Goal: Task Accomplishment & Management: Complete application form

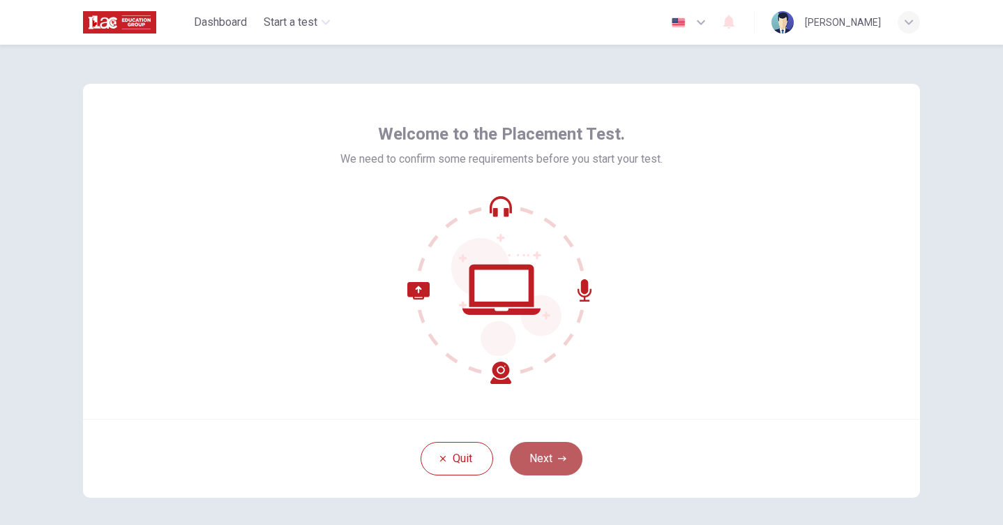
click at [554, 453] on button "Next" at bounding box center [546, 458] width 73 height 33
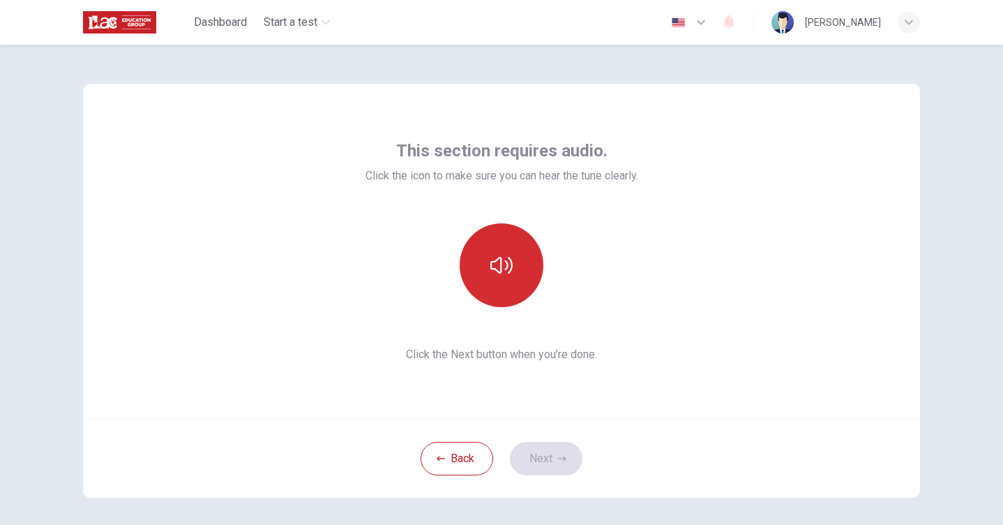
click at [487, 255] on button "button" at bounding box center [502, 265] width 84 height 84
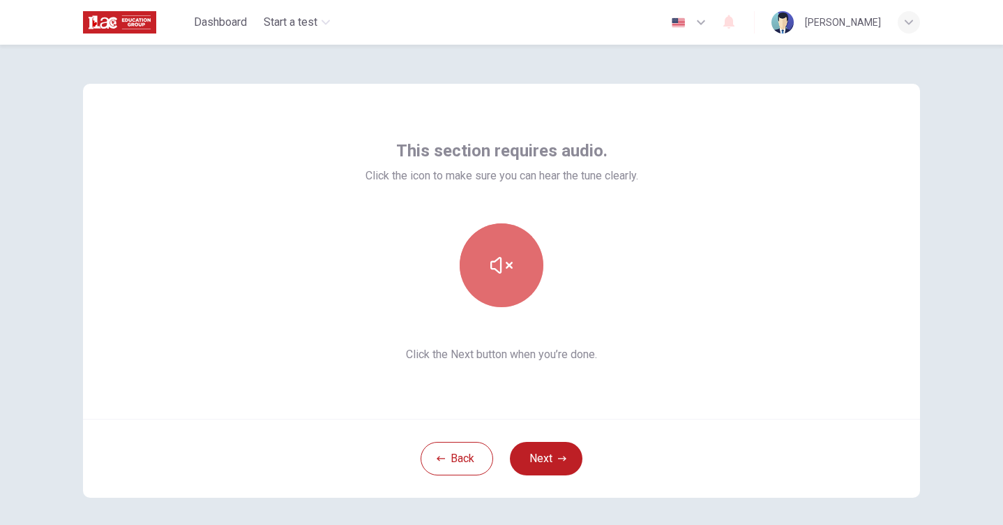
click at [487, 255] on button "button" at bounding box center [502, 265] width 84 height 84
click at [483, 283] on button "button" at bounding box center [502, 265] width 84 height 84
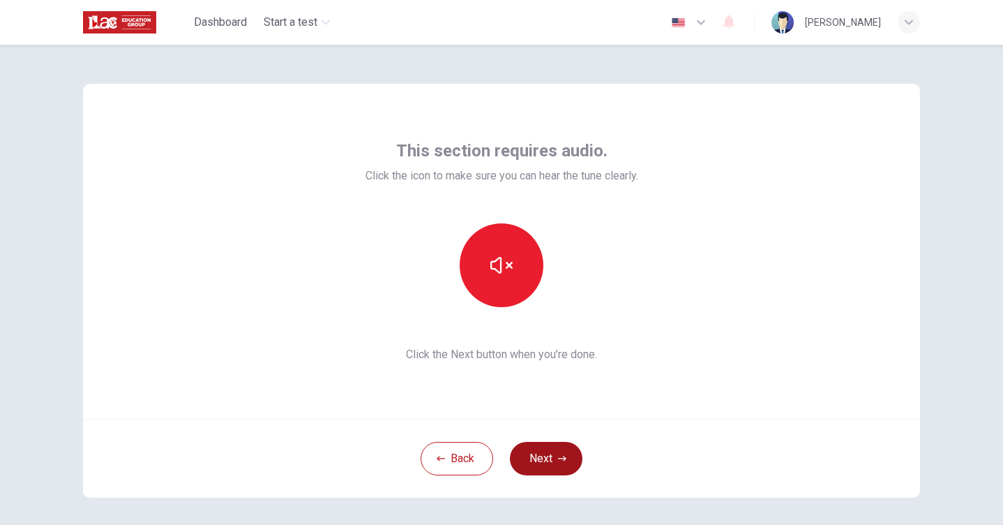
click at [537, 451] on button "Next" at bounding box center [546, 458] width 73 height 33
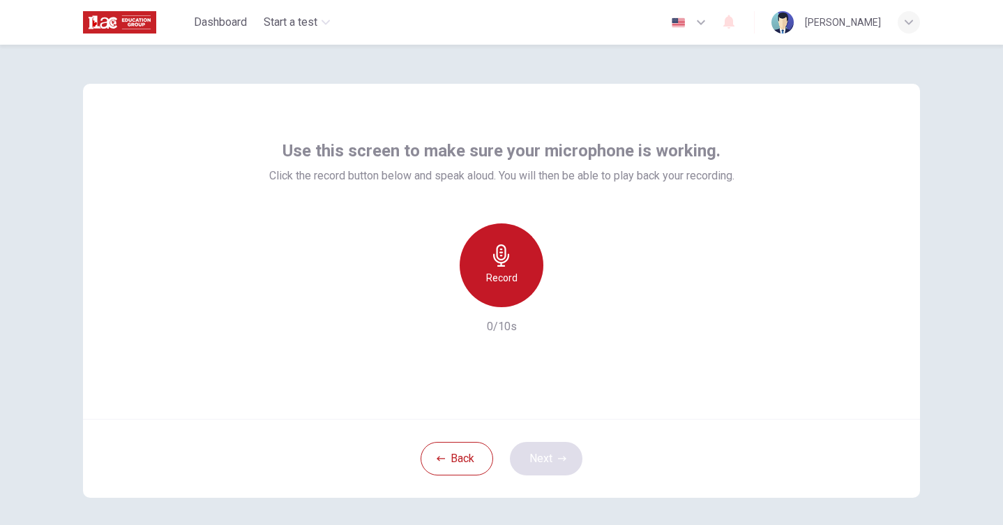
click at [488, 268] on div "Record" at bounding box center [502, 265] width 84 height 84
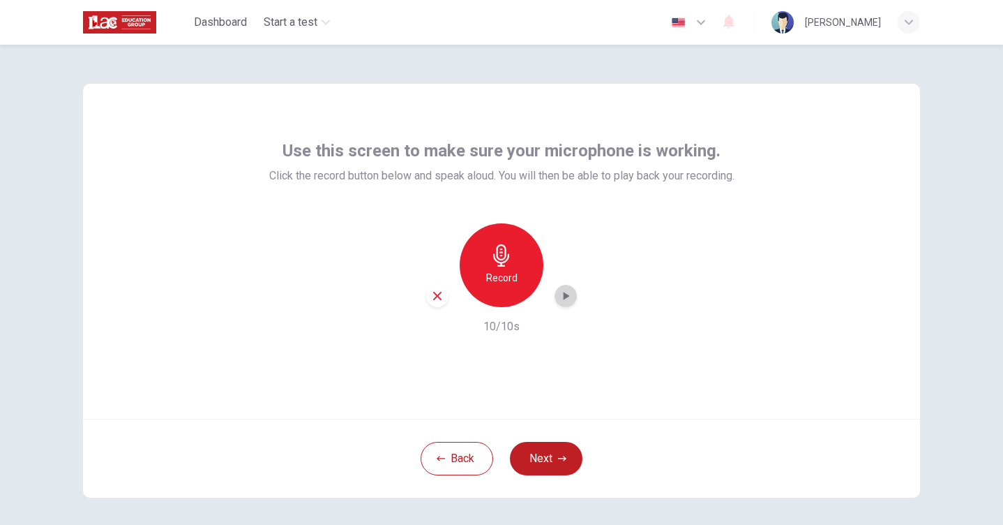
click at [560, 289] on icon "button" at bounding box center [566, 296] width 14 height 14
click at [540, 456] on button "Next" at bounding box center [546, 458] width 73 height 33
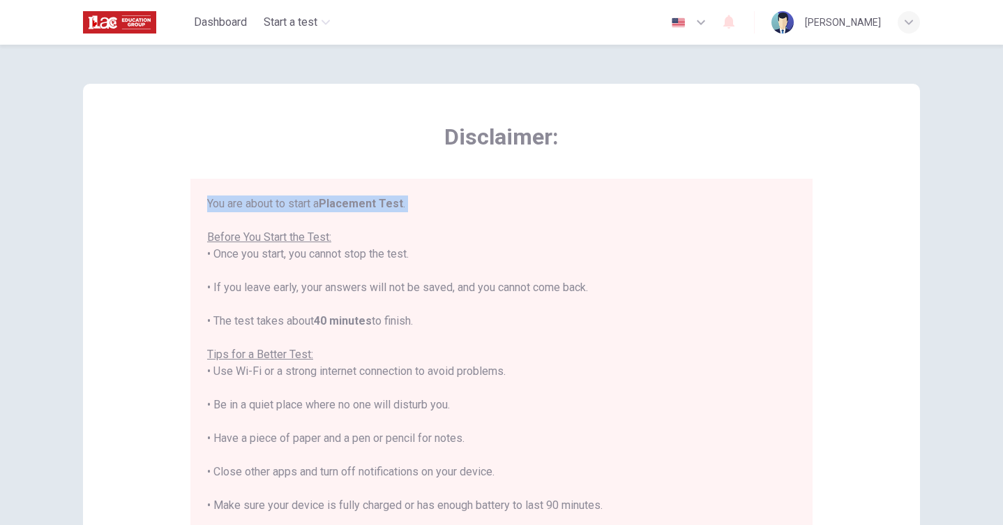
drag, startPoint x: 799, startPoint y: 207, endPoint x: 797, endPoint y: 223, distance: 16.1
click at [797, 223] on div "You are about to start a Placement Test . Before You Start the Test: • Once you…" at bounding box center [501, 381] width 622 height 404
click at [740, 246] on div "You are about to start a Placement Test . Before You Start the Test: • Once you…" at bounding box center [501, 387] width 589 height 385
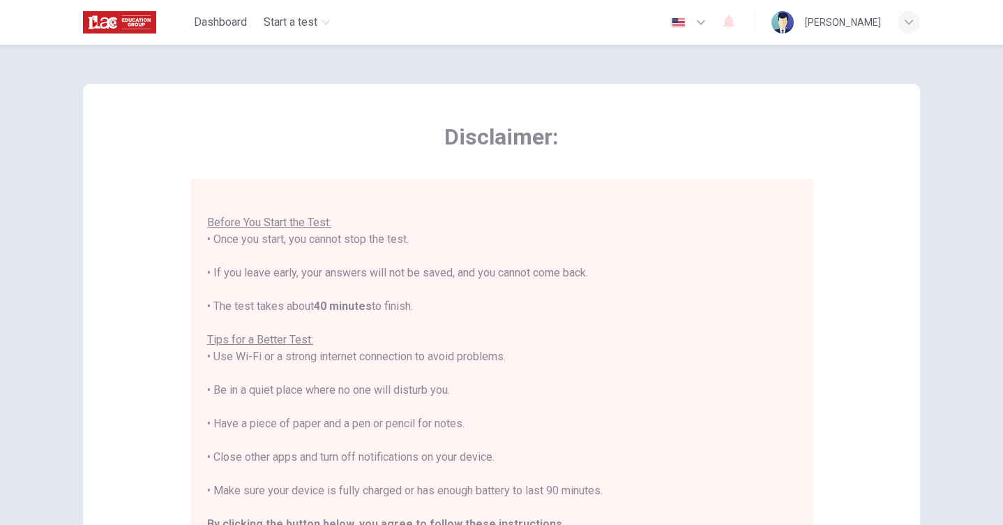
drag, startPoint x: 800, startPoint y: 318, endPoint x: 795, endPoint y: 348, distance: 30.4
click at [799, 357] on div "You are about to start a Placement Test . Before You Start the Test: • Once you…" at bounding box center [504, 380] width 594 height 370
click at [652, 456] on div "You are about to start a Placement Test . Before You Start the Test: • Once you…" at bounding box center [501, 373] width 589 height 385
drag, startPoint x: 792, startPoint y: 295, endPoint x: 806, endPoint y: 322, distance: 30.0
click at [806, 322] on div "You are about to start a Placement Test . Before You Start the Test: • Once you…" at bounding box center [501, 381] width 622 height 404
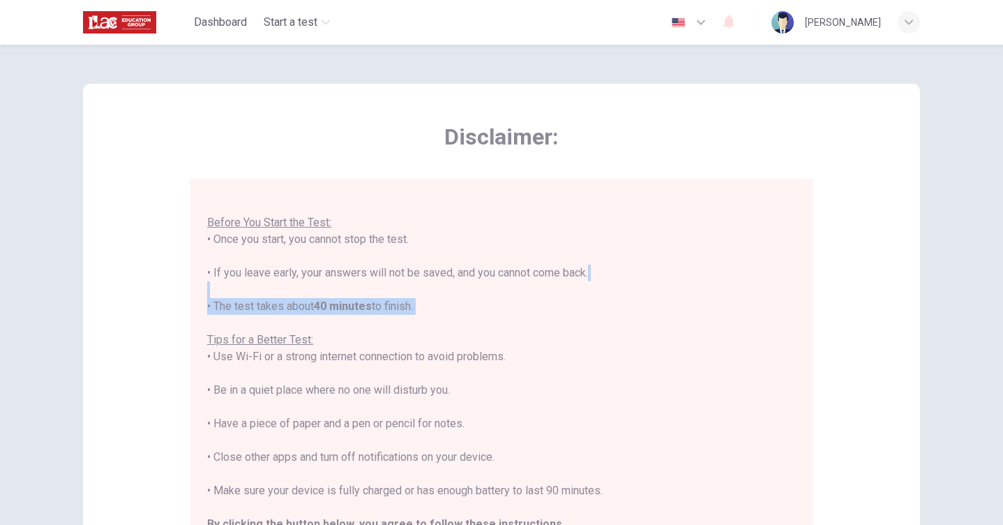
click at [826, 297] on div "Disclaimer: You are about to start a Placement Test . Before You Start the Test…" at bounding box center [501, 349] width 837 height 530
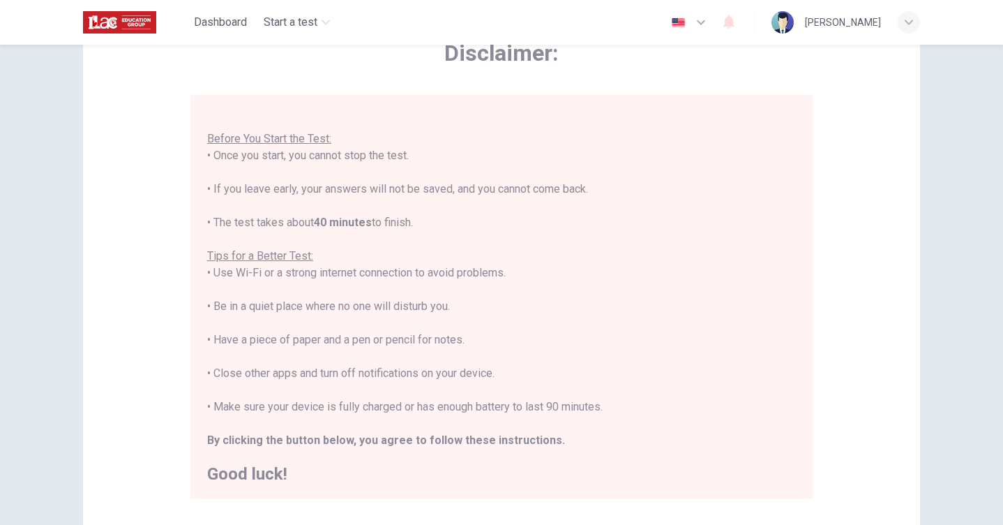
scroll to position [112, 0]
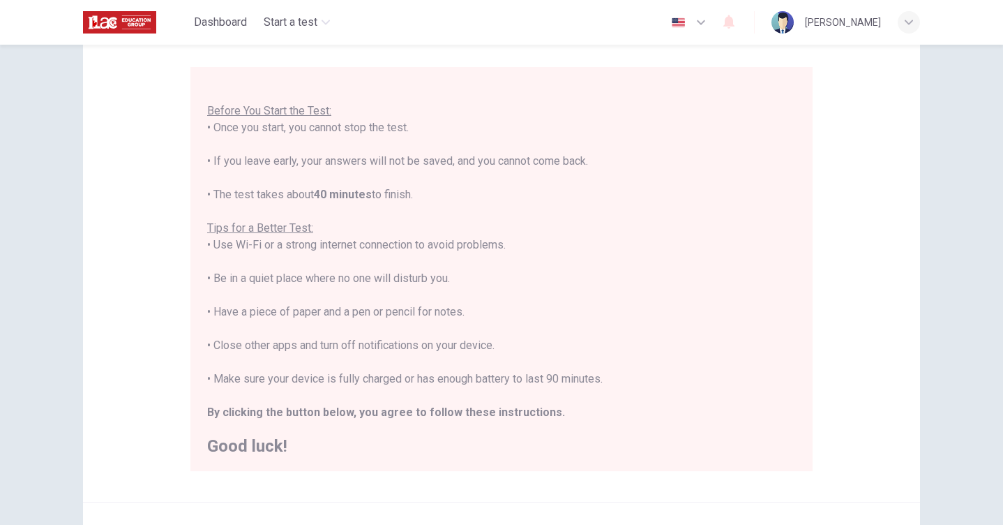
click at [878, 94] on div "Disclaimer: You are about to start a Placement Test . Before You Start the Test…" at bounding box center [501, 237] width 837 height 530
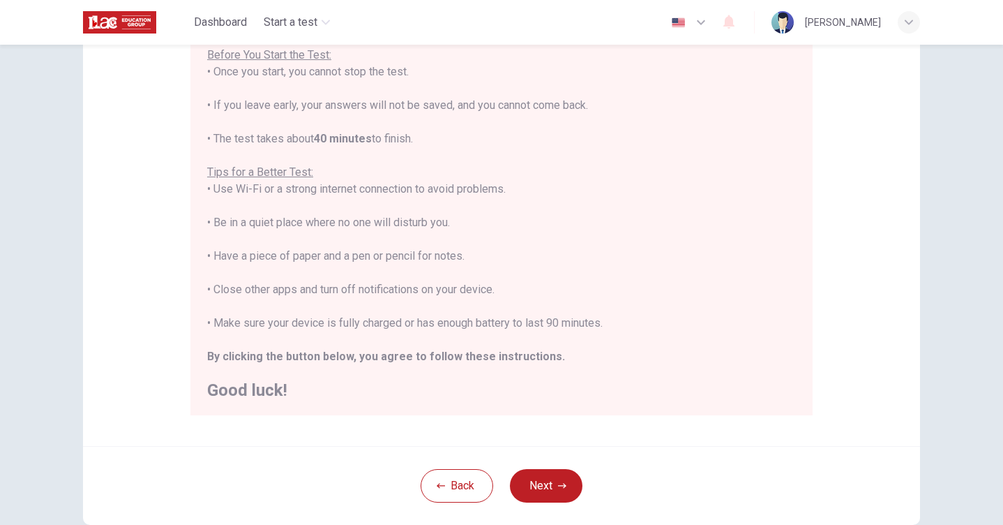
scroll to position [195, 0]
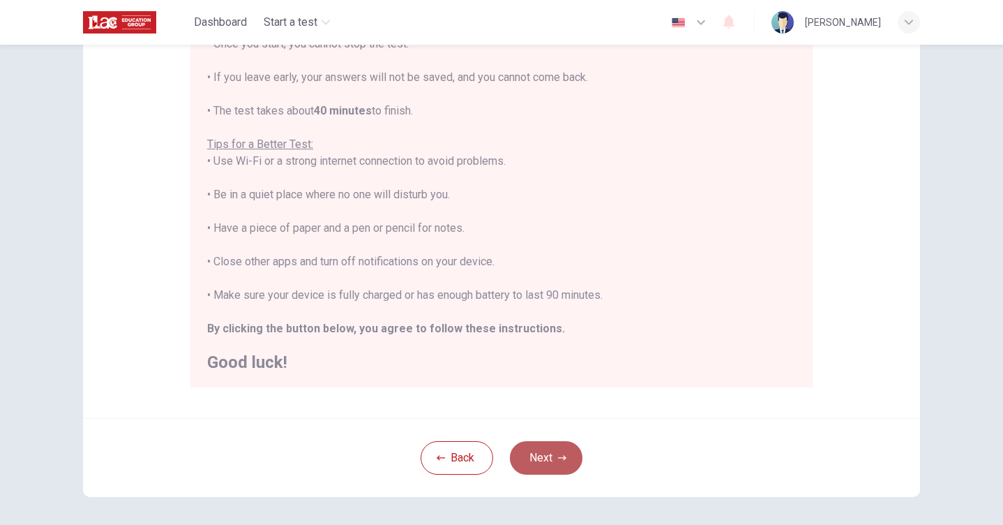
click at [549, 456] on button "Next" at bounding box center [546, 457] width 73 height 33
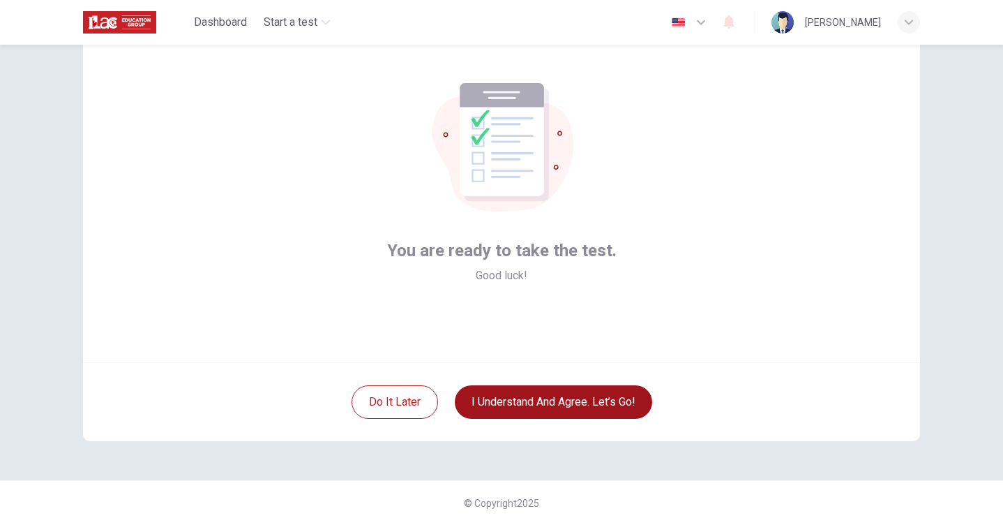
scroll to position [57, 0]
click at [536, 406] on button "I understand and agree. Let’s go!" at bounding box center [553, 401] width 197 height 33
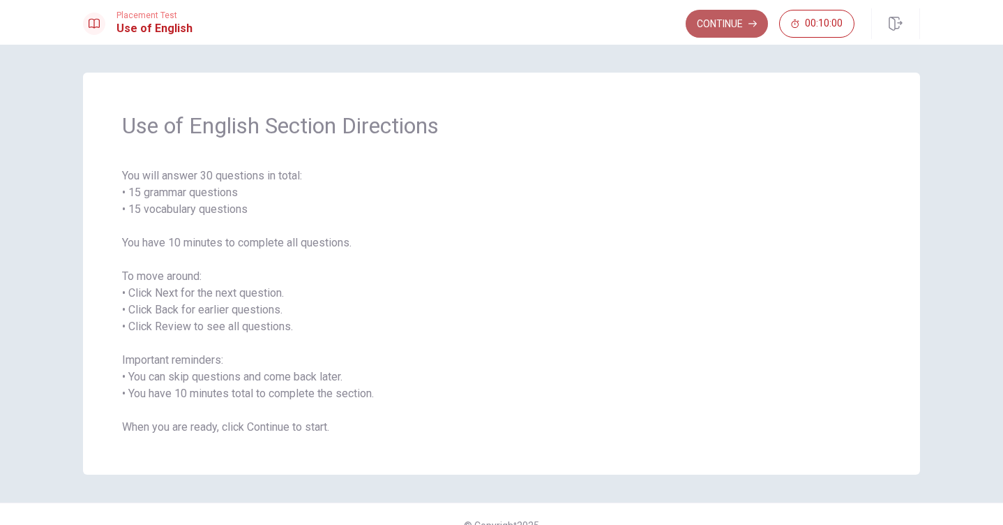
click at [714, 10] on button "Continue" at bounding box center [727, 24] width 82 height 28
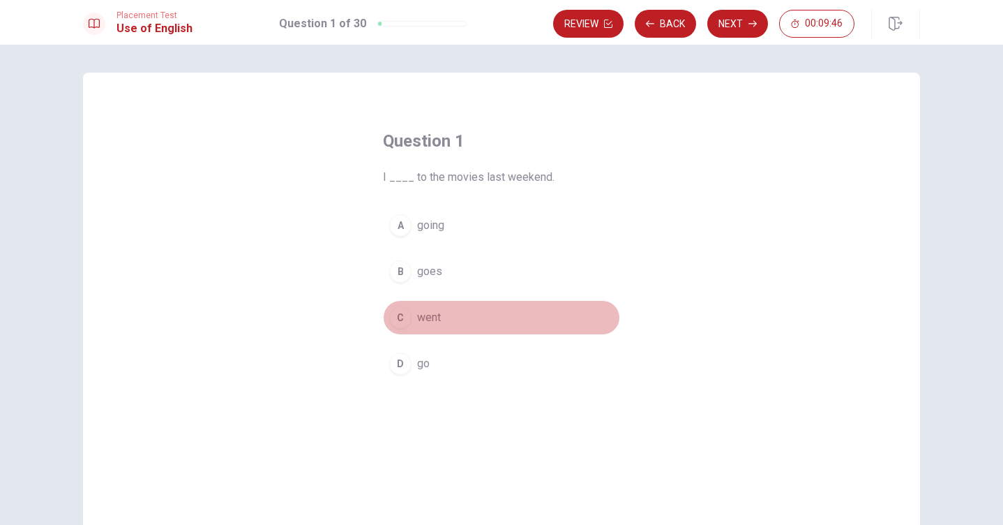
click at [408, 315] on div "C" at bounding box center [400, 317] width 22 height 22
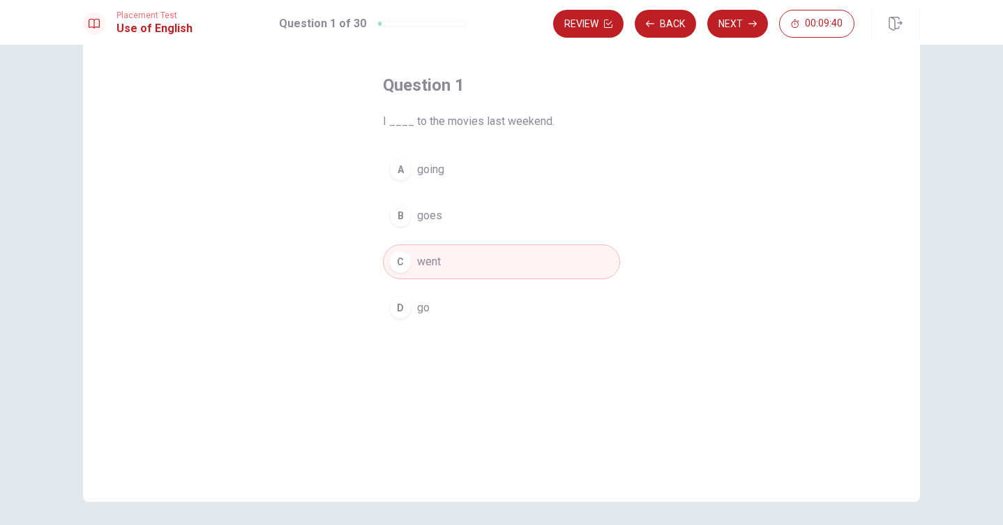
scroll to position [84, 0]
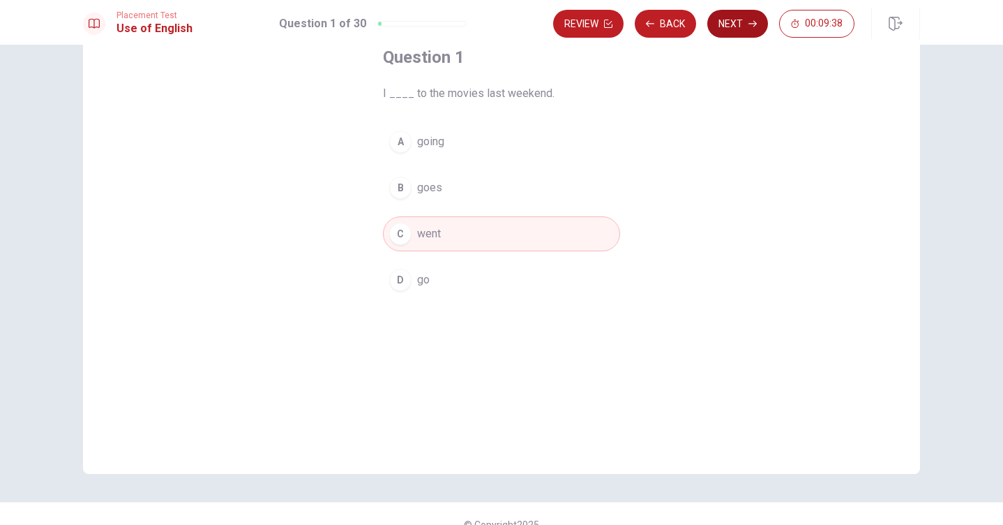
click at [733, 13] on button "Next" at bounding box center [737, 24] width 61 height 28
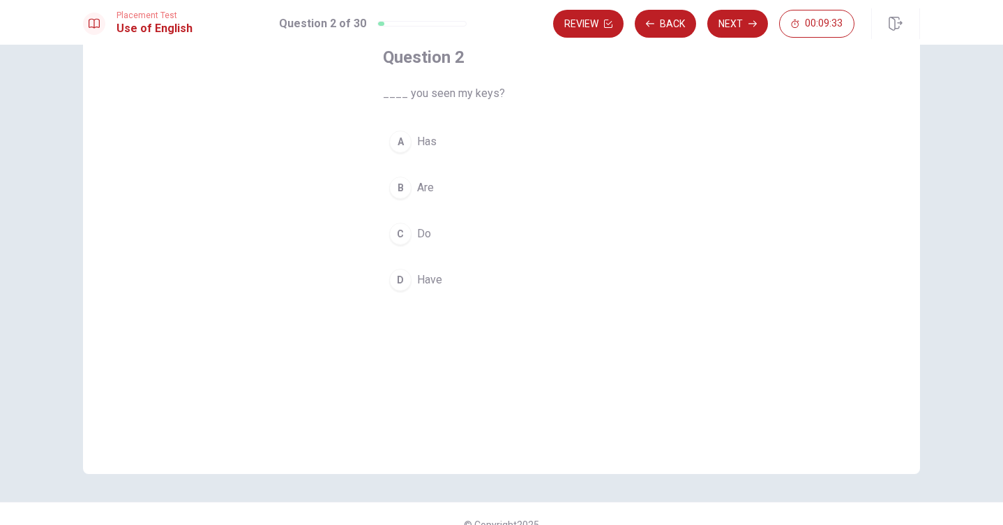
click at [424, 278] on span "Have" at bounding box center [429, 279] width 25 height 17
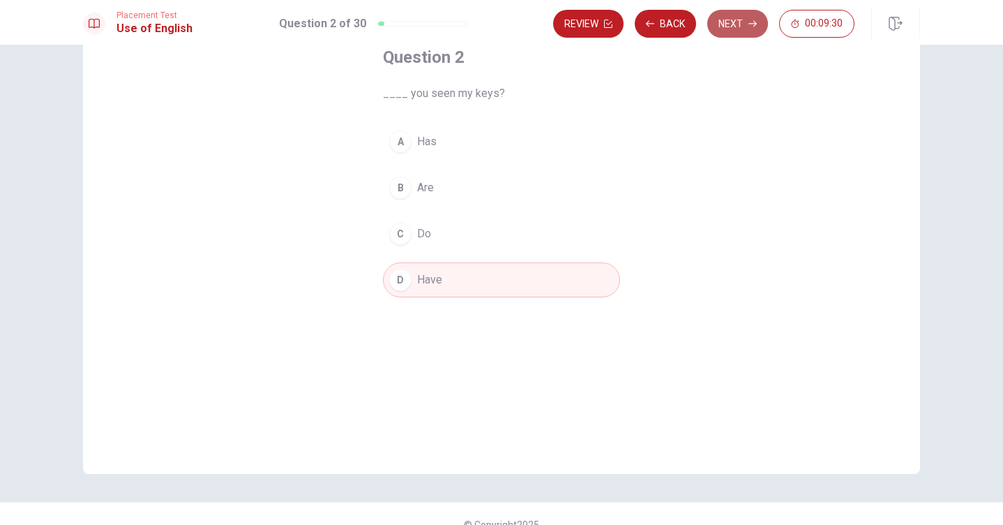
click at [726, 16] on button "Next" at bounding box center [737, 24] width 61 height 28
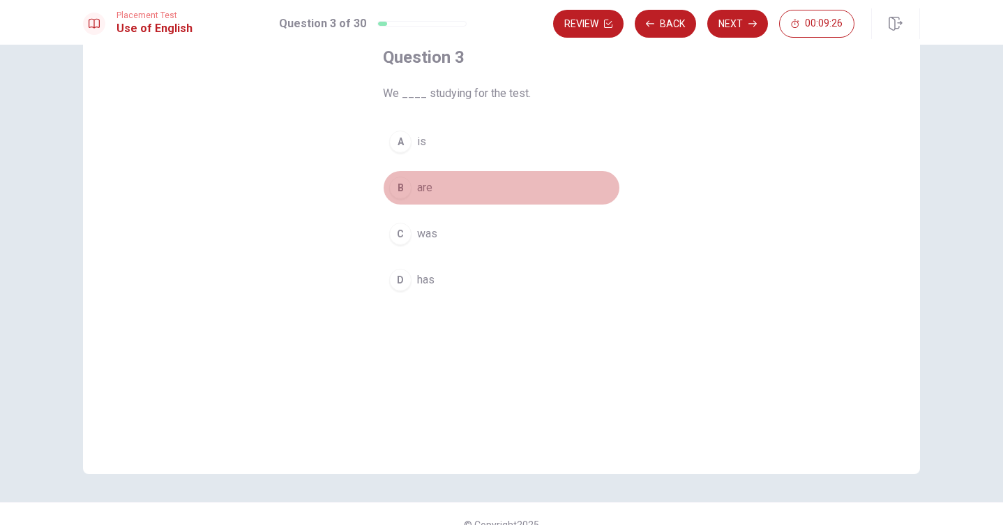
click at [410, 188] on button "B are" at bounding box center [501, 187] width 237 height 35
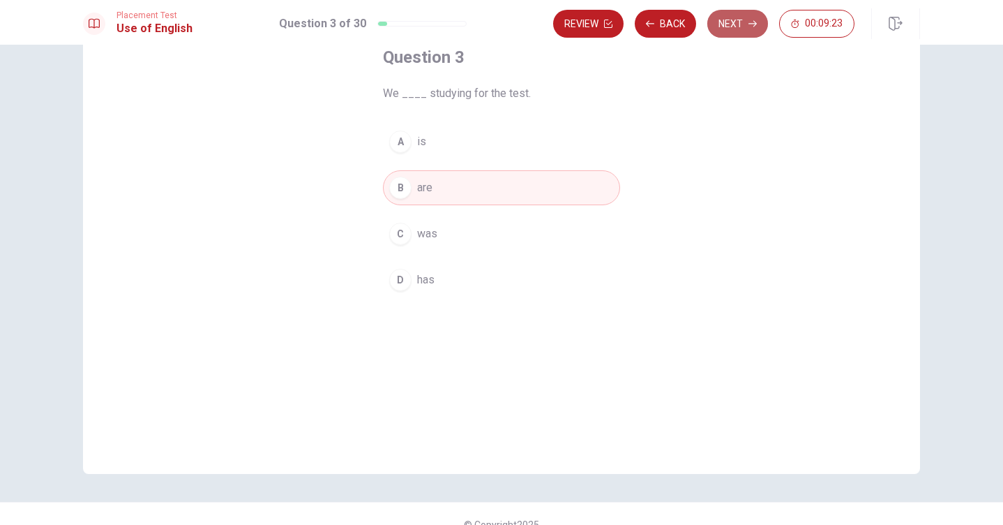
click at [756, 18] on button "Next" at bounding box center [737, 24] width 61 height 28
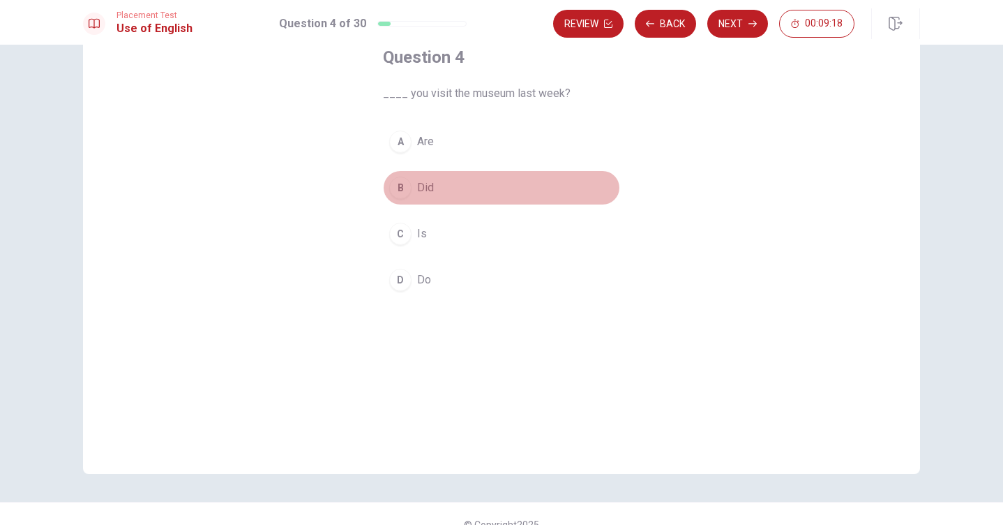
click at [422, 189] on span "Did" at bounding box center [425, 187] width 17 height 17
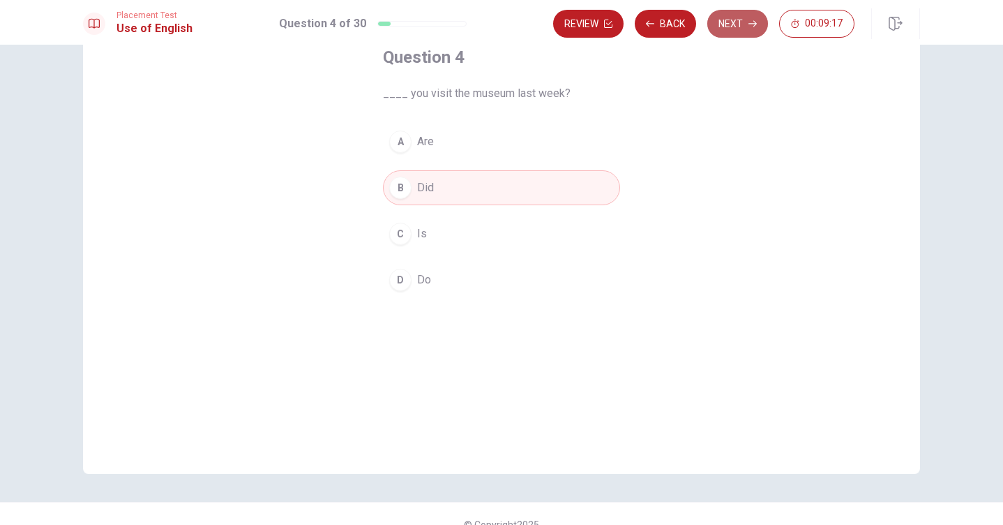
click at [730, 22] on button "Next" at bounding box center [737, 24] width 61 height 28
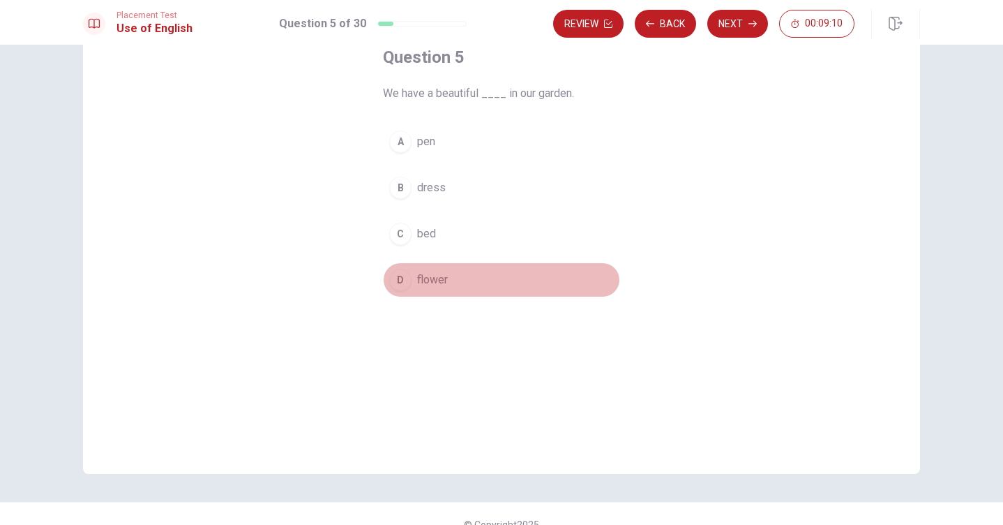
click at [427, 282] on span "flower" at bounding box center [432, 279] width 31 height 17
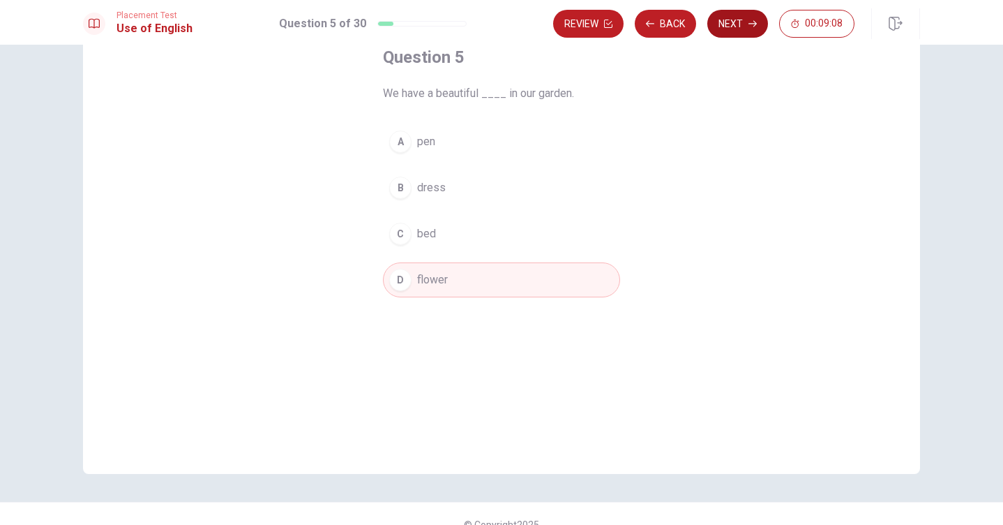
click at [727, 20] on button "Next" at bounding box center [737, 24] width 61 height 28
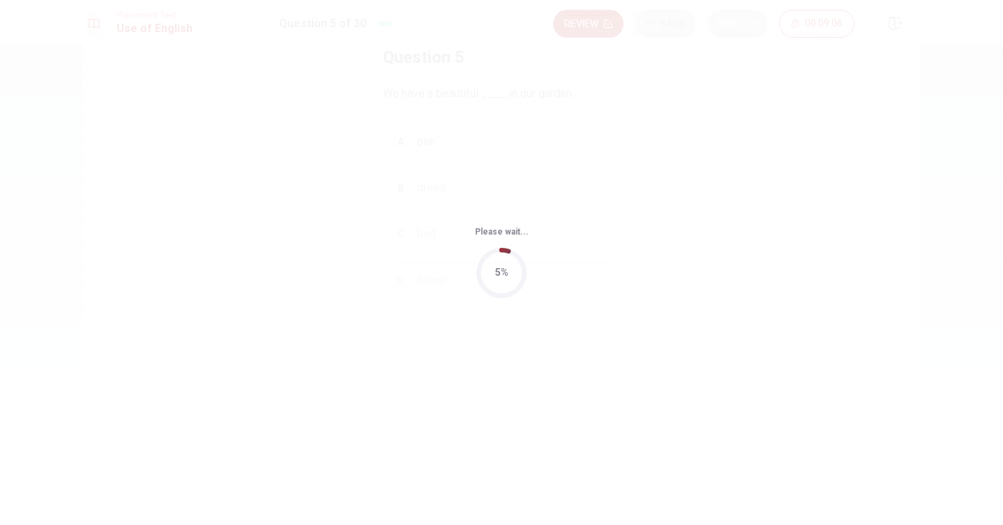
scroll to position [0, 0]
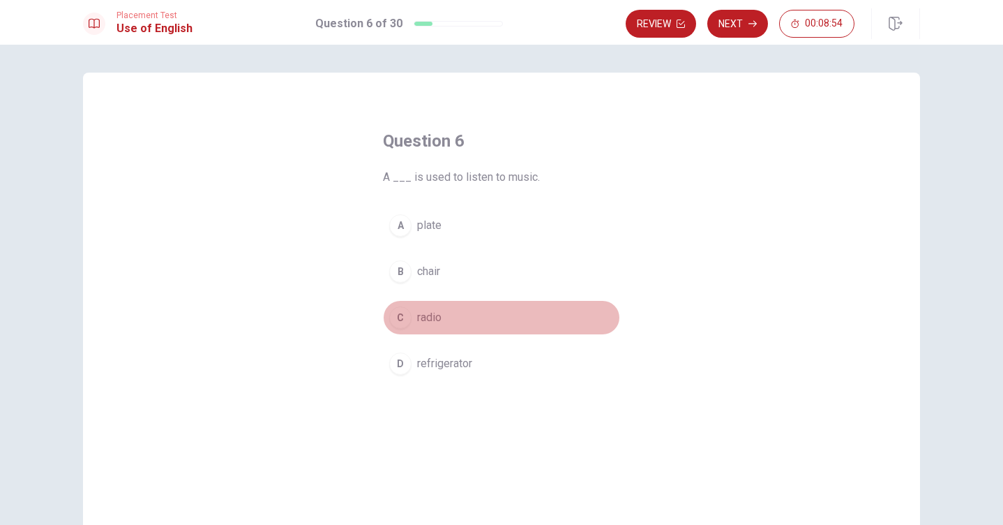
click at [428, 315] on span "radio" at bounding box center [429, 317] width 24 height 17
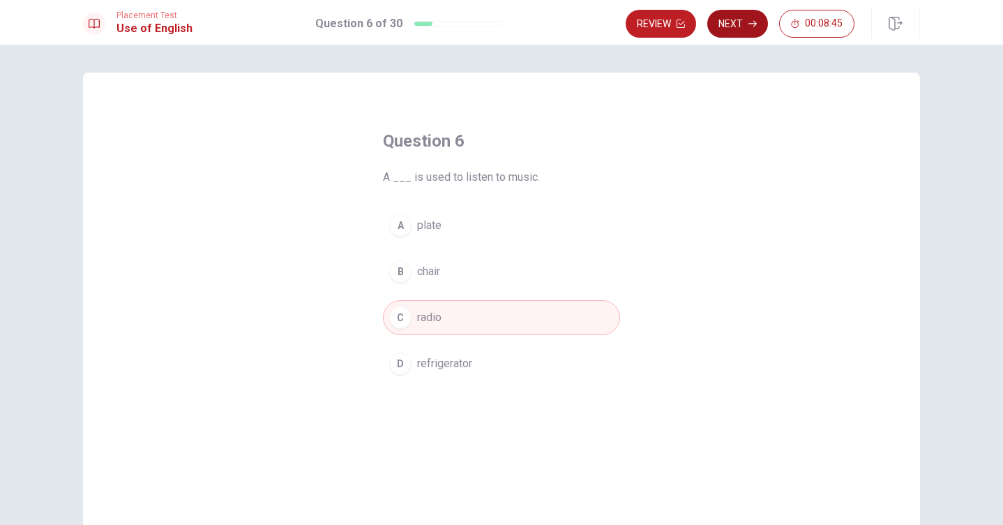
click at [736, 15] on button "Next" at bounding box center [737, 24] width 61 height 28
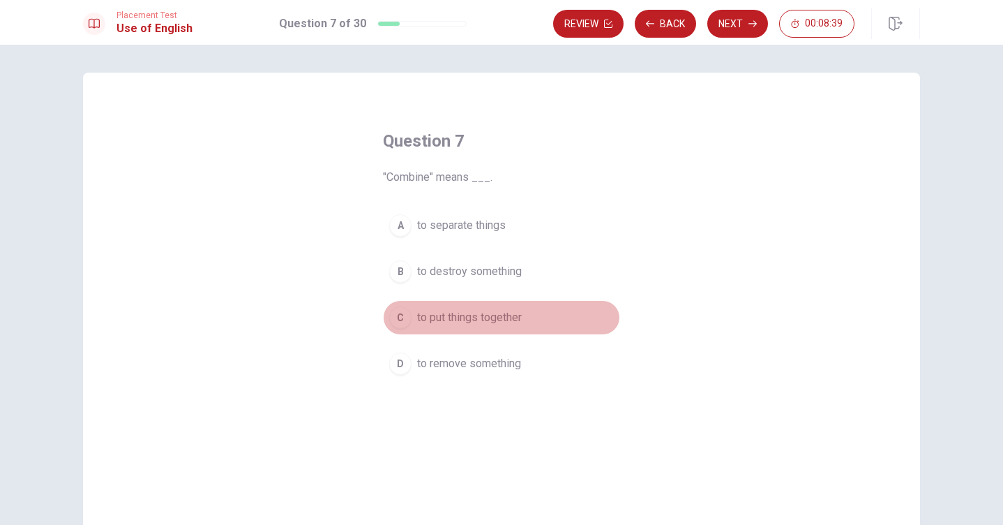
click at [466, 315] on span "to put things together" at bounding box center [469, 317] width 105 height 17
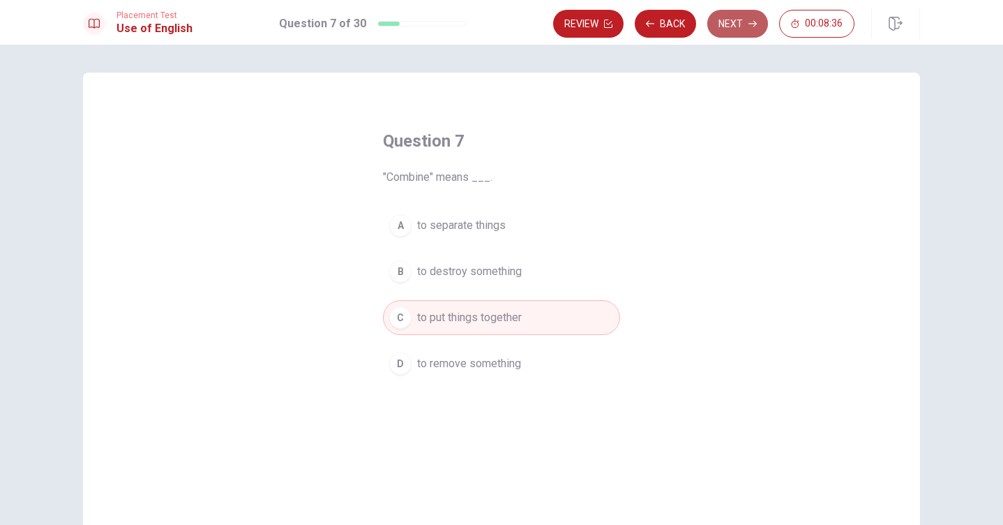
click at [727, 27] on button "Next" at bounding box center [737, 24] width 61 height 28
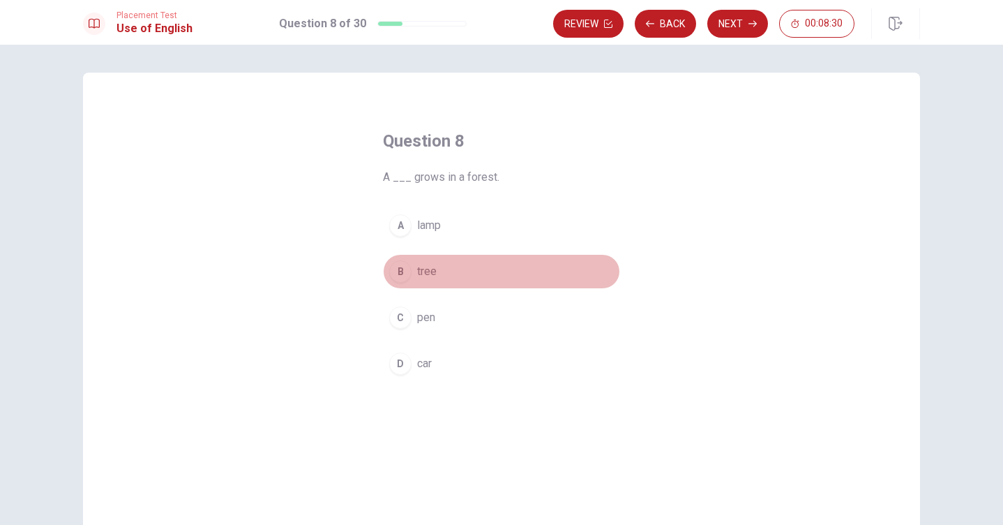
click at [411, 273] on button "B tree" at bounding box center [501, 271] width 237 height 35
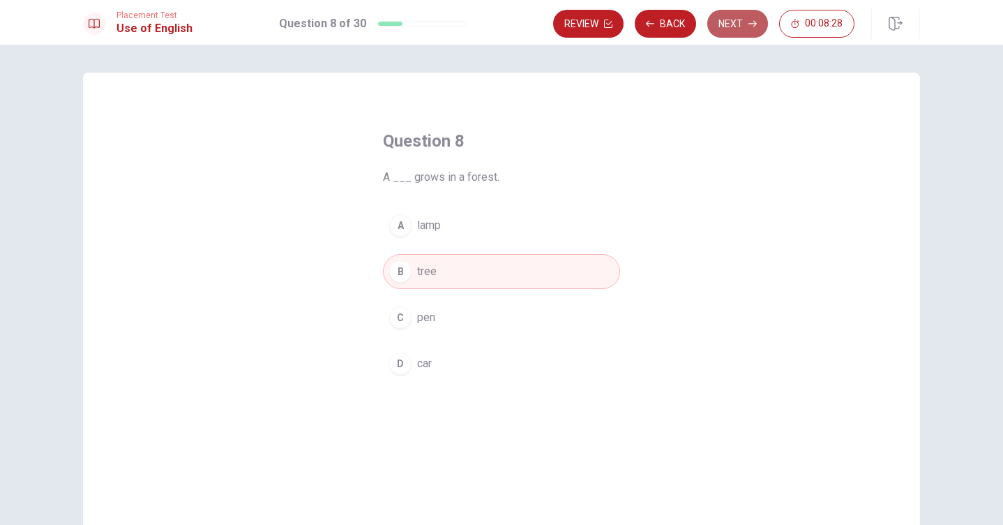
click at [730, 31] on button "Next" at bounding box center [737, 24] width 61 height 28
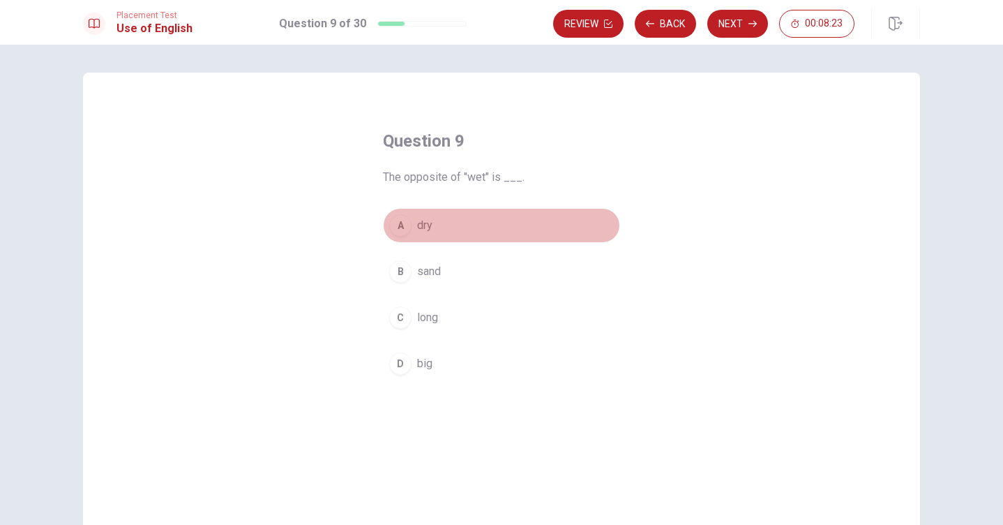
click at [423, 223] on span "dry" at bounding box center [424, 225] width 15 height 17
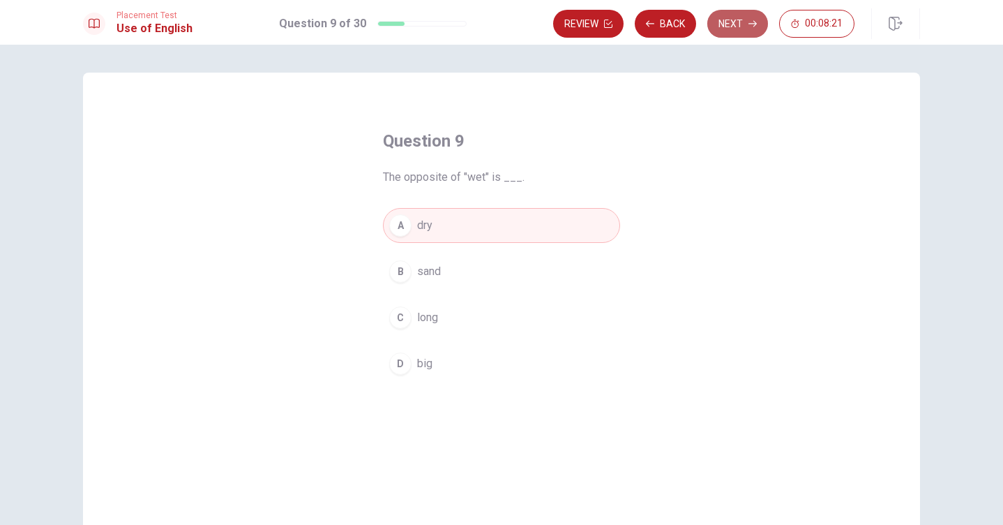
click at [735, 23] on button "Next" at bounding box center [737, 24] width 61 height 28
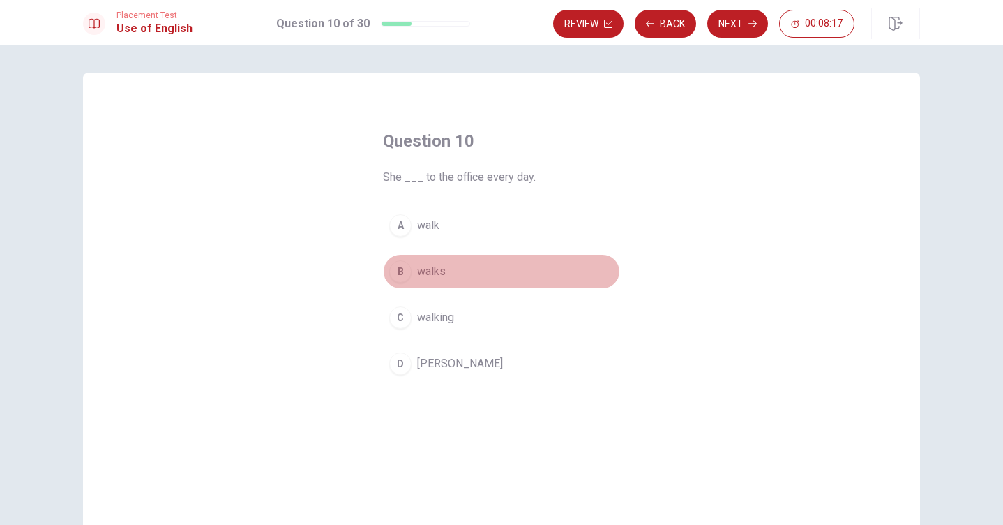
click at [435, 276] on span "walks" at bounding box center [431, 271] width 29 height 17
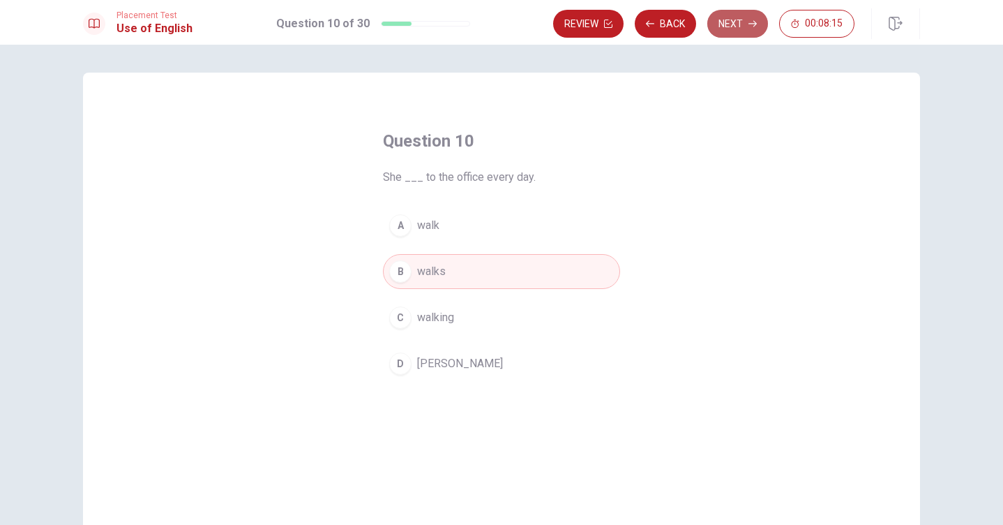
click at [726, 16] on button "Next" at bounding box center [737, 24] width 61 height 28
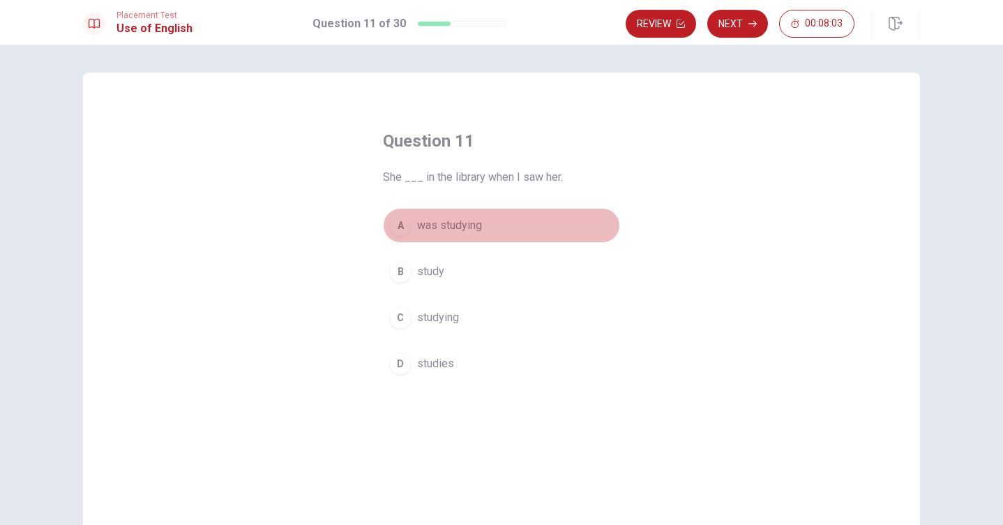
click at [458, 225] on span "was studying" at bounding box center [449, 225] width 65 height 17
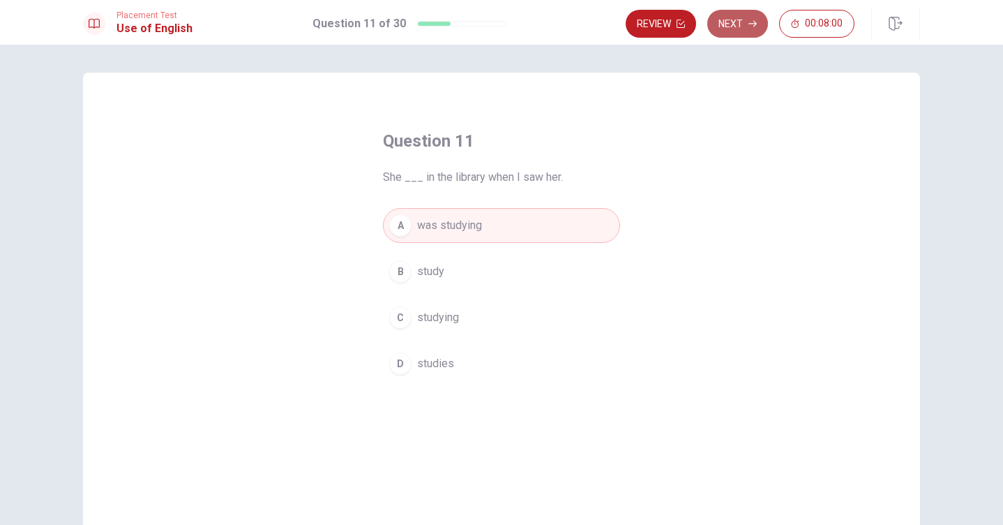
click at [744, 21] on button "Next" at bounding box center [737, 24] width 61 height 28
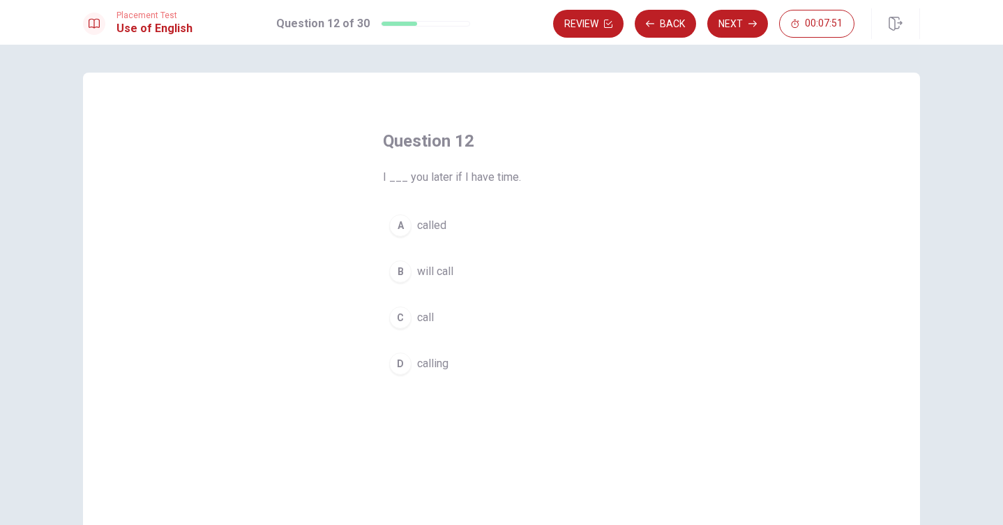
click at [423, 269] on span "will call" at bounding box center [435, 271] width 36 height 17
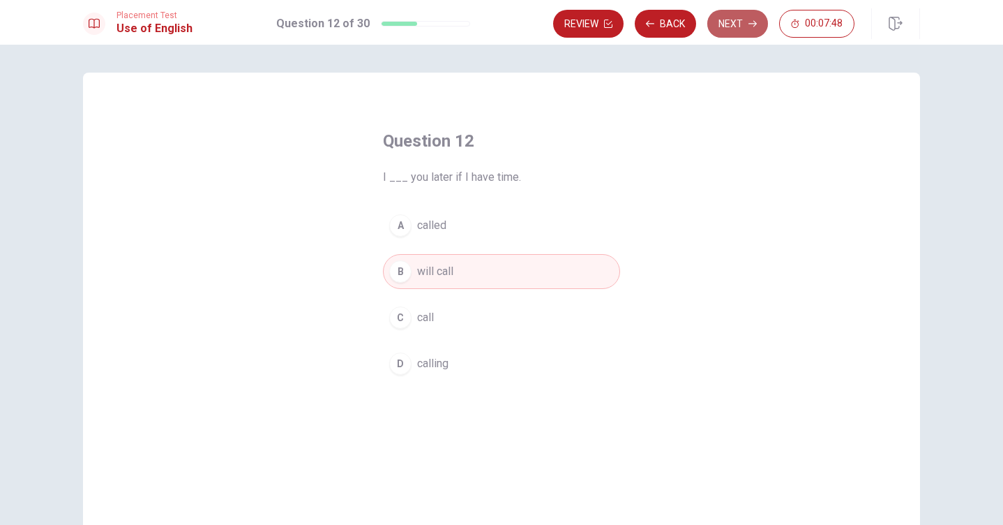
click at [733, 24] on button "Next" at bounding box center [737, 24] width 61 height 28
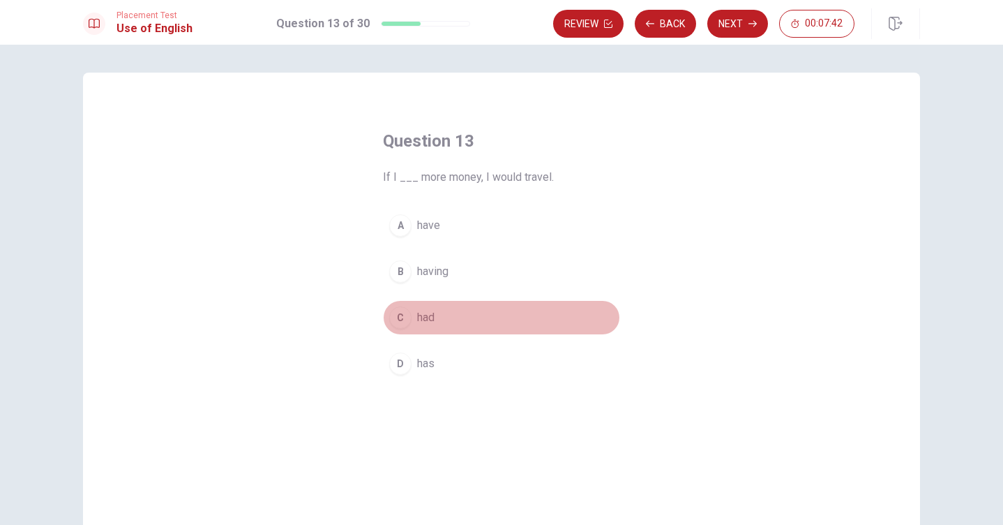
click at [419, 314] on span "had" at bounding box center [425, 317] width 17 height 17
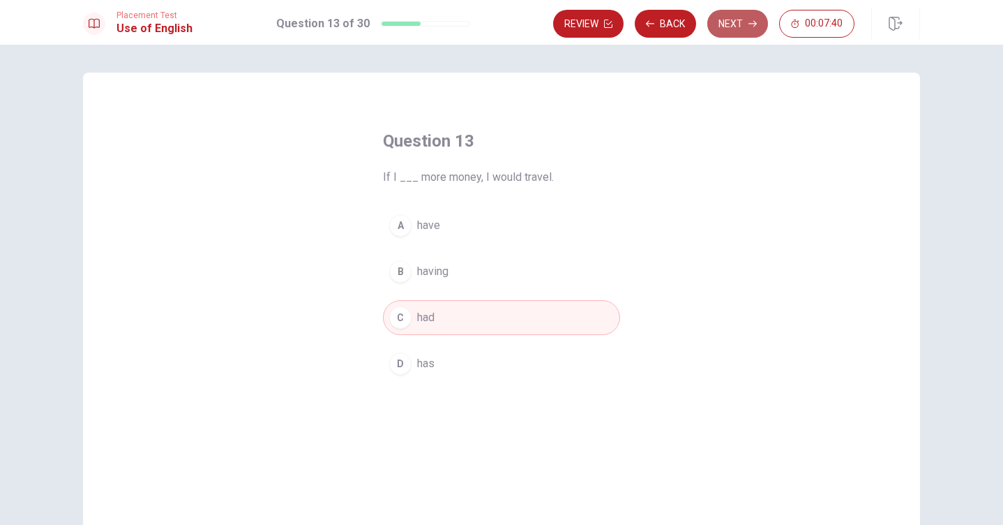
click at [738, 27] on button "Next" at bounding box center [737, 24] width 61 height 28
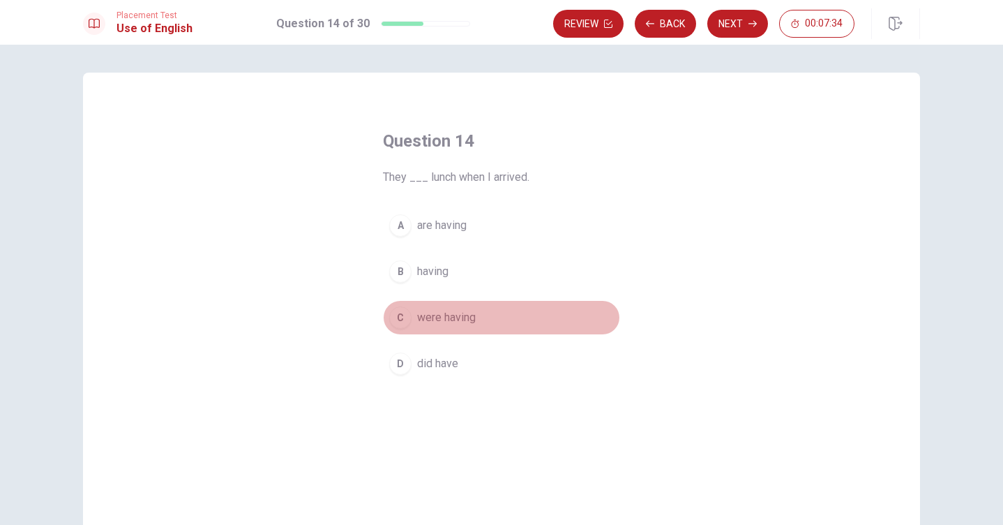
click at [444, 315] on span "were having" at bounding box center [446, 317] width 59 height 17
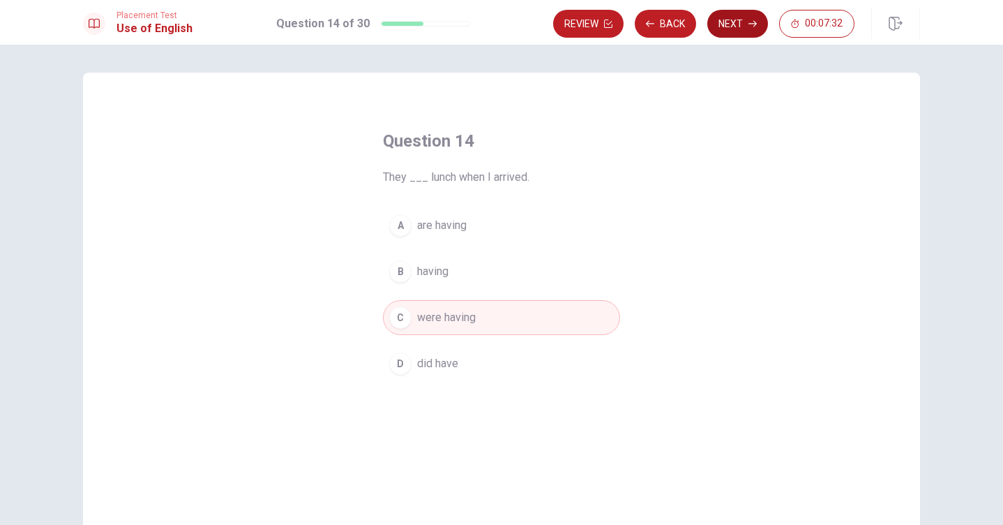
click at [728, 21] on button "Next" at bounding box center [737, 24] width 61 height 28
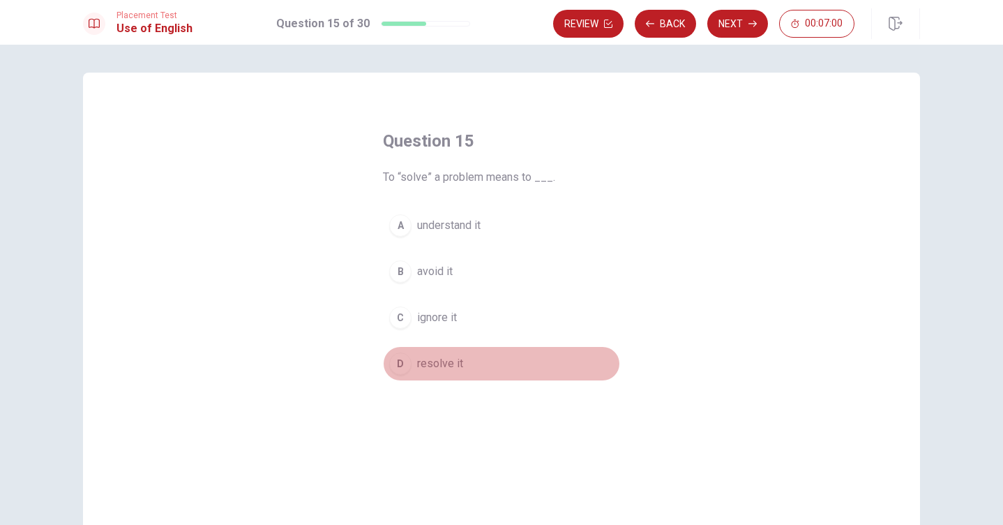
click at [433, 362] on span "resolve it" at bounding box center [440, 363] width 46 height 17
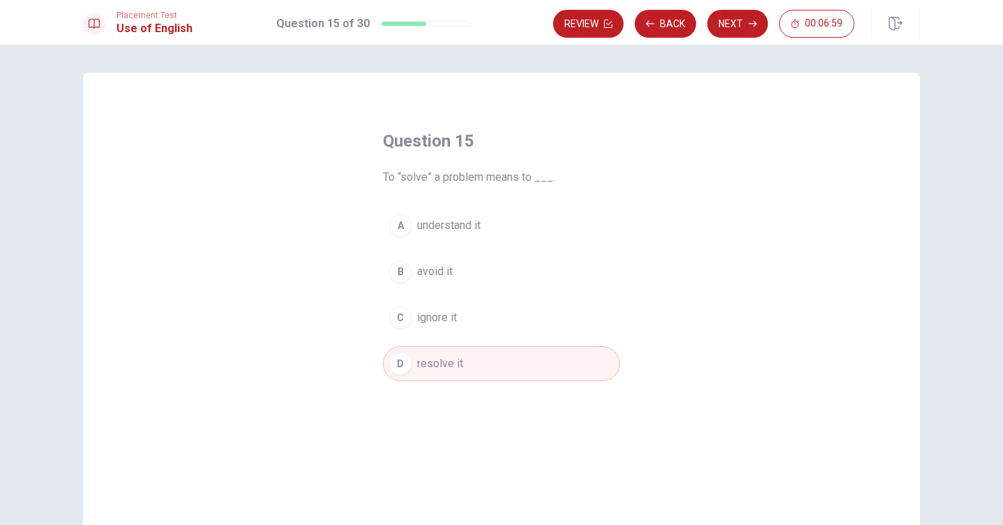
click at [733, 8] on div "Review Back Next 00:06:59" at bounding box center [736, 23] width 367 height 31
click at [733, 20] on button "Next" at bounding box center [737, 24] width 61 height 28
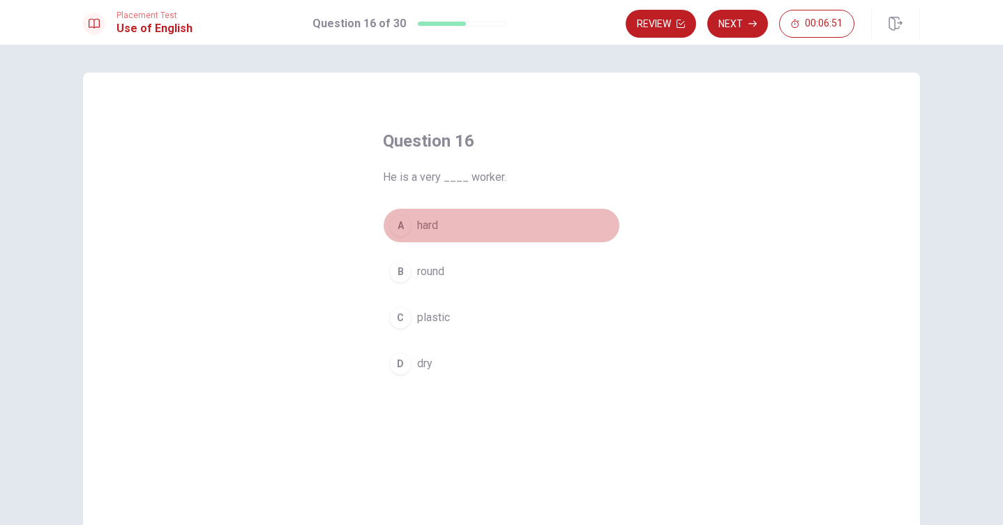
click at [419, 217] on span "hard" at bounding box center [427, 225] width 21 height 17
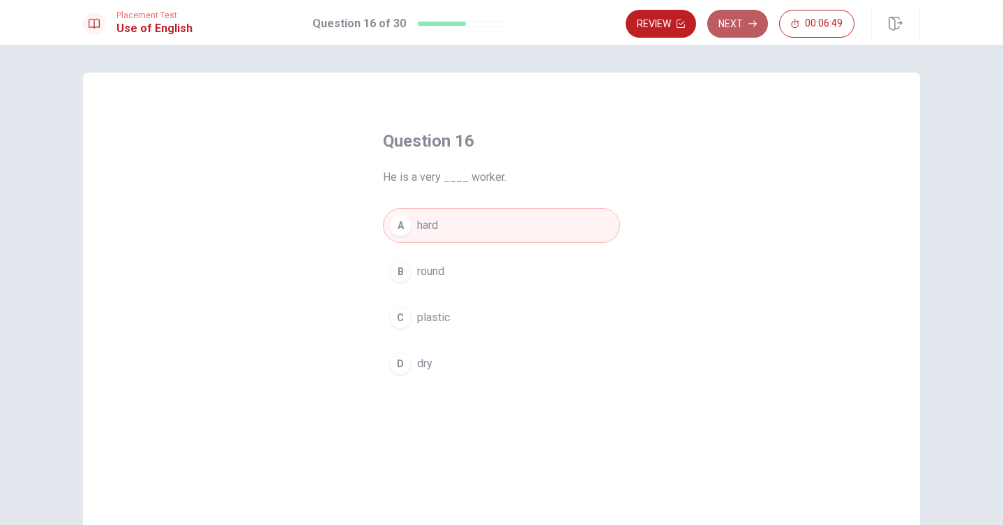
click at [721, 21] on button "Next" at bounding box center [737, 24] width 61 height 28
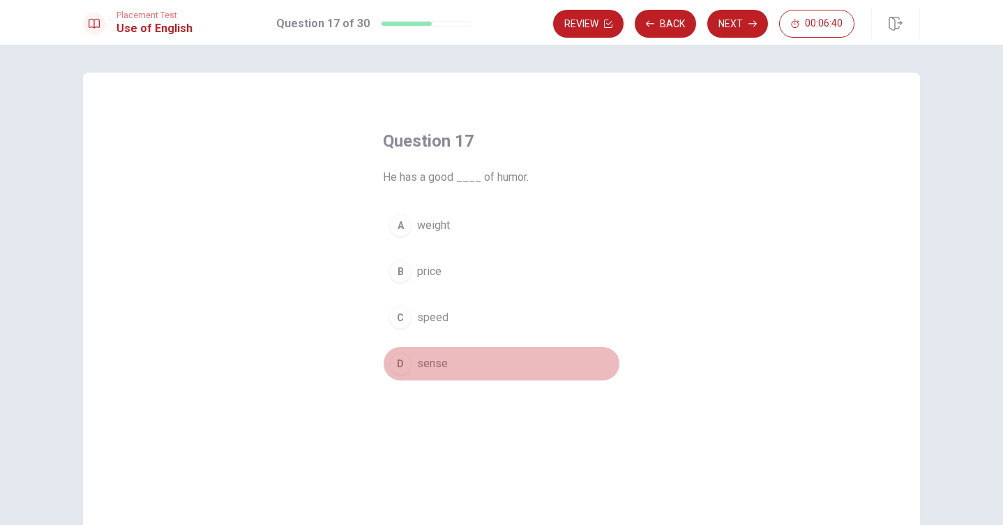
click at [424, 363] on span "sense" at bounding box center [432, 363] width 31 height 17
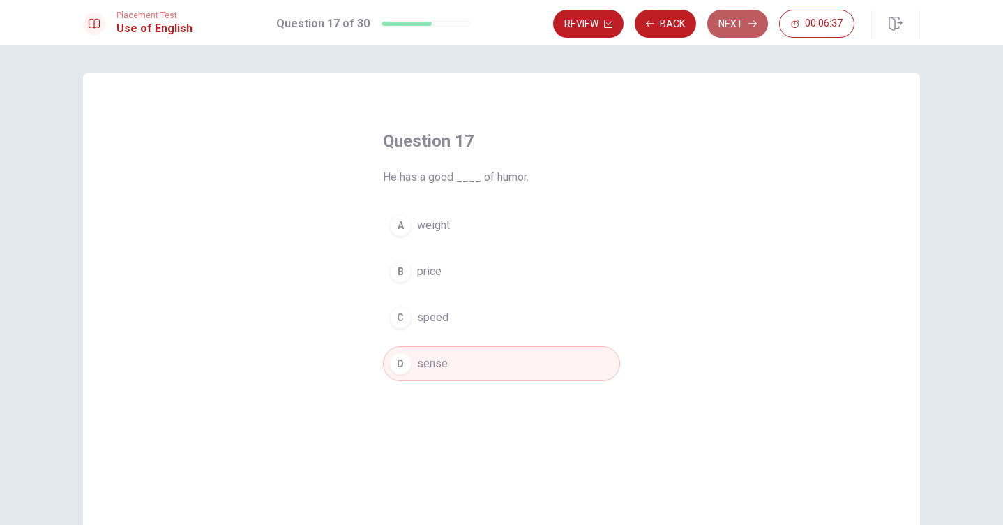
click at [739, 24] on button "Next" at bounding box center [737, 24] width 61 height 28
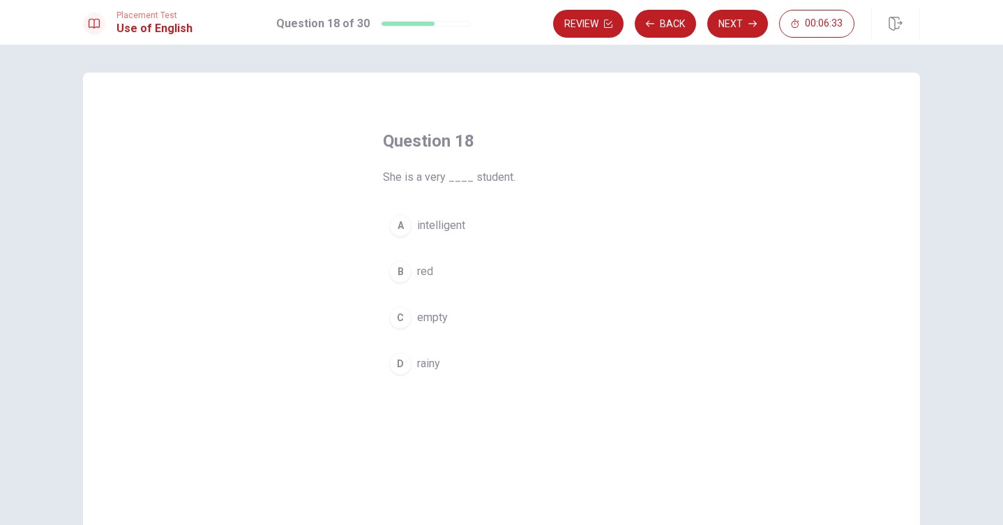
click at [455, 223] on span "intelligent" at bounding box center [441, 225] width 48 height 17
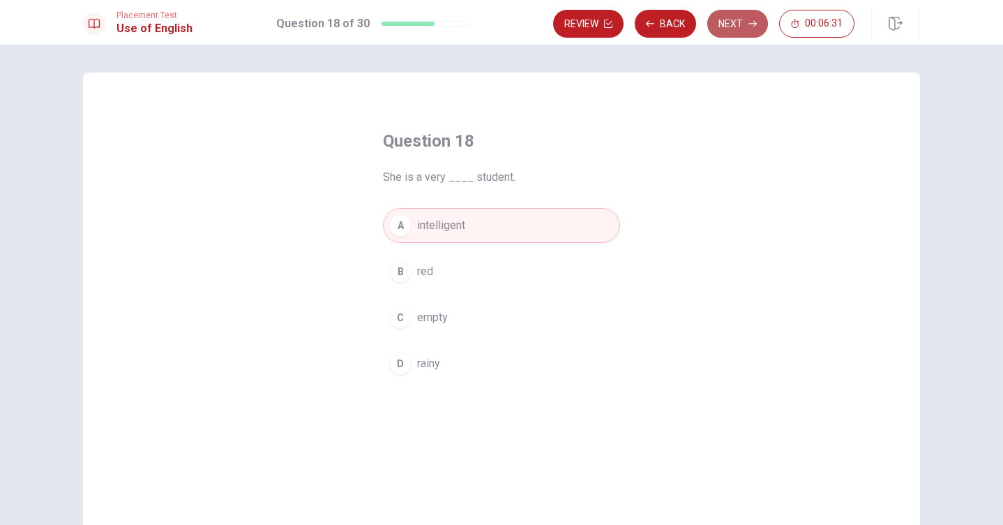
click at [726, 17] on button "Next" at bounding box center [737, 24] width 61 height 28
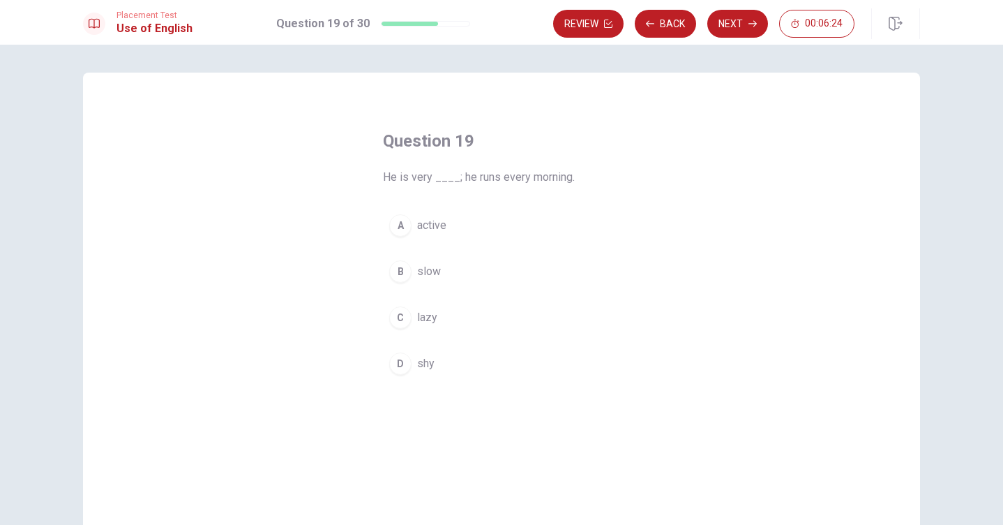
click at [423, 311] on span "lazy" at bounding box center [427, 317] width 20 height 17
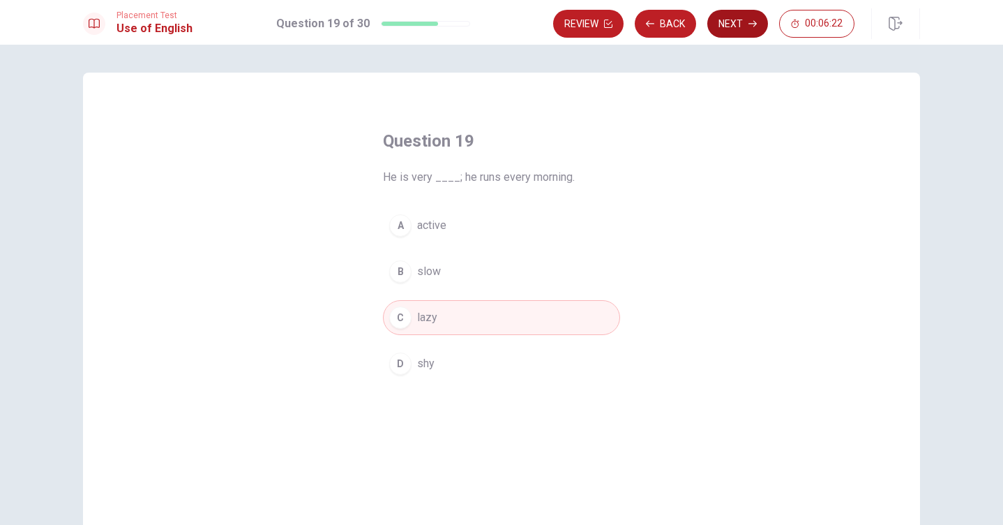
click at [735, 24] on button "Next" at bounding box center [737, 24] width 61 height 28
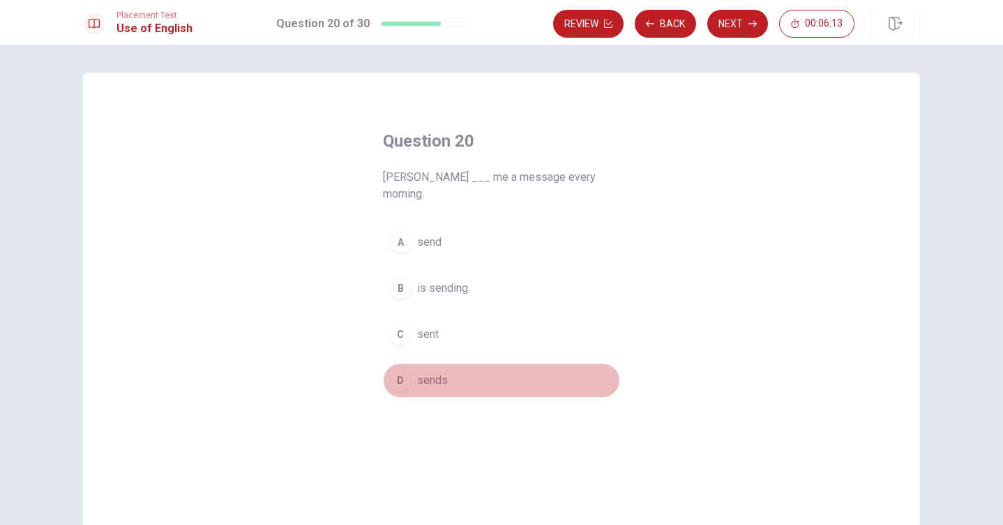
click at [430, 372] on span "sends" at bounding box center [432, 380] width 31 height 17
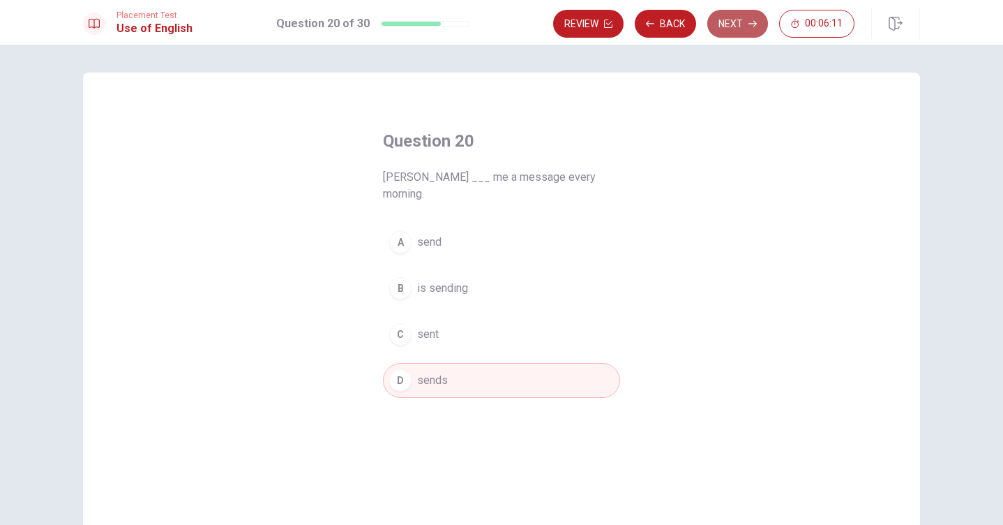
click at [737, 26] on button "Next" at bounding box center [737, 24] width 61 height 28
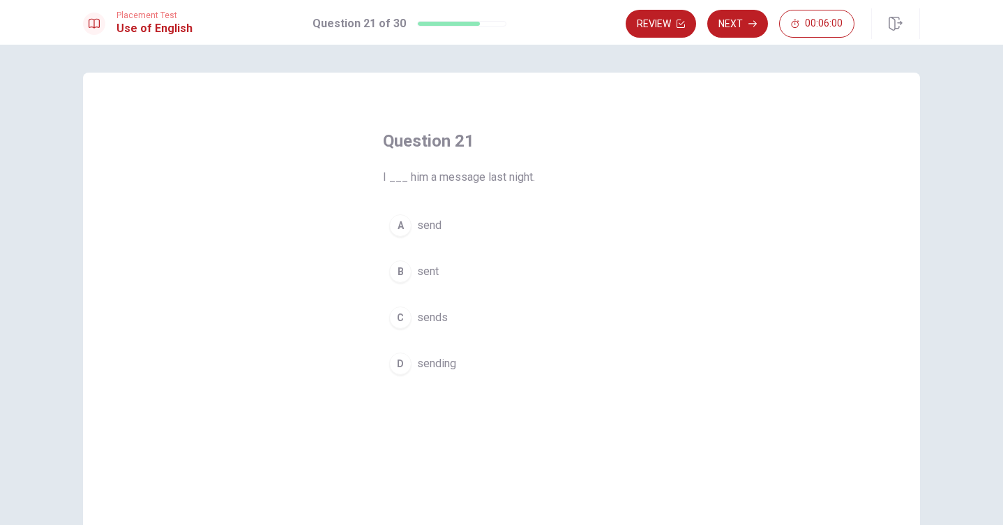
click at [428, 271] on span "sent" at bounding box center [428, 271] width 22 height 17
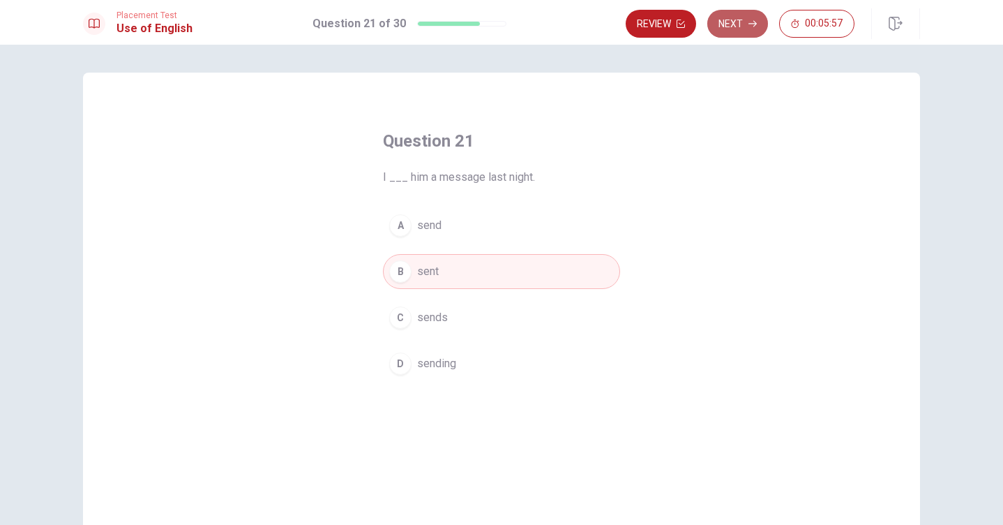
click at [737, 17] on button "Next" at bounding box center [737, 24] width 61 height 28
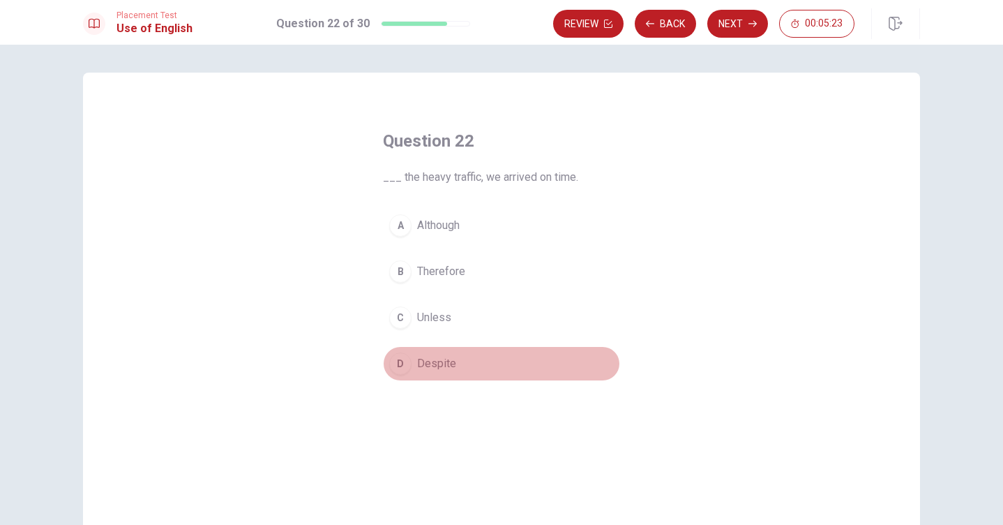
click at [411, 362] on button "D Despite" at bounding box center [501, 363] width 237 height 35
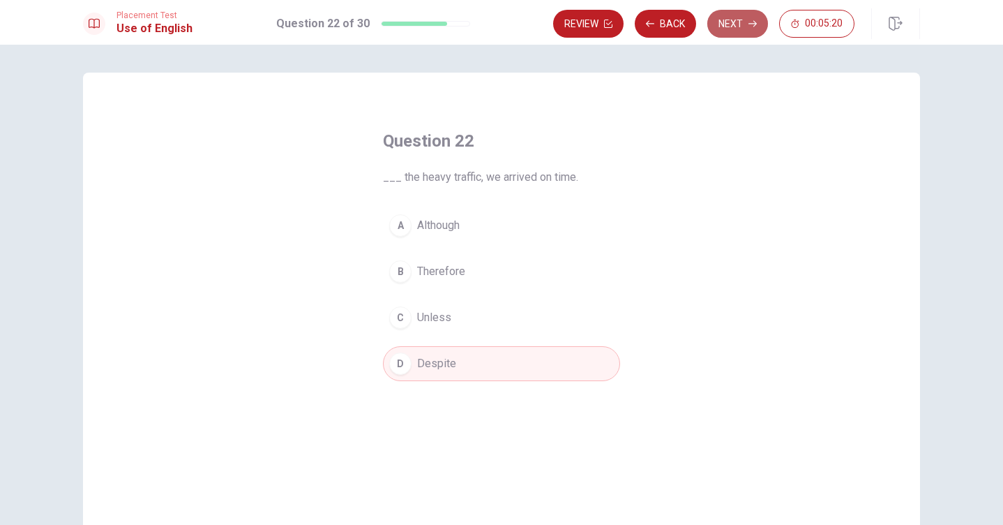
click at [750, 16] on button "Next" at bounding box center [737, 24] width 61 height 28
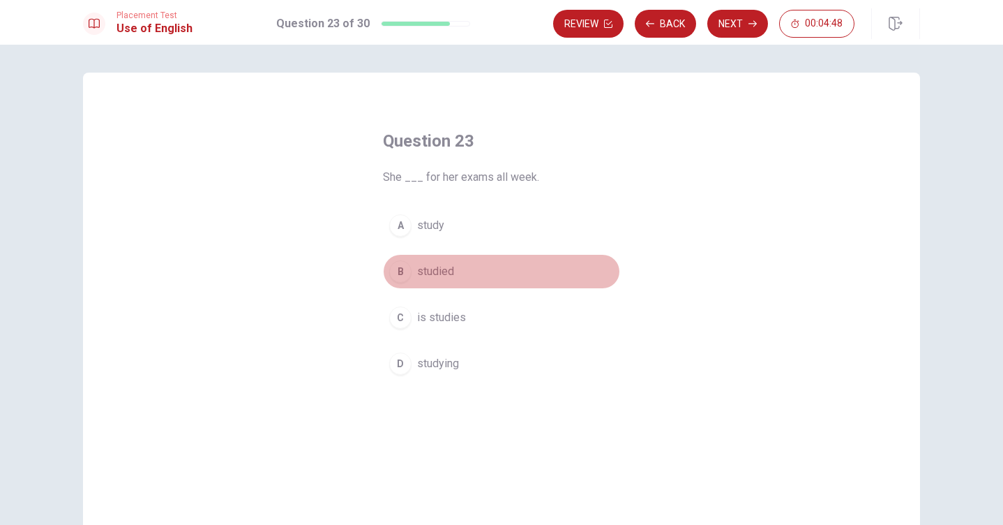
click at [430, 273] on span "studied" at bounding box center [435, 271] width 37 height 17
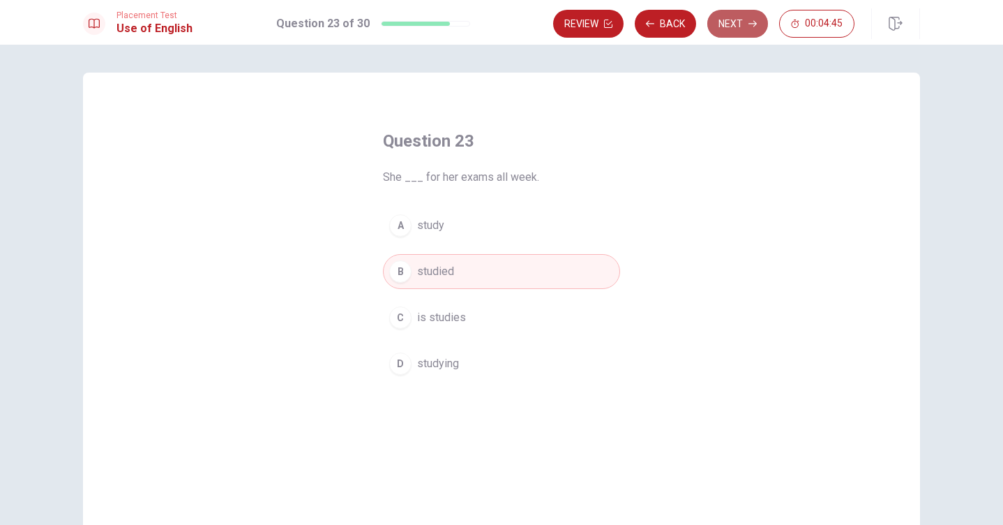
click at [727, 18] on button "Next" at bounding box center [737, 24] width 61 height 28
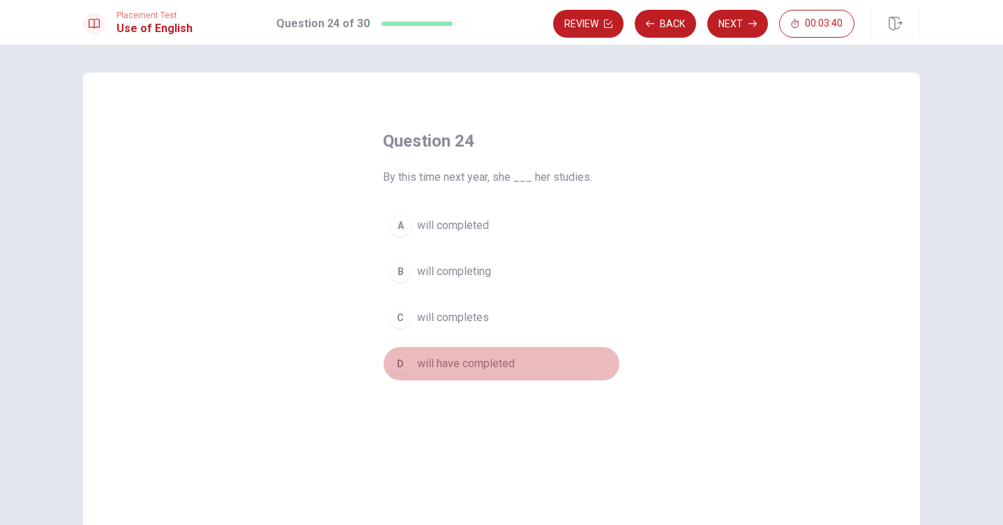
click at [491, 363] on span "will have completed" at bounding box center [466, 363] width 98 height 17
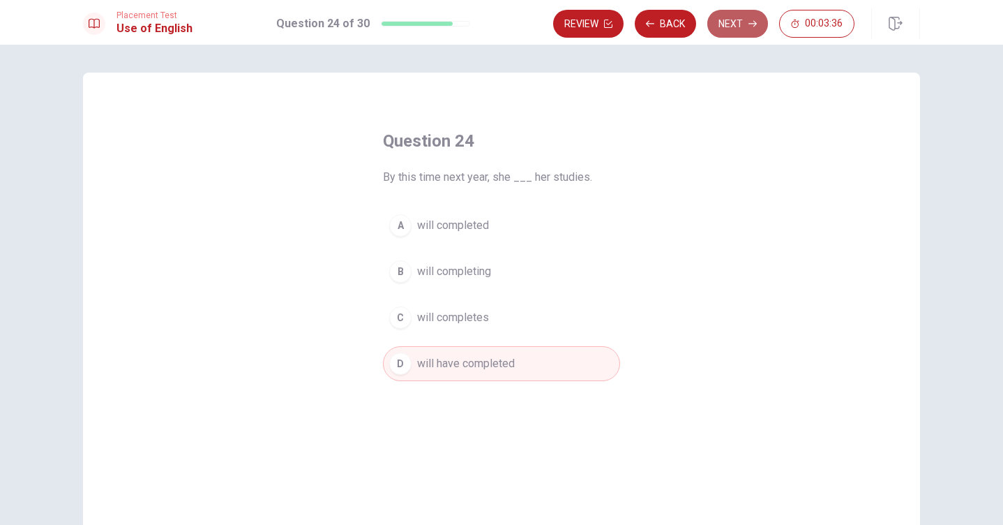
click at [728, 19] on button "Next" at bounding box center [737, 24] width 61 height 28
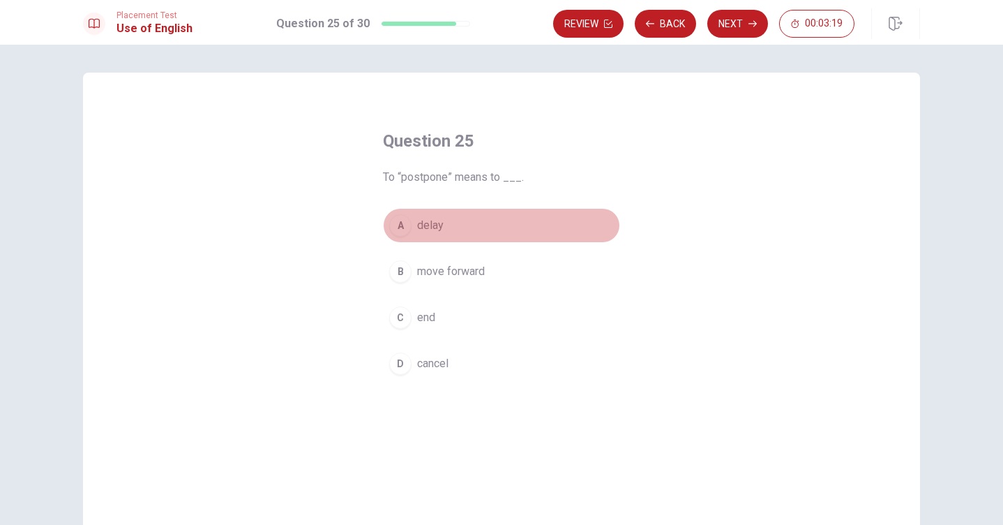
click at [444, 230] on button "A delay" at bounding box center [501, 225] width 237 height 35
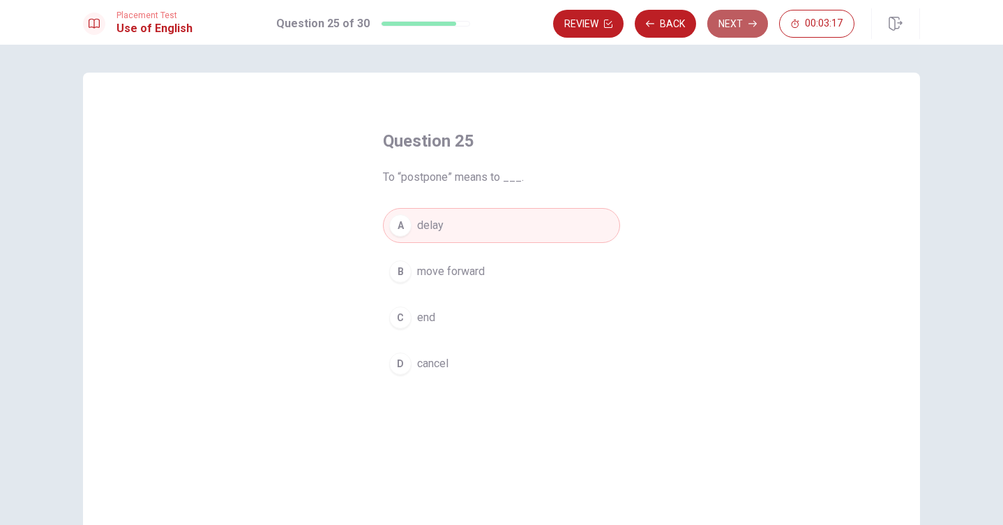
click at [728, 15] on button "Next" at bounding box center [737, 24] width 61 height 28
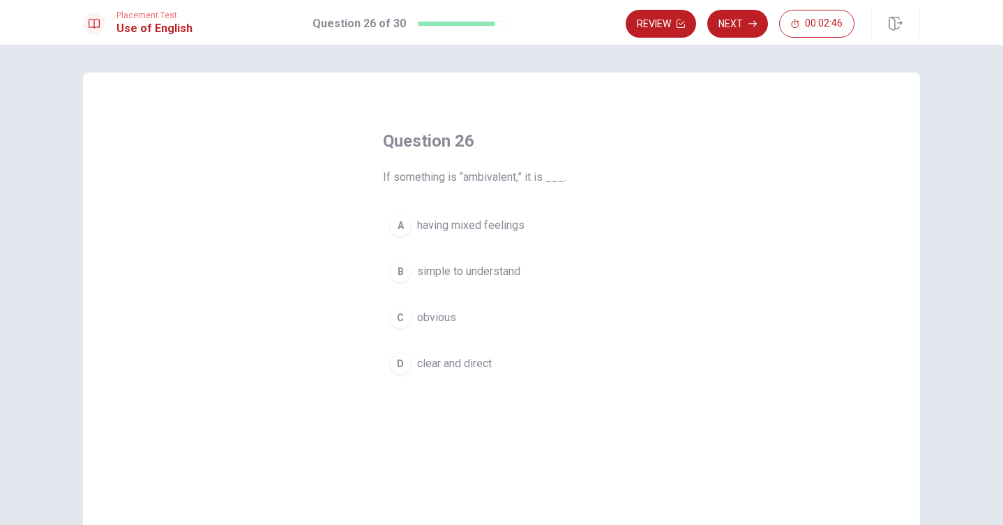
click at [503, 232] on span "having mixed feelings" at bounding box center [470, 225] width 107 height 17
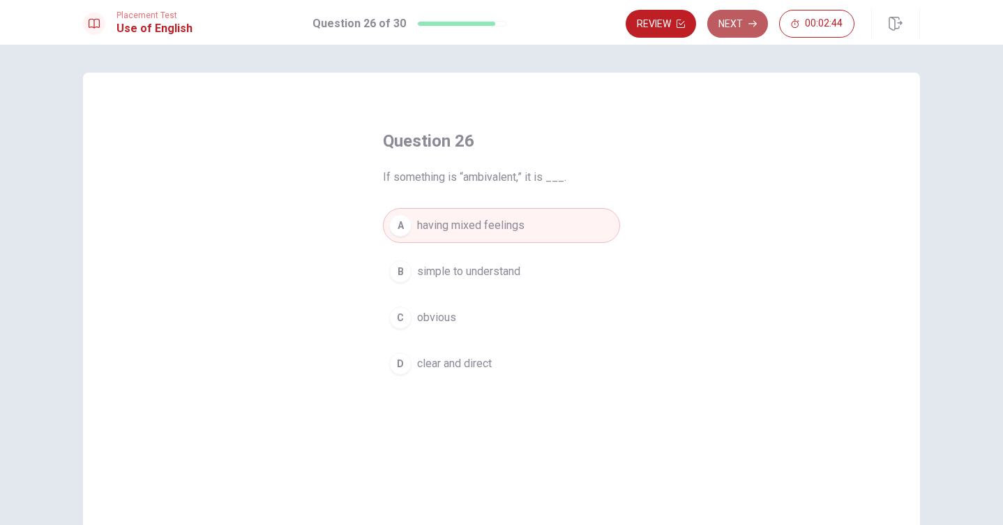
click at [730, 15] on button "Next" at bounding box center [737, 24] width 61 height 28
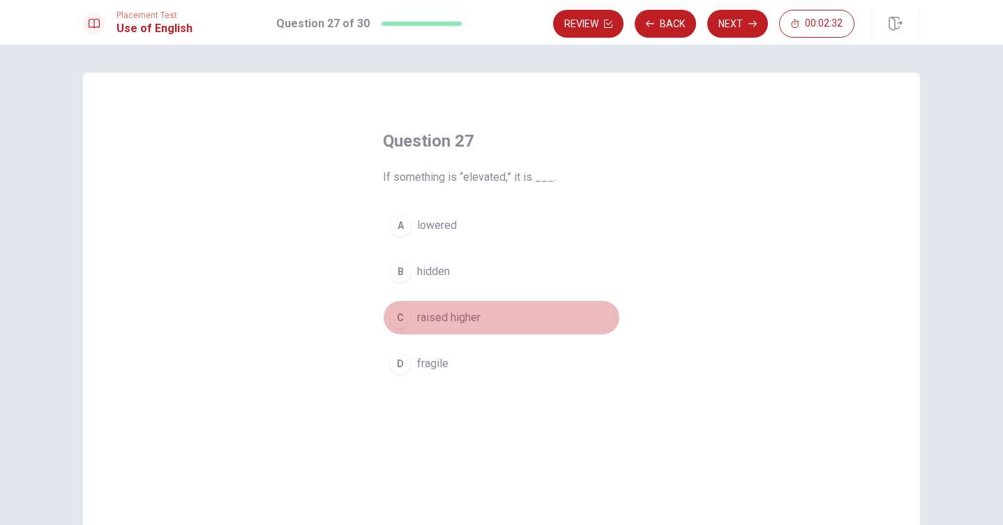
click at [434, 318] on span "raised higher" at bounding box center [448, 317] width 63 height 17
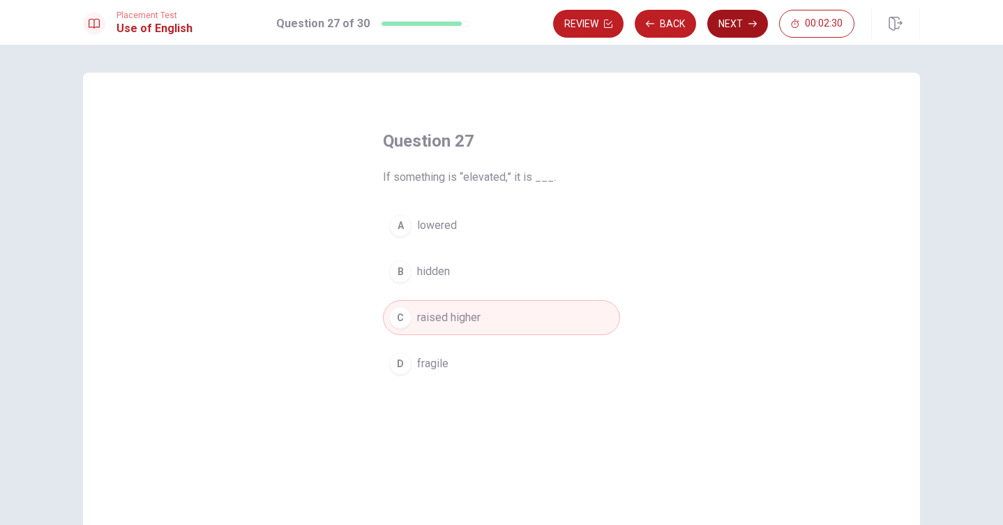
click at [751, 28] on button "Next" at bounding box center [737, 24] width 61 height 28
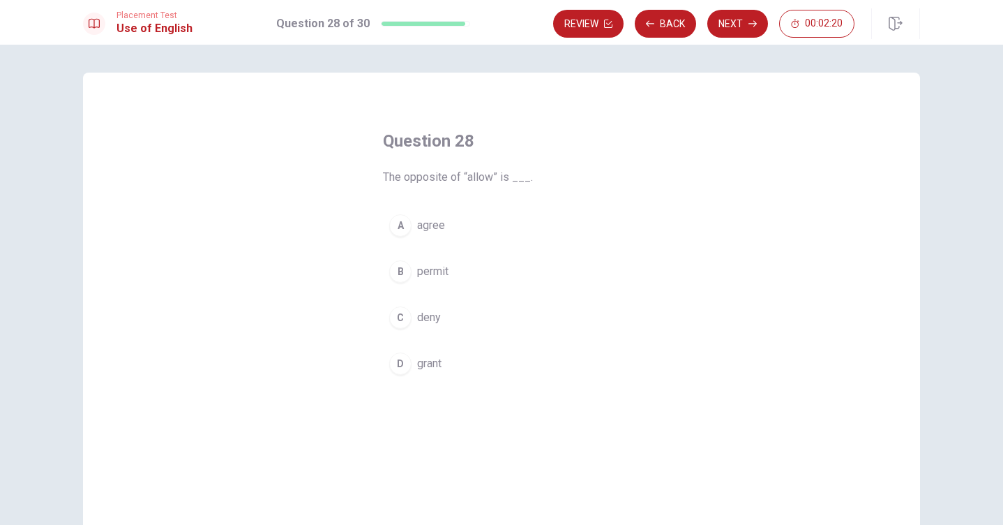
click at [425, 311] on span "deny" at bounding box center [429, 317] width 24 height 17
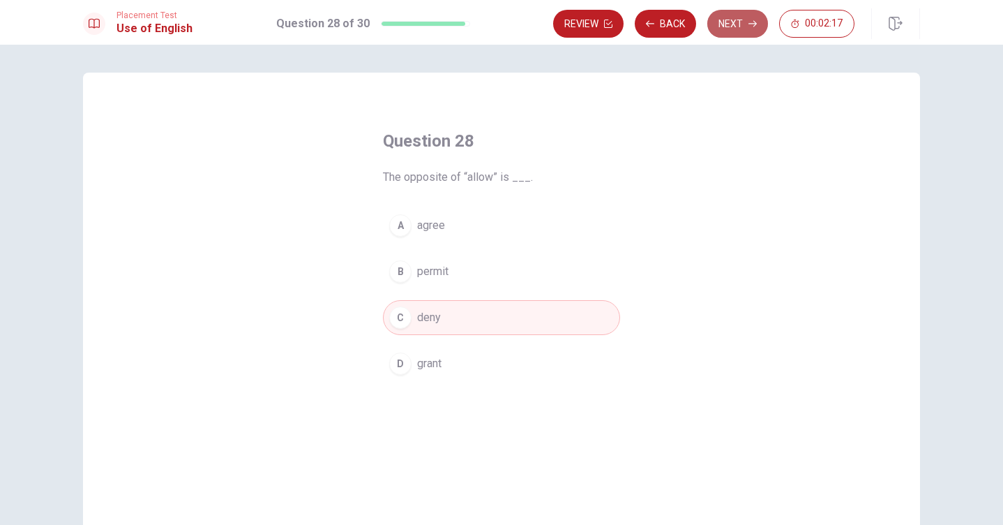
click at [727, 22] on button "Next" at bounding box center [737, 24] width 61 height 28
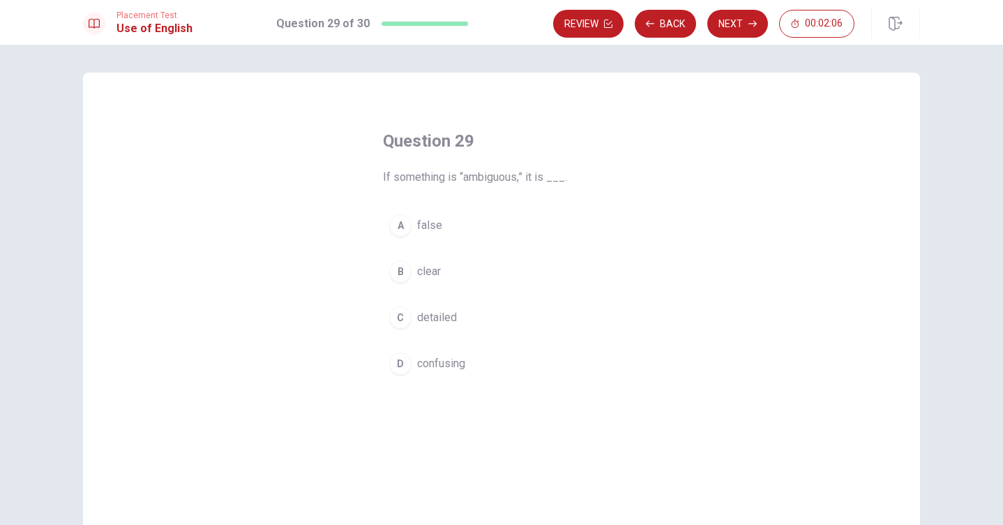
click at [445, 354] on button "D confusing" at bounding box center [501, 363] width 237 height 35
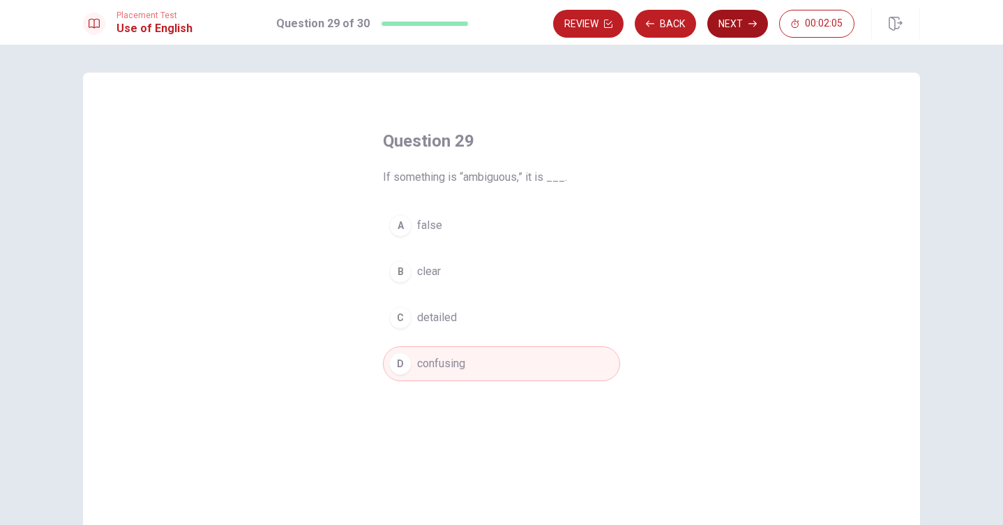
click at [719, 19] on button "Next" at bounding box center [737, 24] width 61 height 28
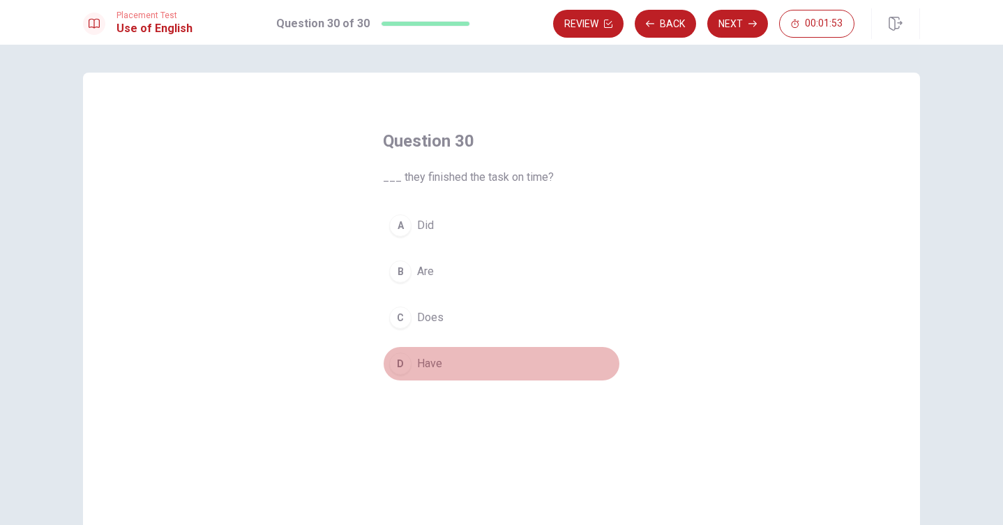
click at [428, 364] on span "Have" at bounding box center [429, 363] width 25 height 17
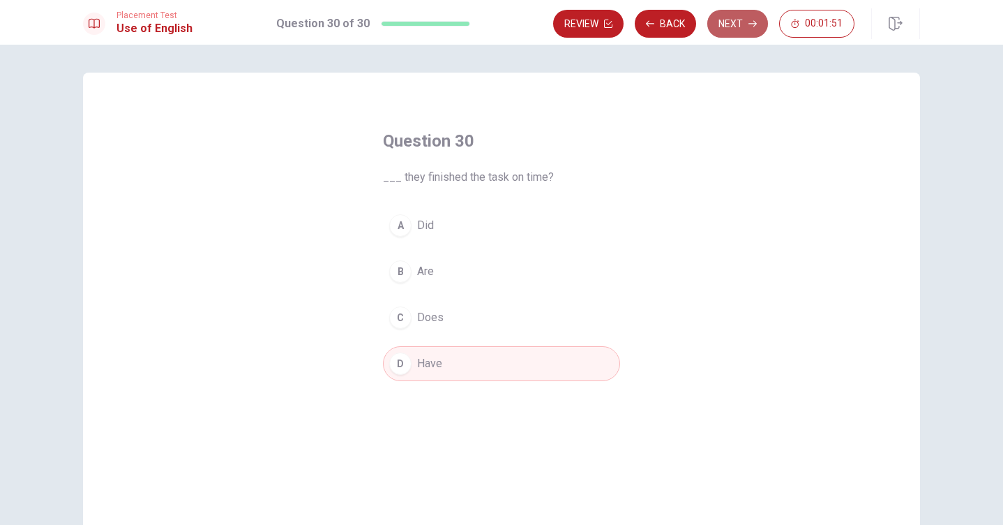
click at [733, 33] on button "Next" at bounding box center [737, 24] width 61 height 28
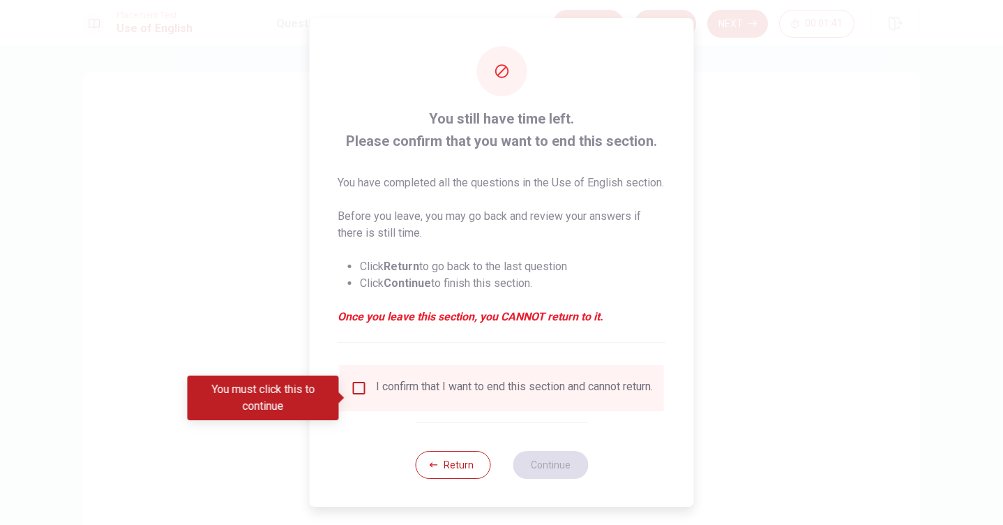
click at [368, 396] on div "I confirm that I want to end this section and cannot return." at bounding box center [502, 388] width 302 height 17
click at [352, 396] on input "You must click this to continue" at bounding box center [359, 388] width 17 height 17
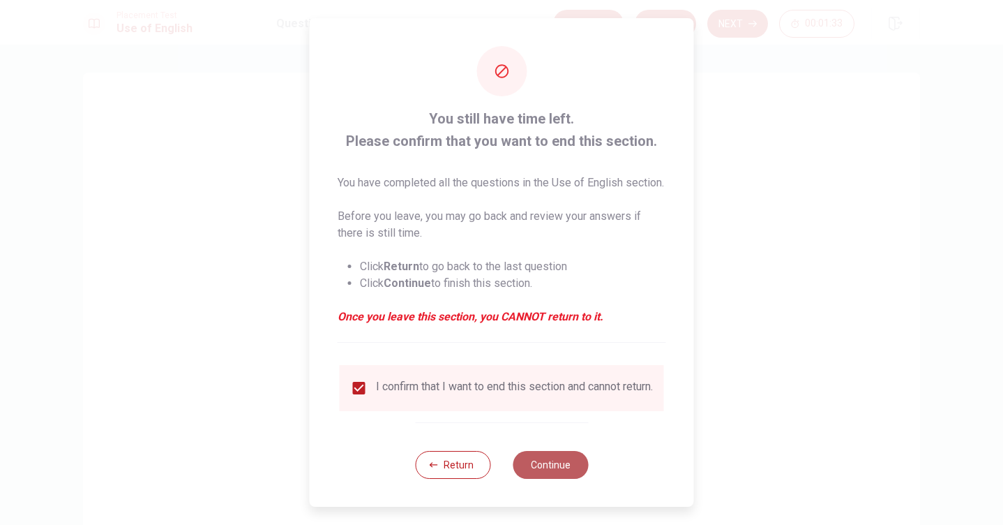
click at [564, 479] on button "Continue" at bounding box center [550, 465] width 75 height 28
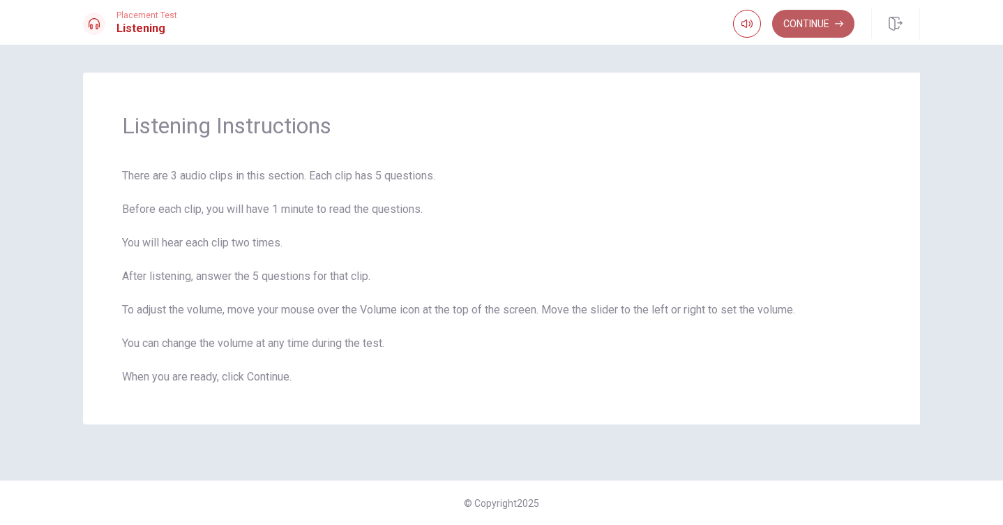
click at [806, 24] on button "Continue" at bounding box center [813, 24] width 82 height 28
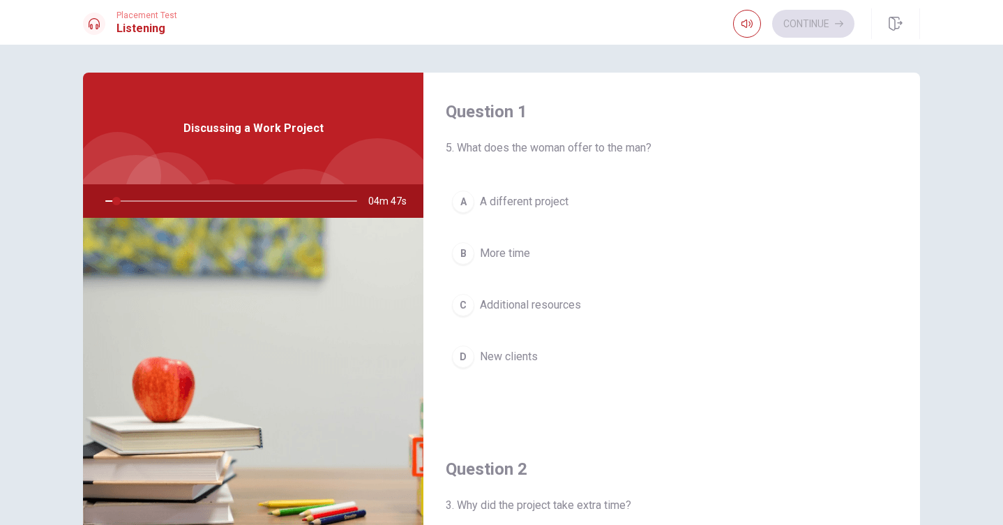
drag, startPoint x: 913, startPoint y: 108, endPoint x: 913, endPoint y: 140, distance: 31.4
click at [913, 140] on div "Question 1 5. What does the woman offer to the man? A A different project B Mor…" at bounding box center [671, 251] width 497 height 357
drag, startPoint x: 915, startPoint y: 135, endPoint x: 914, endPoint y: 159, distance: 23.7
click at [914, 159] on div "Question 1 5. What does the woman offer to the man? A A different project B Mor…" at bounding box center [671, 251] width 497 height 357
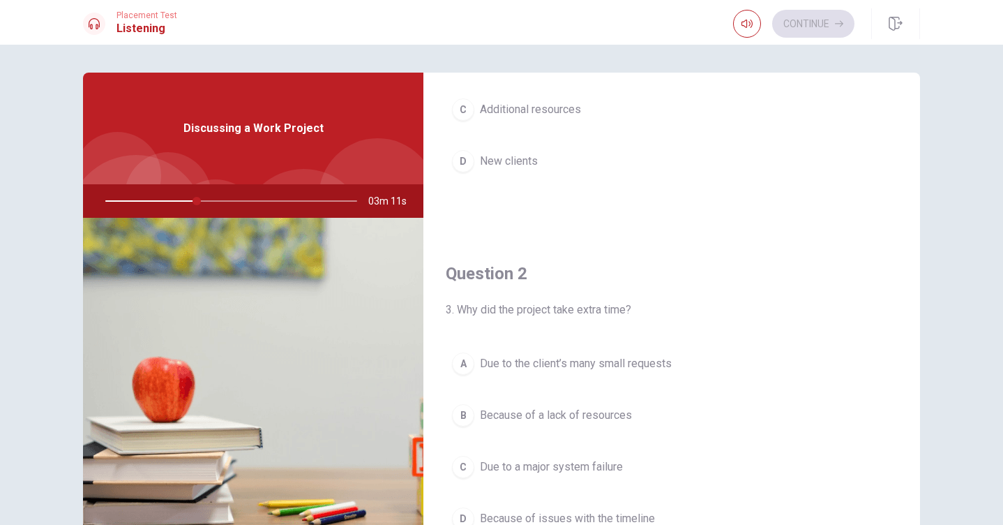
scroll to position [223, 0]
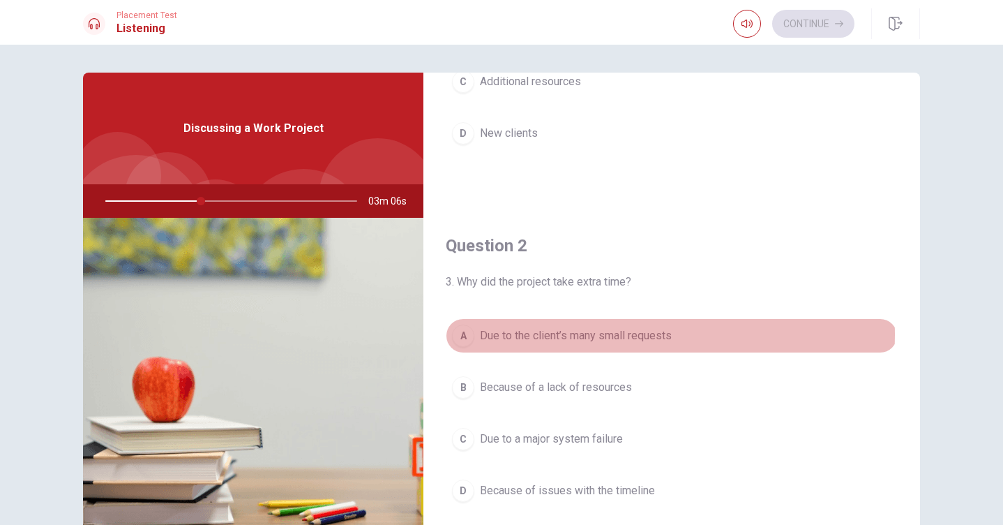
click at [581, 334] on span "Due to the client’s many small requests" at bounding box center [576, 335] width 192 height 17
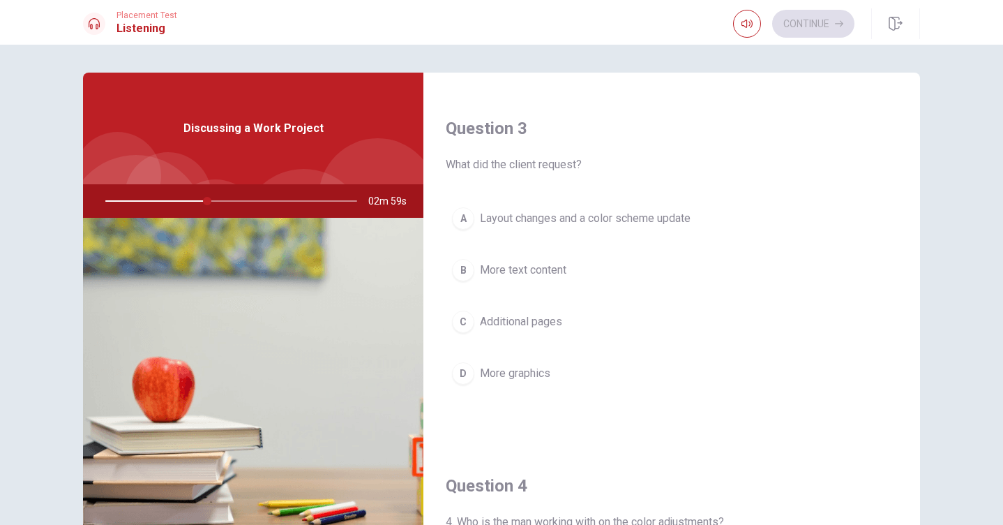
scroll to position [726, 0]
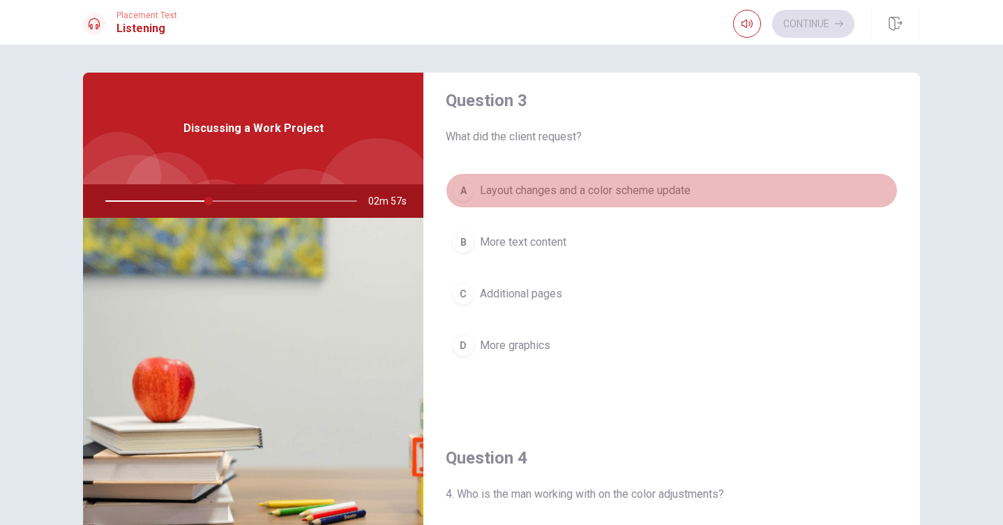
click at [677, 190] on span "Layout changes and a color scheme update" at bounding box center [585, 190] width 211 height 17
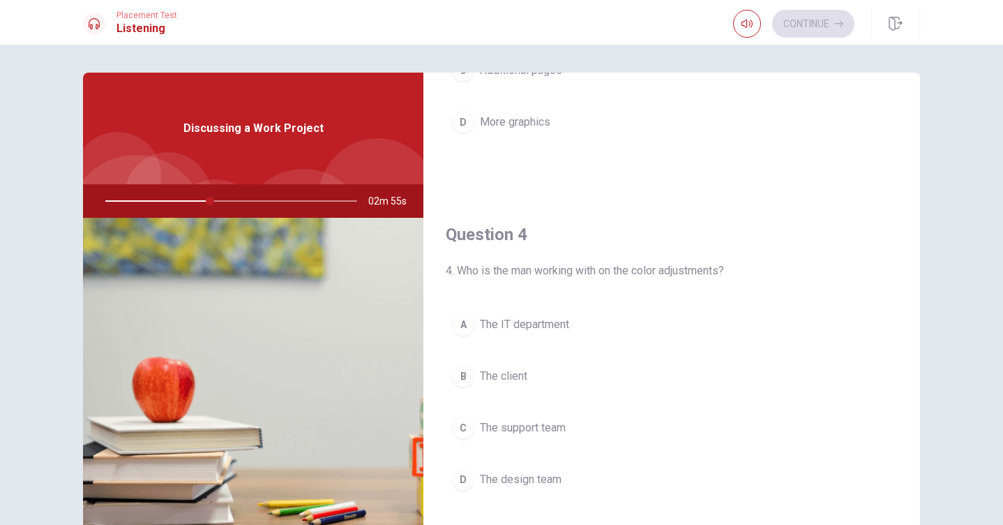
scroll to position [977, 0]
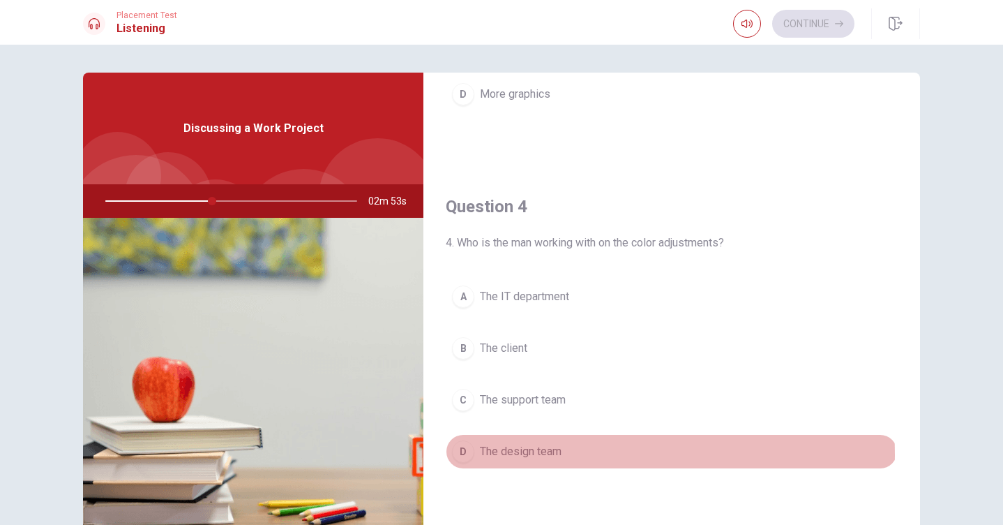
click at [546, 454] on span "The design team" at bounding box center [521, 451] width 82 height 17
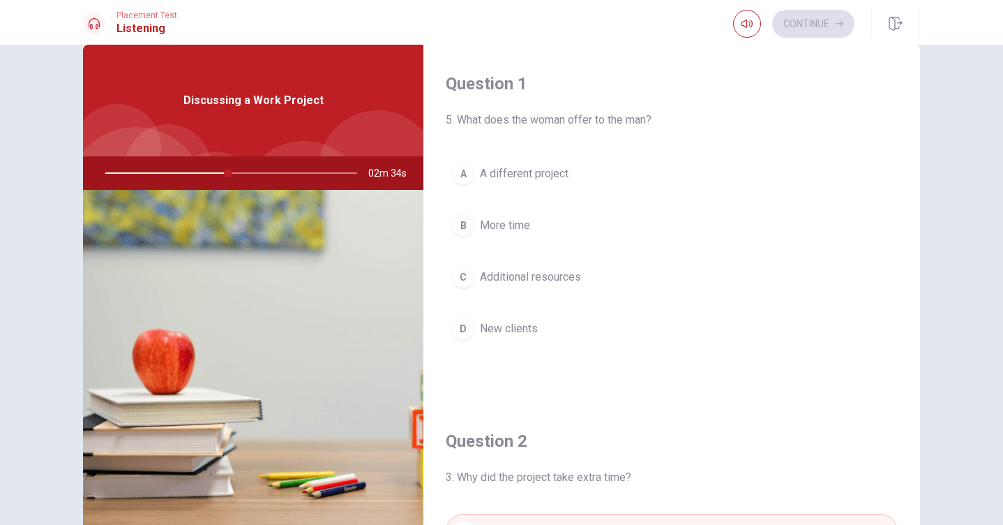
scroll to position [0, 0]
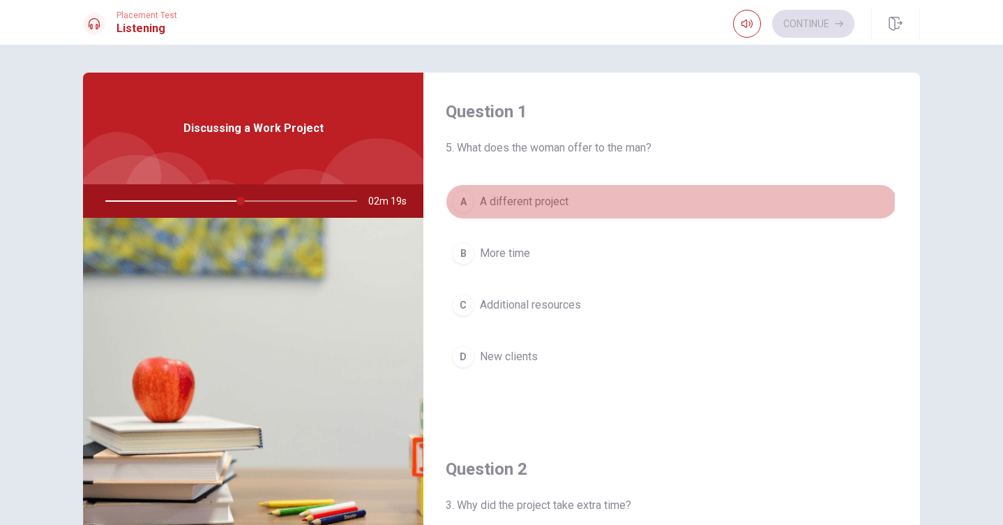
click at [509, 193] on span "A different project" at bounding box center [524, 201] width 89 height 17
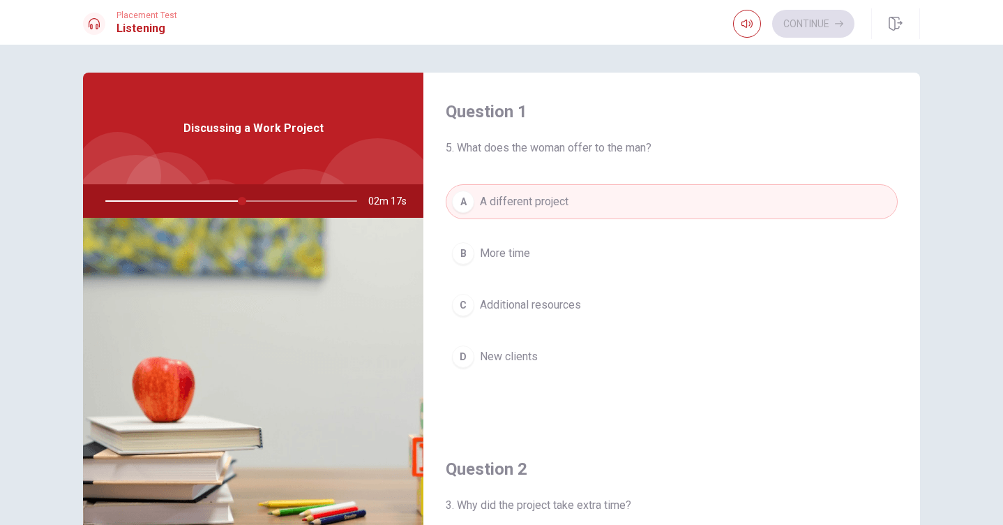
click at [516, 252] on span "More time" at bounding box center [505, 253] width 50 height 17
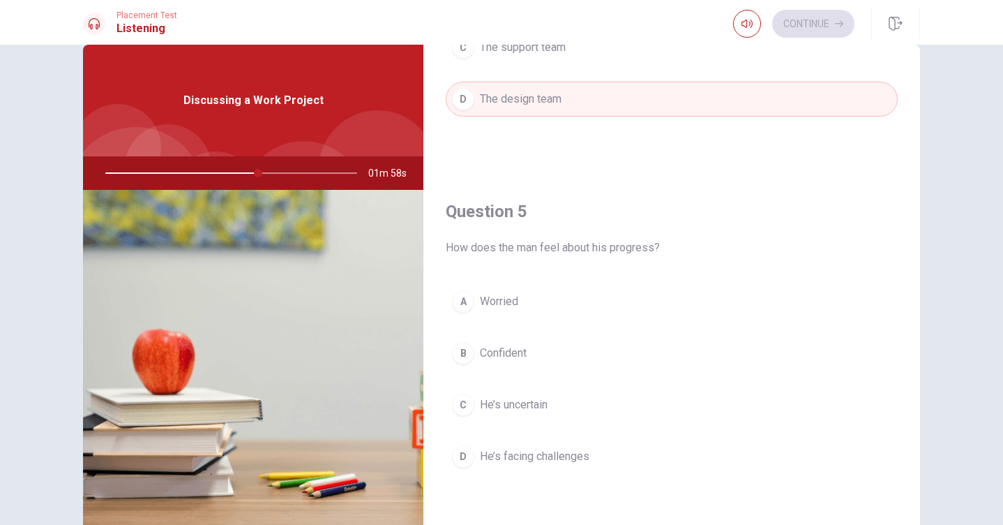
scroll to position [84, 0]
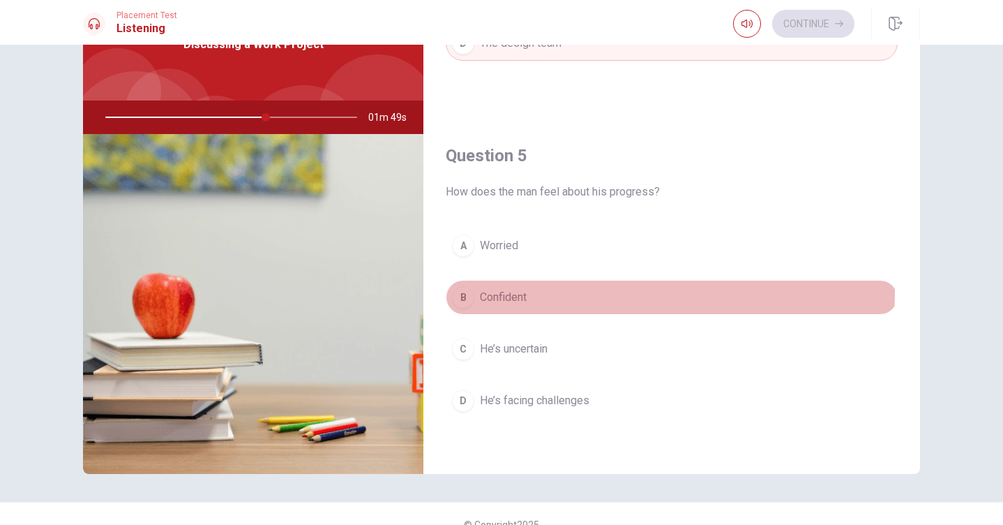
click at [502, 292] on span "Confident" at bounding box center [503, 297] width 47 height 17
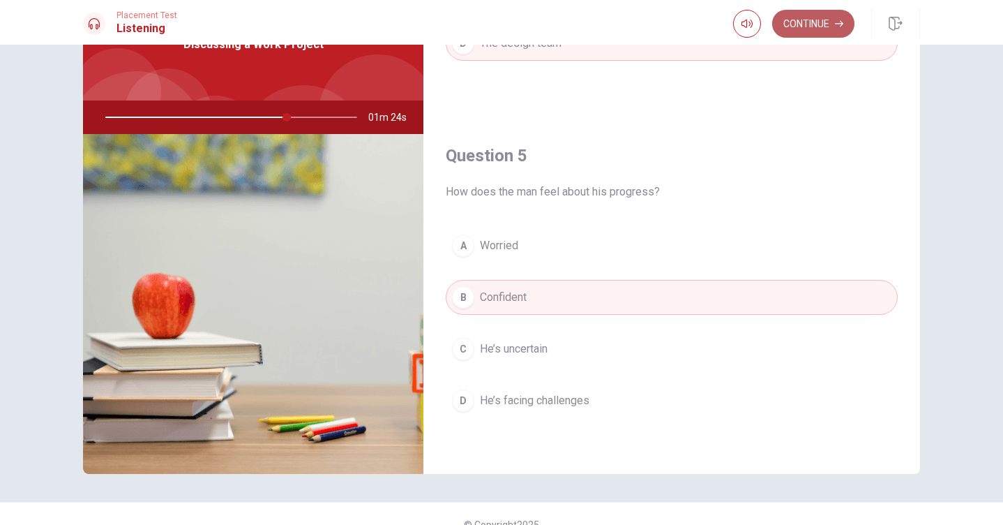
click at [814, 20] on button "Continue" at bounding box center [813, 24] width 82 height 28
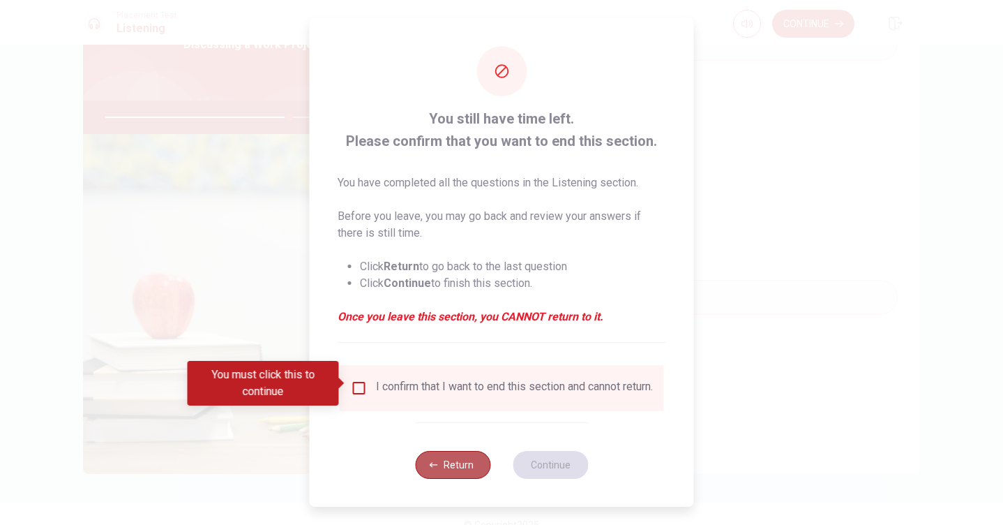
click at [450, 463] on button "Return" at bounding box center [452, 465] width 75 height 28
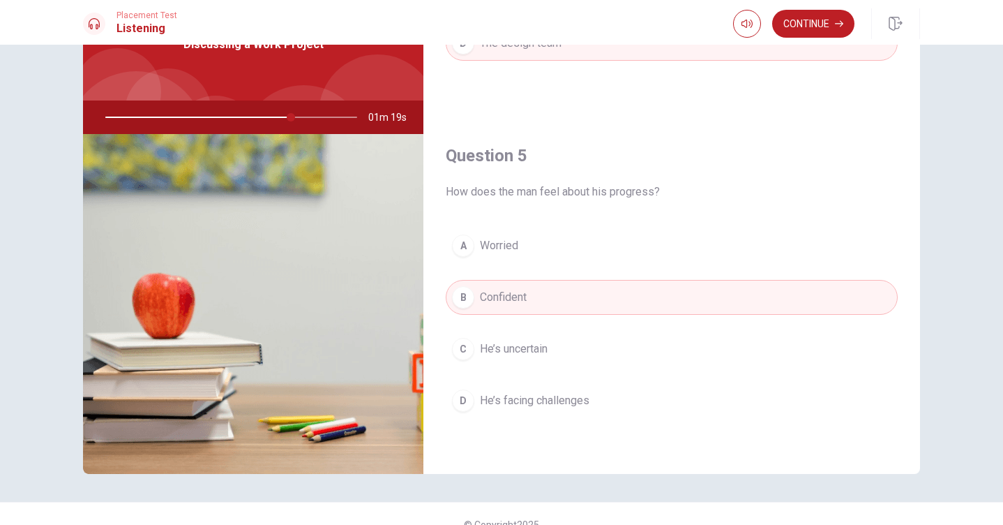
drag, startPoint x: 918, startPoint y: 369, endPoint x: 918, endPoint y: 384, distance: 14.7
click at [918, 384] on div "Question 1 5. What does the woman offer to the man? A A different project B Mor…" at bounding box center [671, 231] width 497 height 485
click at [784, 22] on button "Continue" at bounding box center [813, 24] width 82 height 28
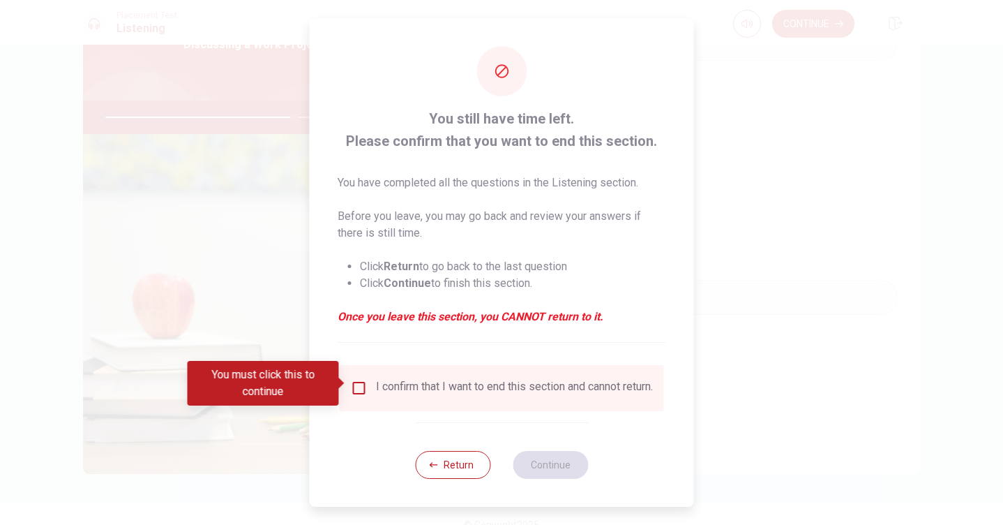
click at [352, 374] on div "I confirm that I want to end this section and cannot return." at bounding box center [502, 388] width 324 height 46
click at [363, 382] on input "You must click this to continue" at bounding box center [359, 388] width 17 height 17
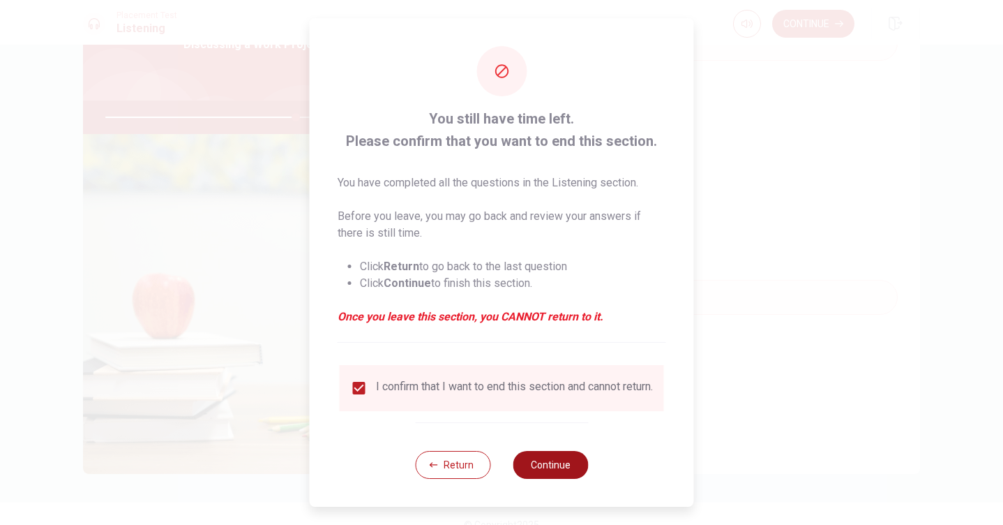
click at [569, 468] on button "Continue" at bounding box center [550, 465] width 75 height 28
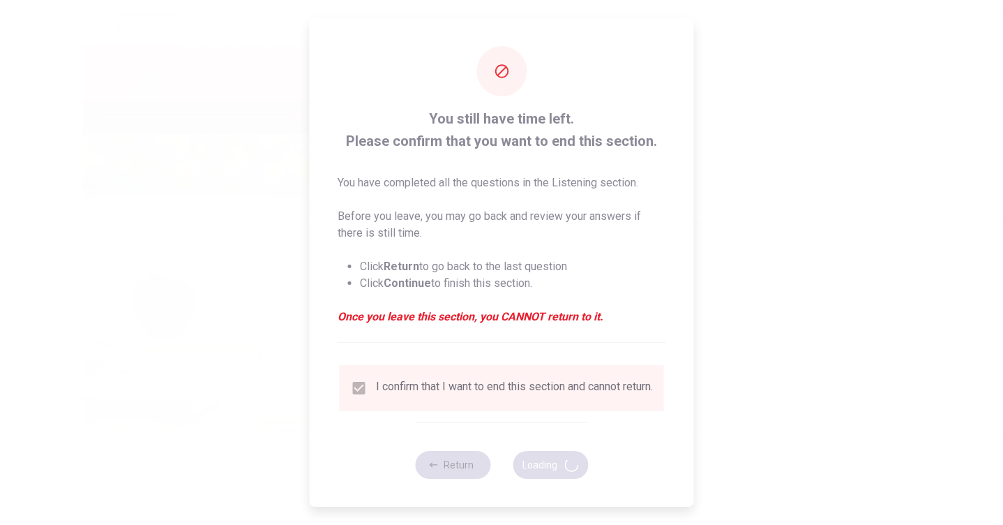
type input "76"
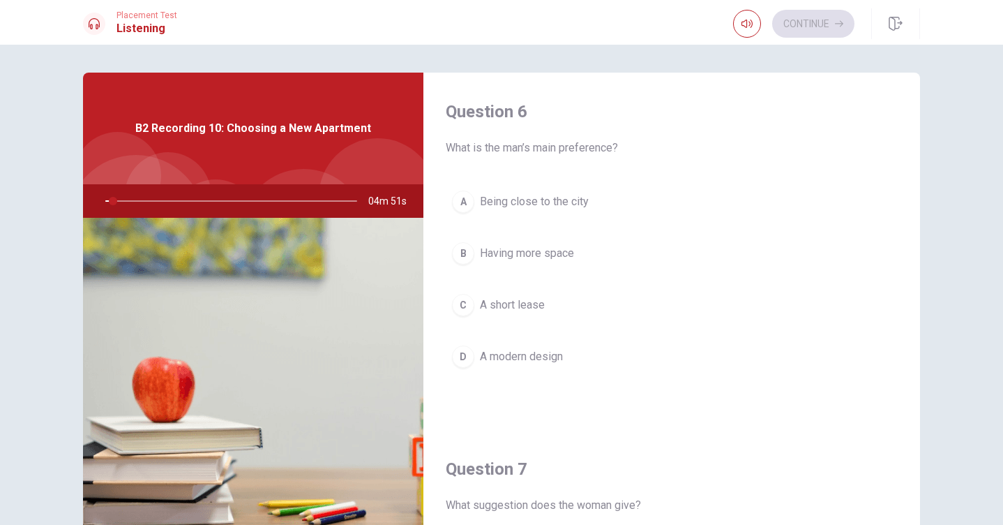
drag, startPoint x: 915, startPoint y: 126, endPoint x: 915, endPoint y: 152, distance: 25.8
click at [919, 154] on div "Question 6 What is the man’s main preference? A Being close to the city B Havin…" at bounding box center [502, 315] width 882 height 485
drag, startPoint x: 914, startPoint y: 151, endPoint x: 912, endPoint y: 171, distance: 19.6
click at [912, 171] on div "Question 6 What is the man’s main preference? A Being close to the city B Havin…" at bounding box center [671, 251] width 497 height 357
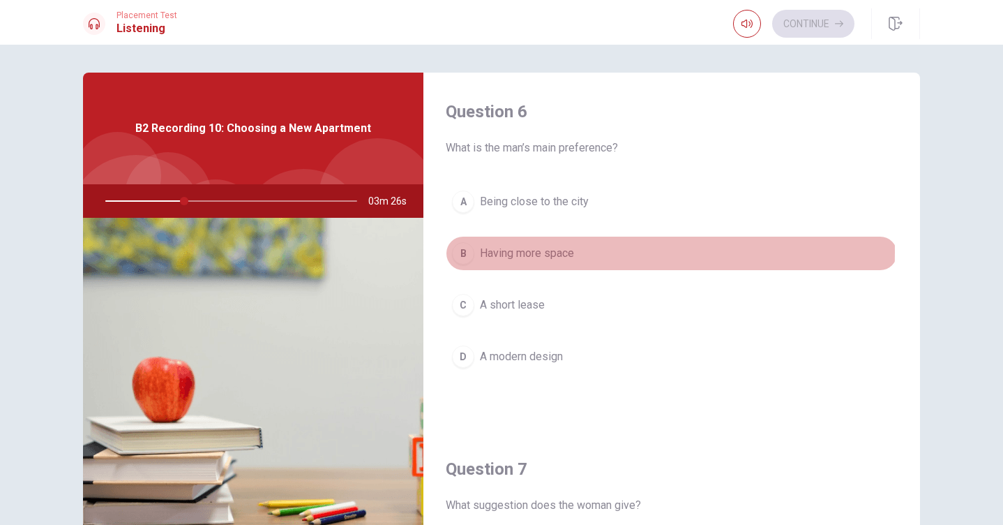
click at [525, 252] on span "Having more space" at bounding box center [527, 253] width 94 height 17
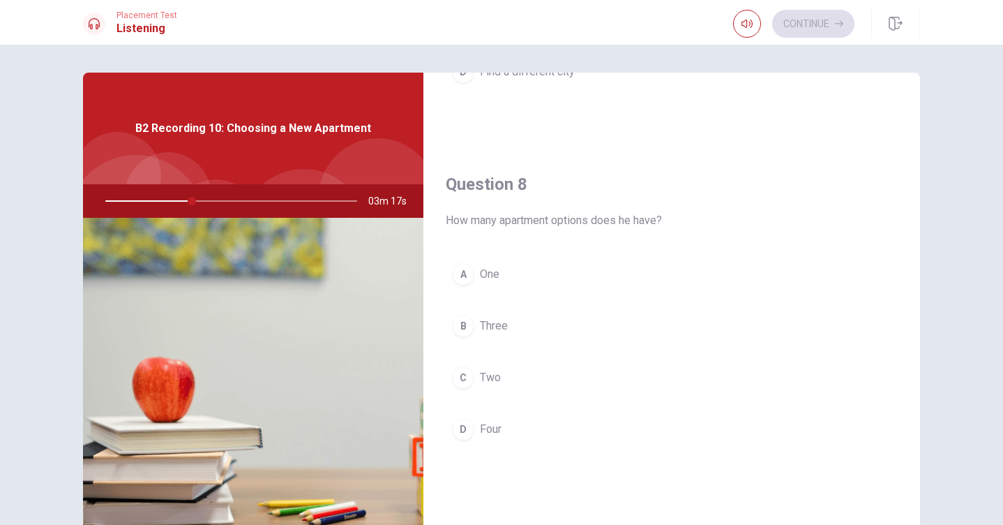
scroll to position [670, 0]
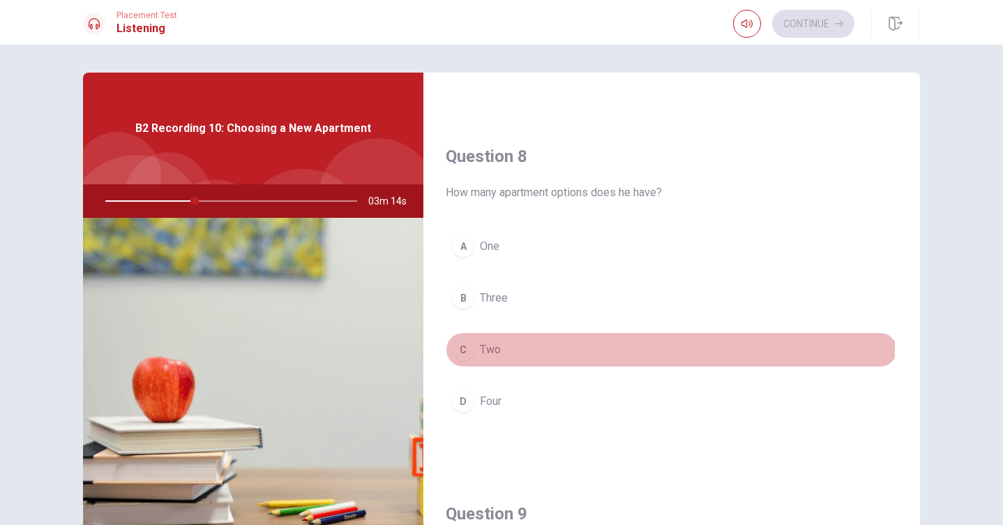
click at [494, 347] on span "Two" at bounding box center [490, 349] width 21 height 17
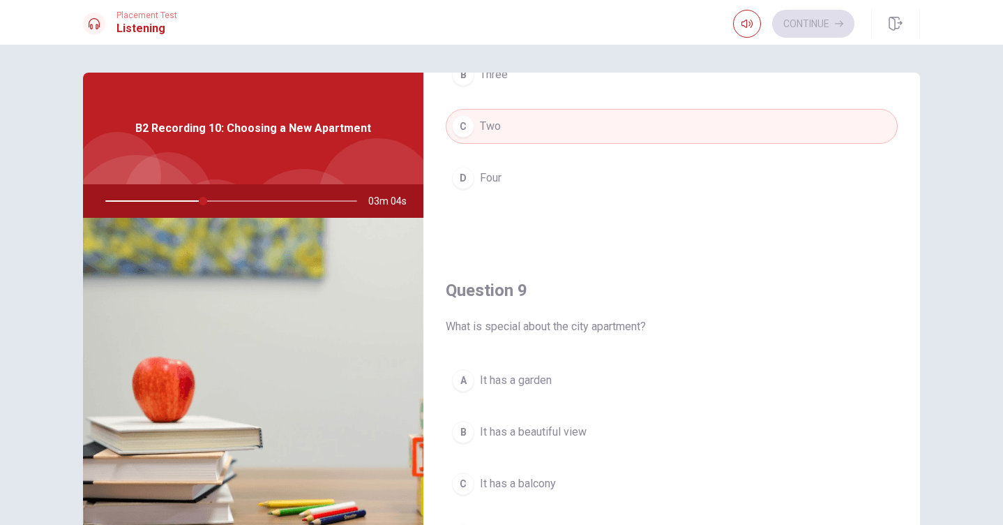
scroll to position [921, 0]
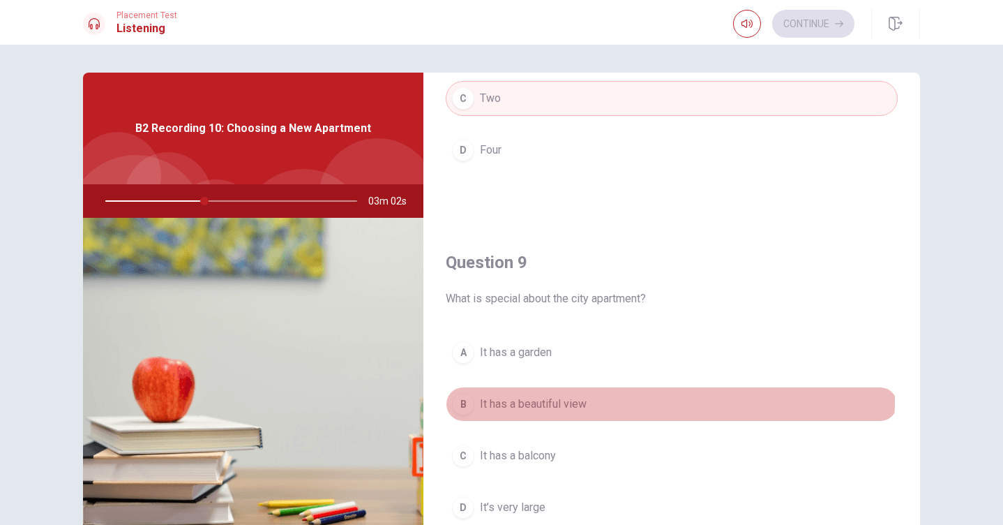
click at [560, 400] on span "It has a beautiful view" at bounding box center [533, 404] width 107 height 17
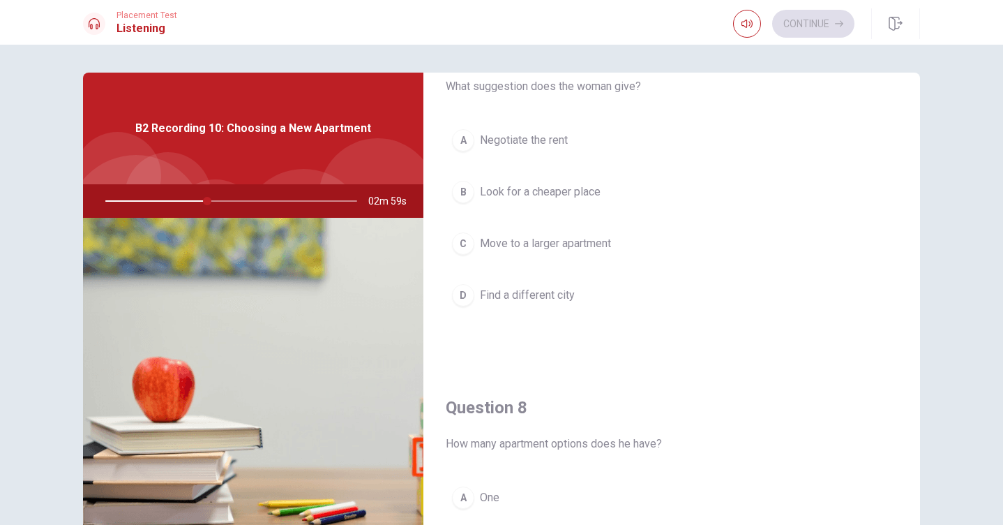
scroll to position [363, 0]
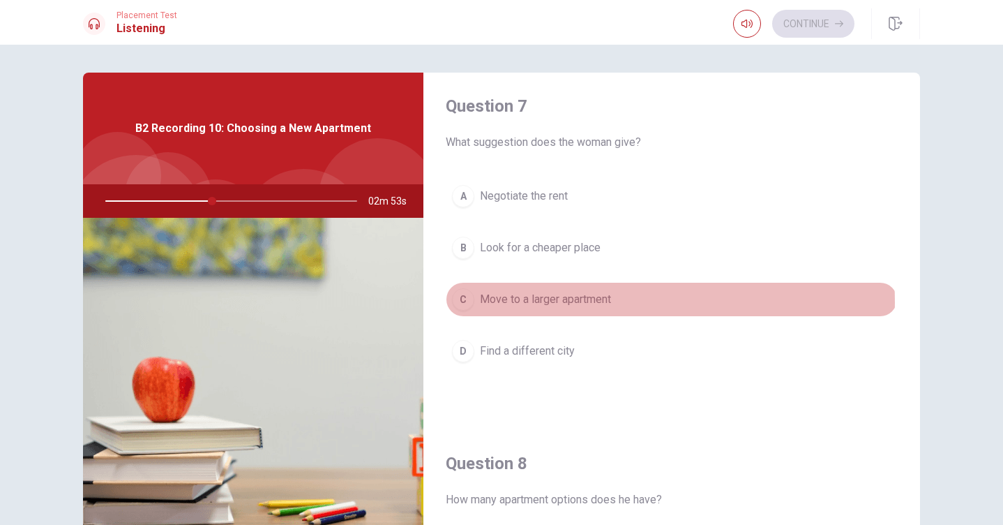
click at [563, 302] on span "Move to a larger apartment" at bounding box center [545, 299] width 131 height 17
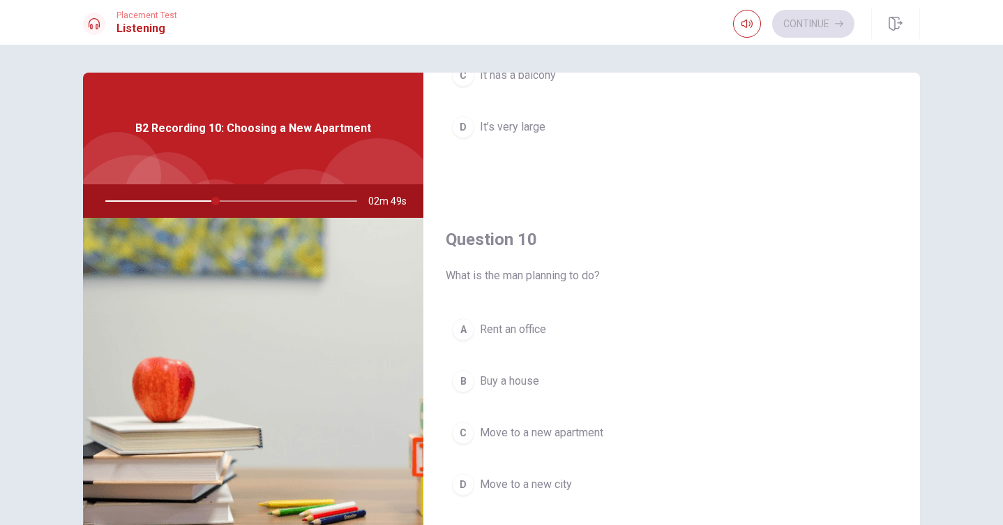
scroll to position [28, 0]
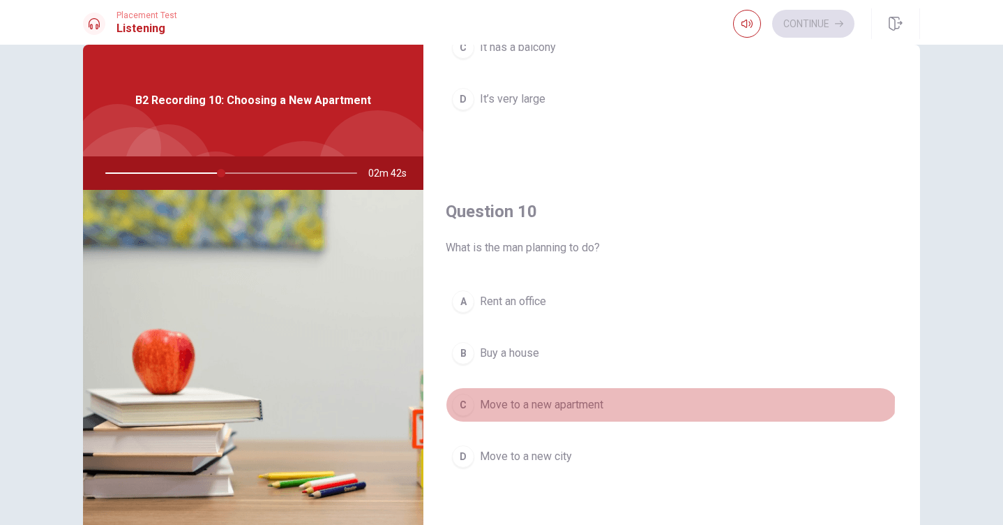
click at [487, 400] on span "Move to a new apartment" at bounding box center [541, 404] width 123 height 17
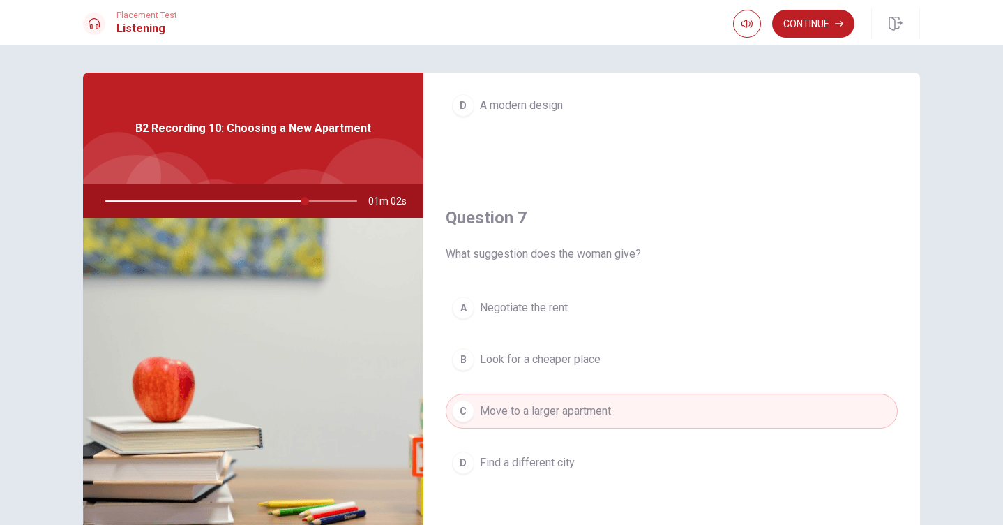
scroll to position [307, 0]
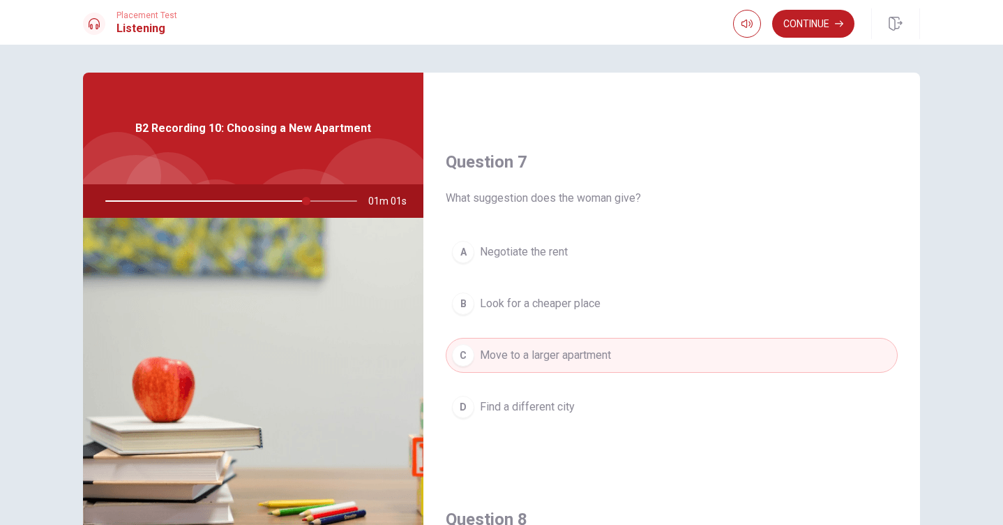
click at [525, 248] on span "Negotiate the rent" at bounding box center [524, 251] width 88 height 17
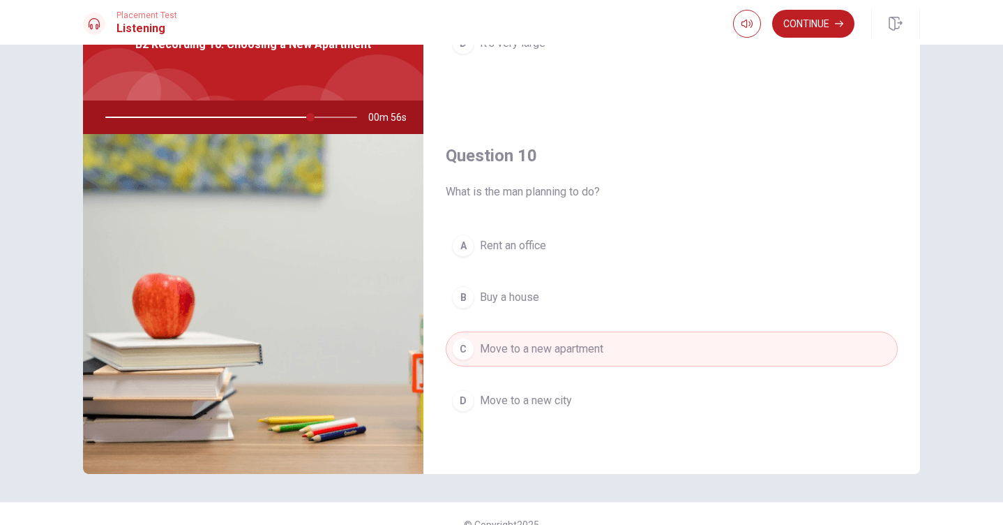
scroll to position [105, 0]
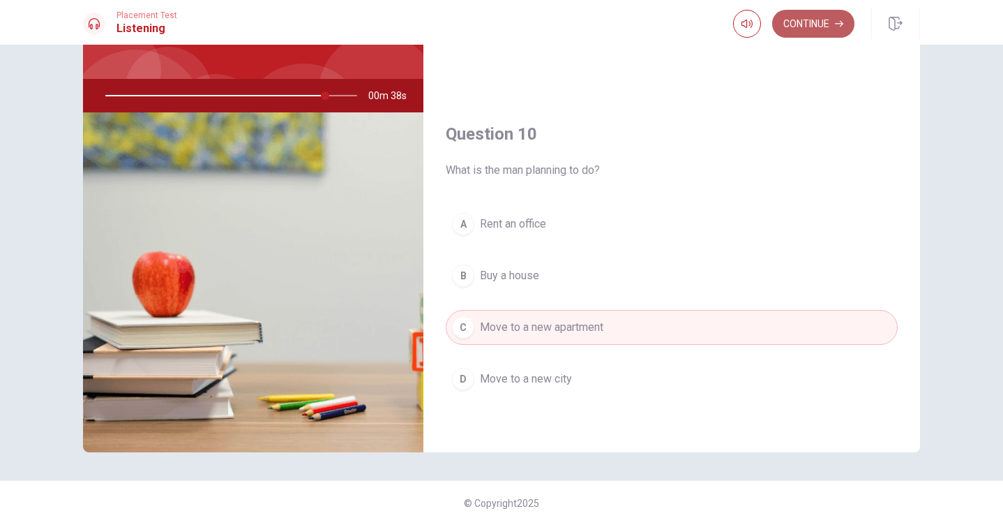
click at [793, 26] on button "Continue" at bounding box center [813, 24] width 82 height 28
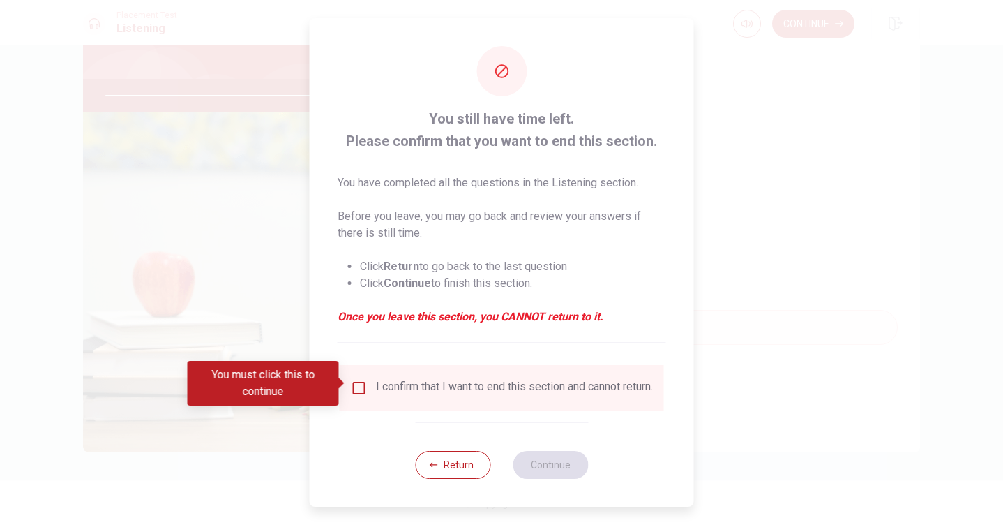
click at [353, 372] on div "I confirm that I want to end this section and cannot return." at bounding box center [502, 388] width 324 height 46
click at [353, 380] on input "You must click this to continue" at bounding box center [359, 388] width 17 height 17
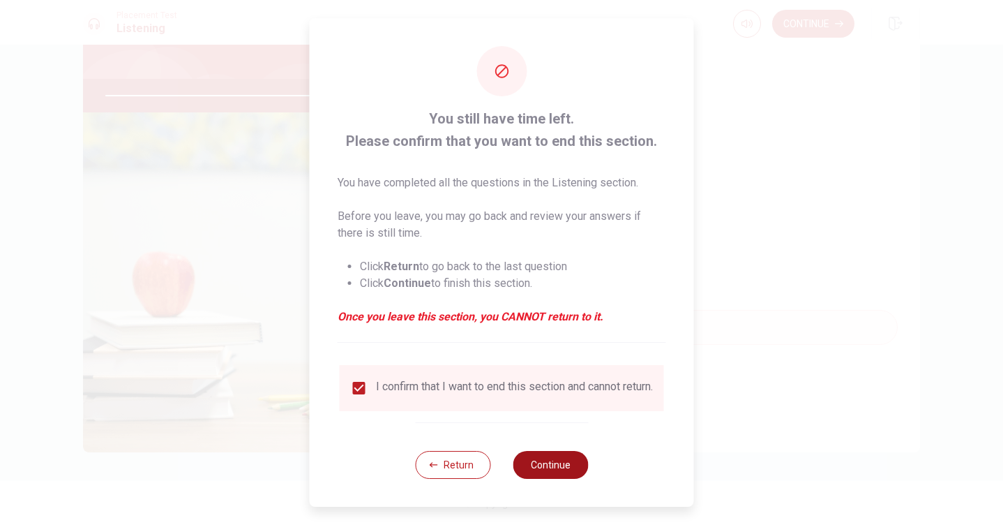
click at [527, 463] on button "Continue" at bounding box center [550, 465] width 75 height 28
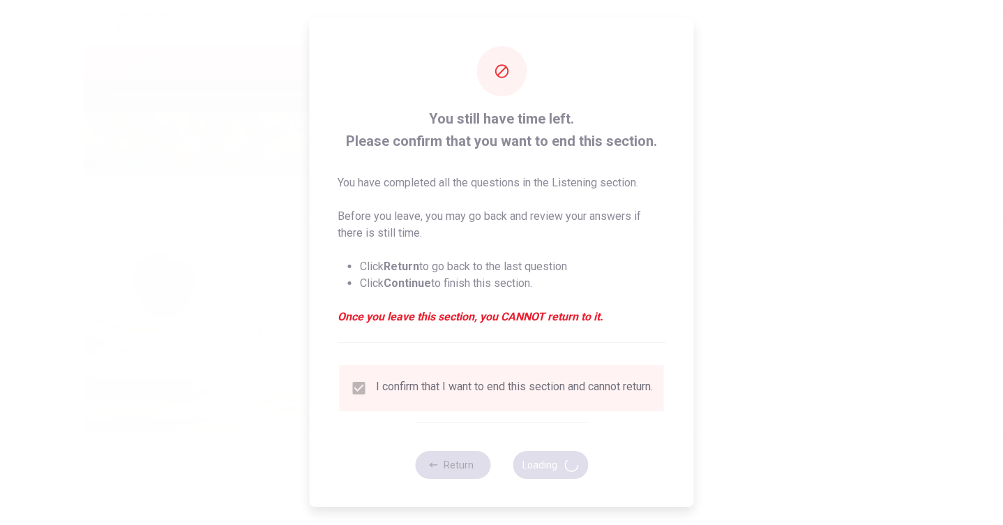
type input "96"
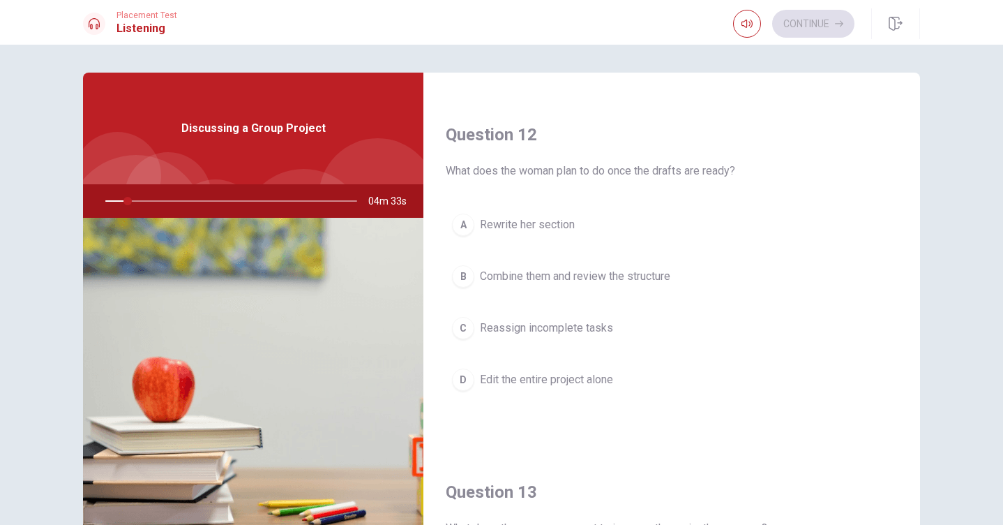
scroll to position [342, 0]
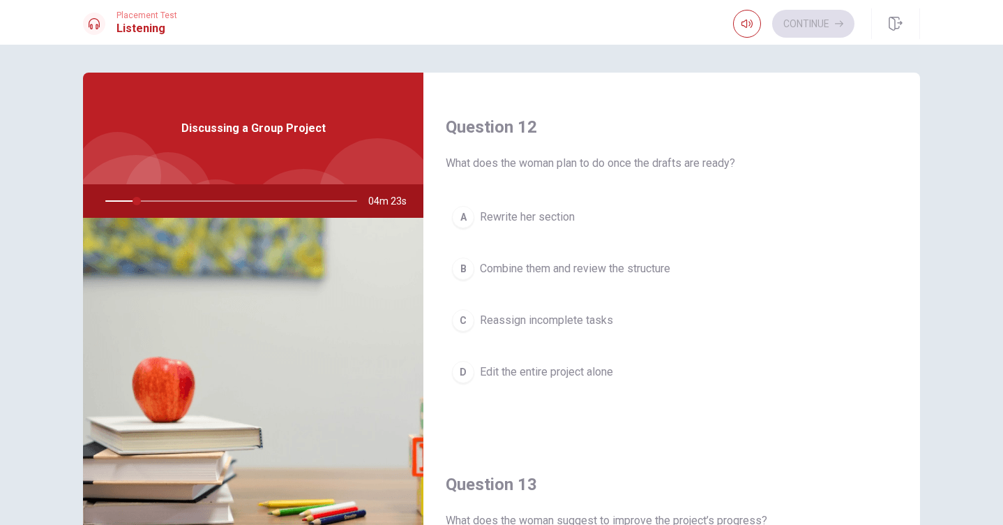
drag, startPoint x: 917, startPoint y: 165, endPoint x: 913, endPoint y: 248, distance: 82.5
click at [913, 248] on div "Question 11 What is the status of the man’s work? A He has outlined his section…" at bounding box center [502, 315] width 882 height 485
drag, startPoint x: 913, startPoint y: 248, endPoint x: 913, endPoint y: 288, distance: 40.5
click at [913, 288] on div "Question 12 What does the woman plan to do once the drafts are ready? A Rewrite…" at bounding box center [671, 266] width 497 height 357
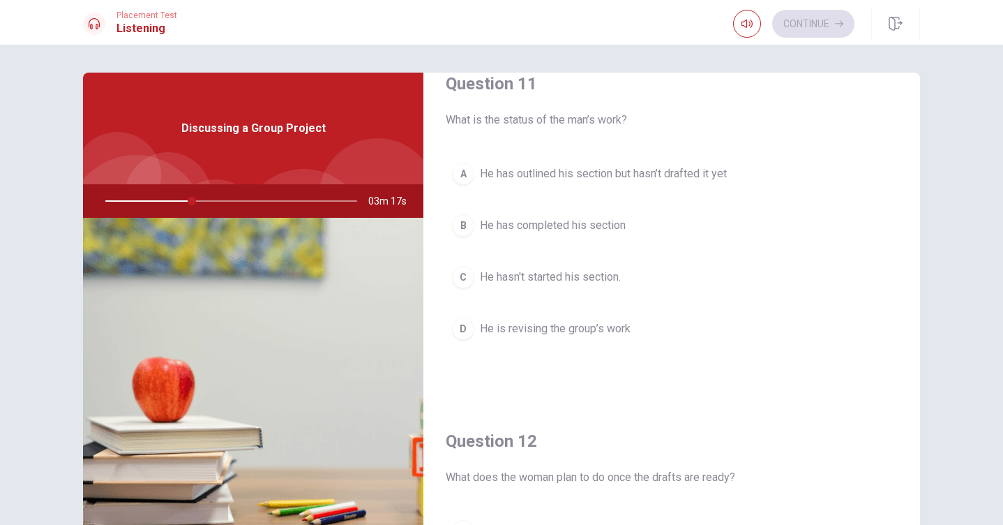
scroll to position [56, 0]
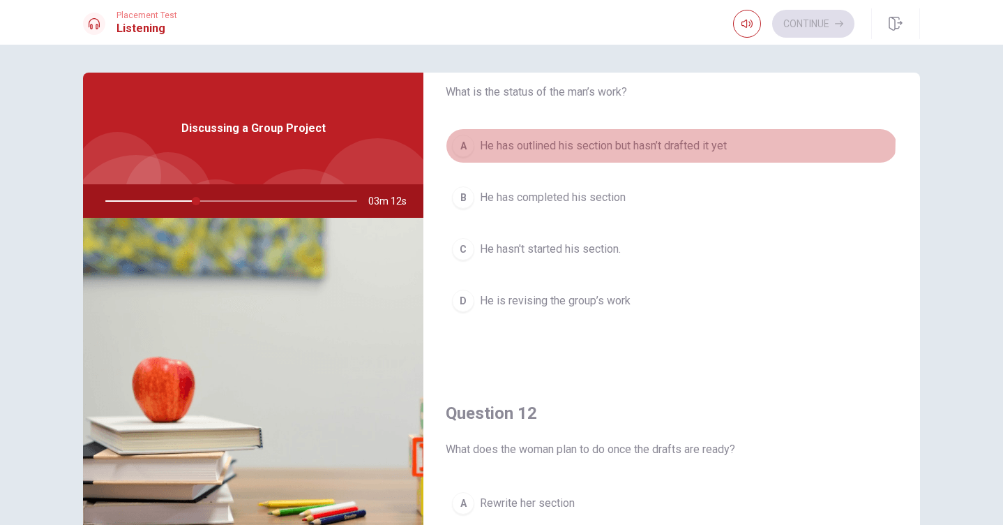
click at [548, 136] on button "A He has outlined his section but hasn’t drafted it yet" at bounding box center [672, 145] width 452 height 35
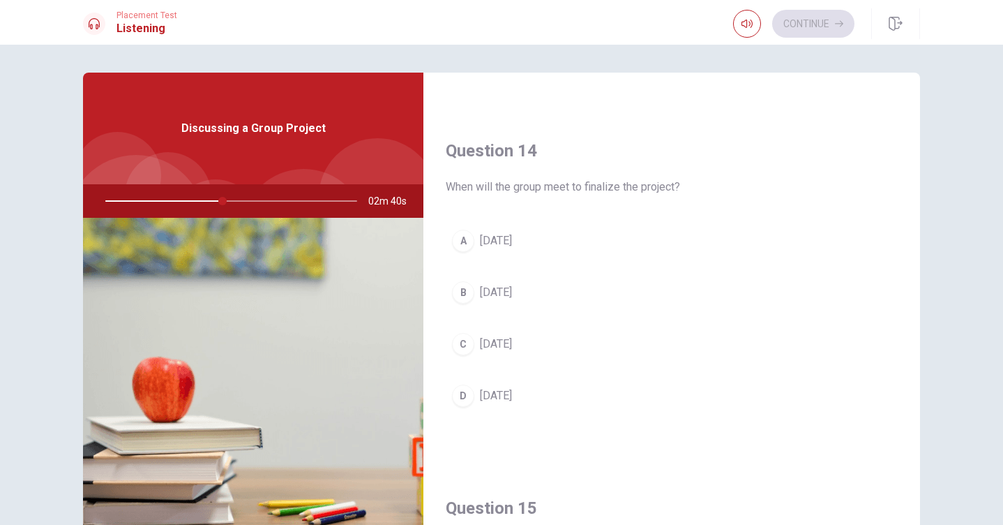
scroll to position [1060, 0]
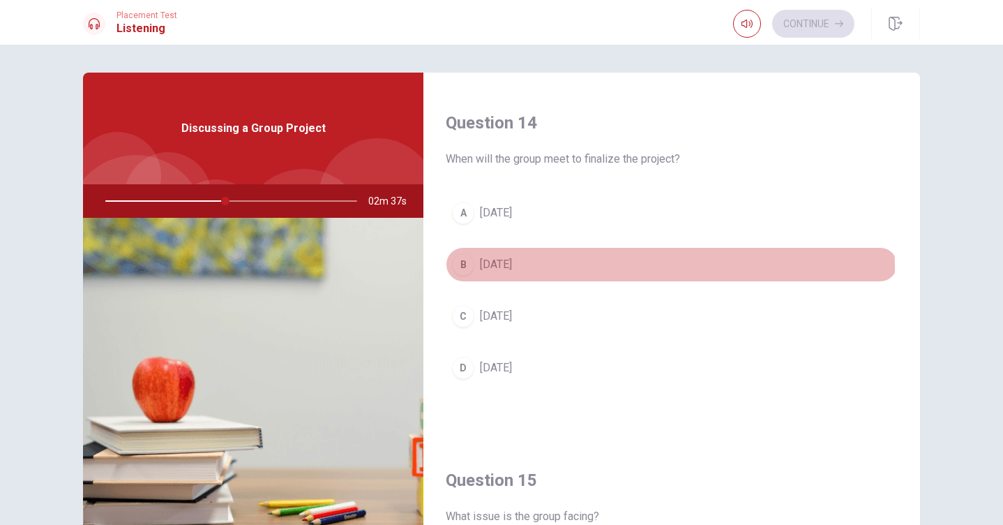
click at [503, 269] on span "[DATE]" at bounding box center [496, 264] width 32 height 17
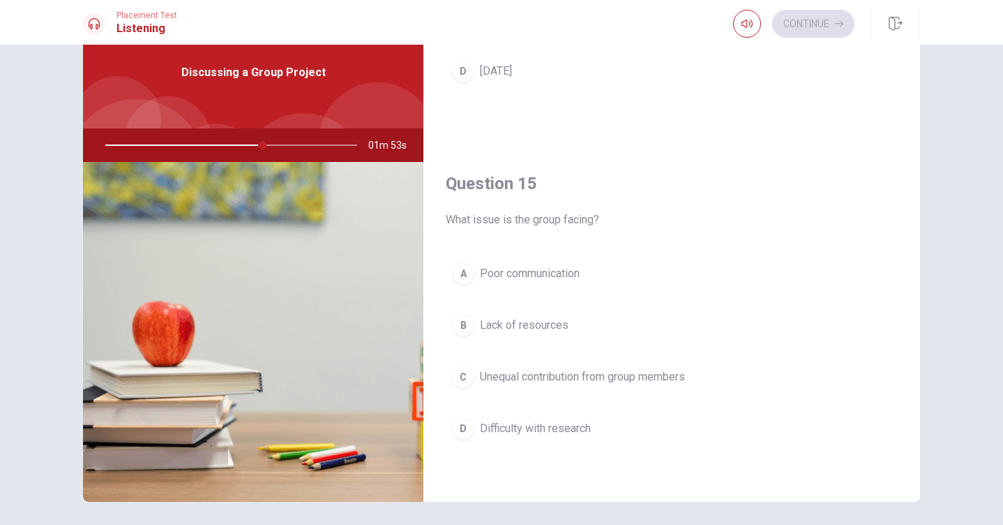
scroll to position [105, 0]
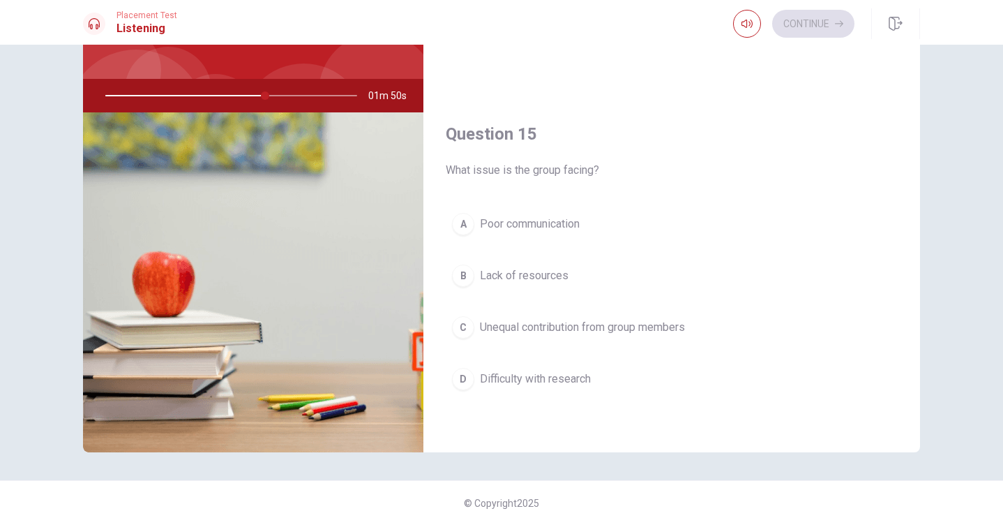
click at [515, 322] on span "Unequal contribution from group members" at bounding box center [582, 327] width 205 height 17
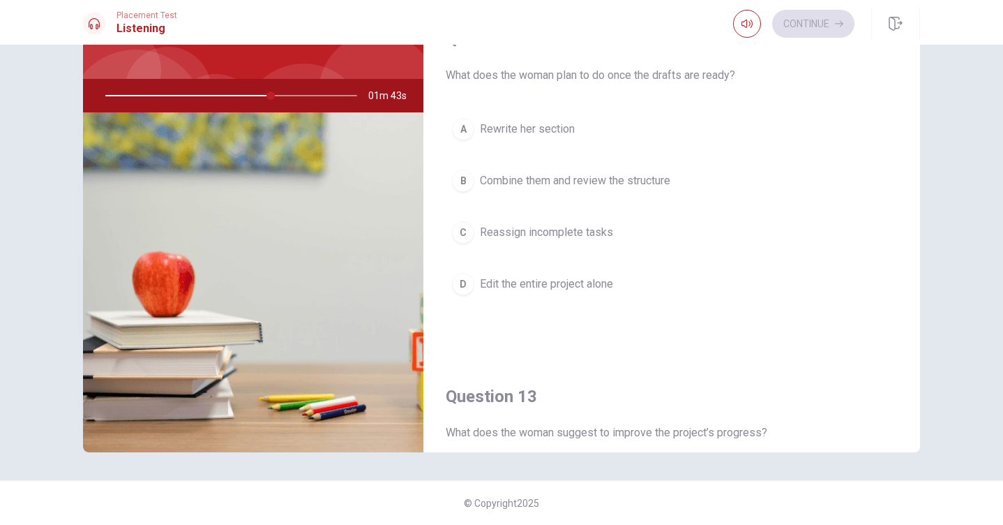
scroll to position [297, 0]
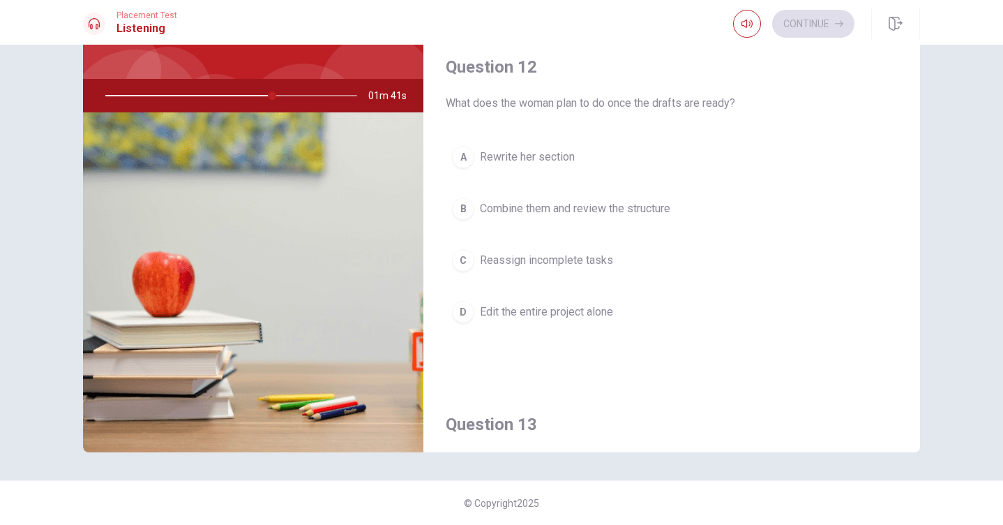
click at [541, 210] on span "Combine them and review the structure" at bounding box center [575, 208] width 190 height 17
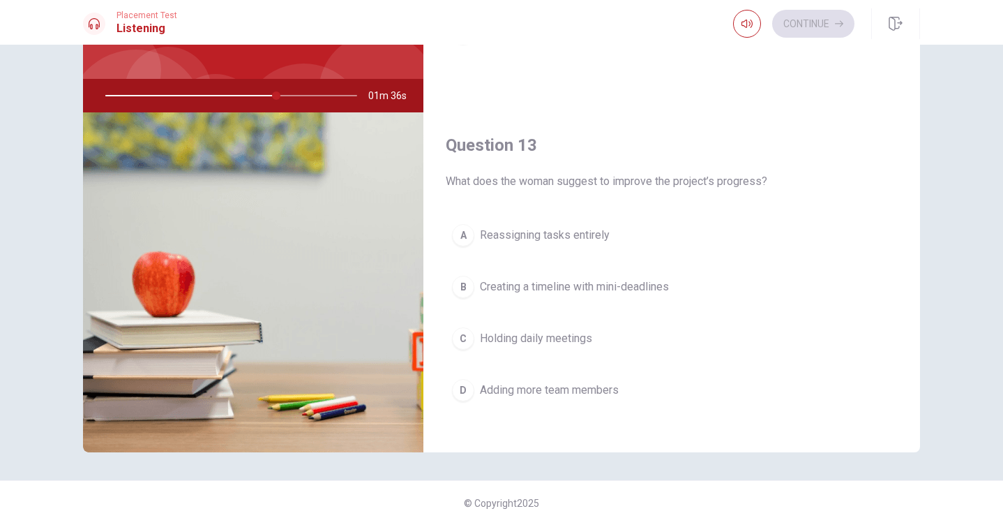
scroll to position [603, 0]
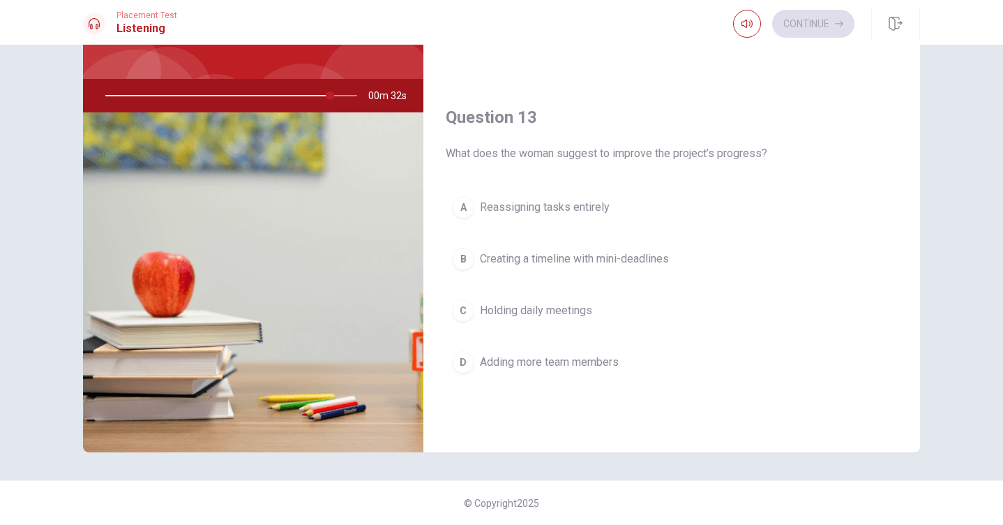
click at [630, 268] on button "B Creating a timeline with mini-deadlines" at bounding box center [672, 258] width 452 height 35
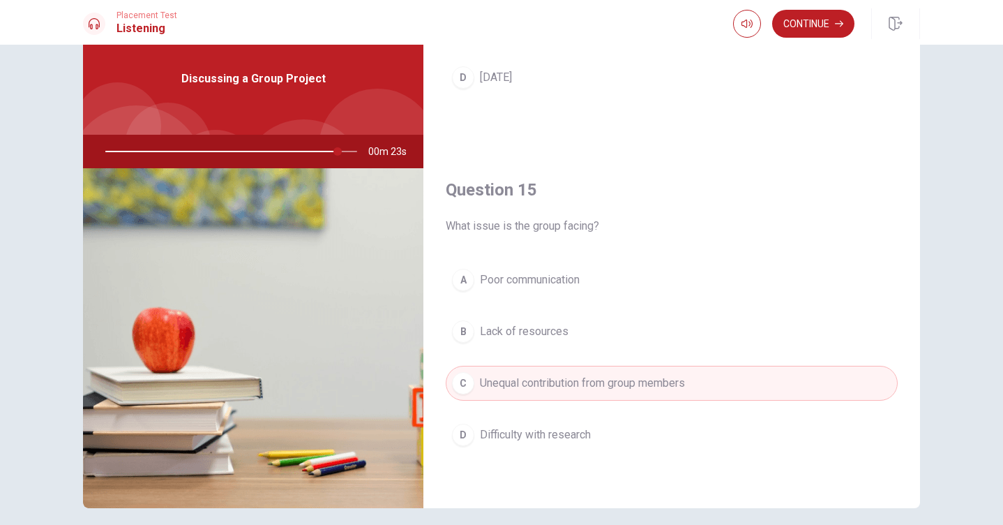
scroll to position [105, 0]
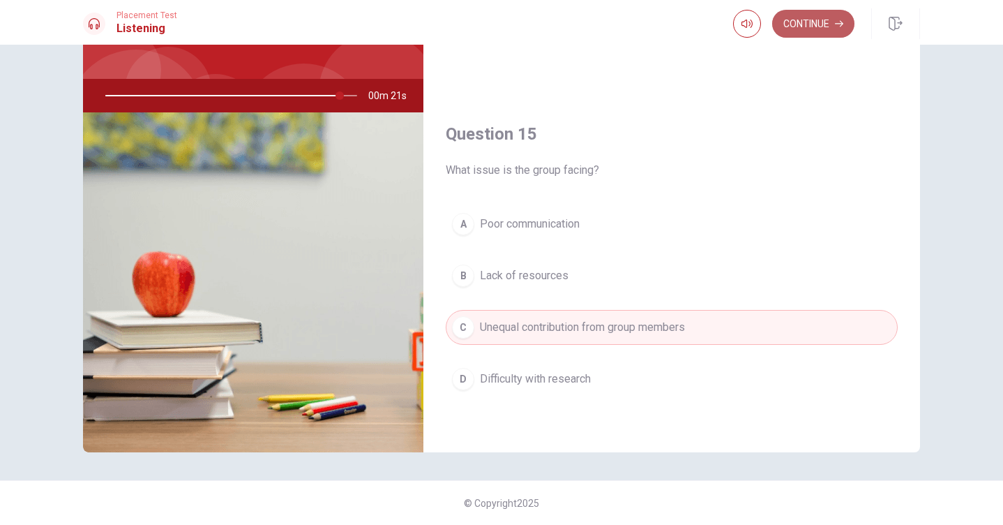
click at [797, 20] on button "Continue" at bounding box center [813, 24] width 82 height 28
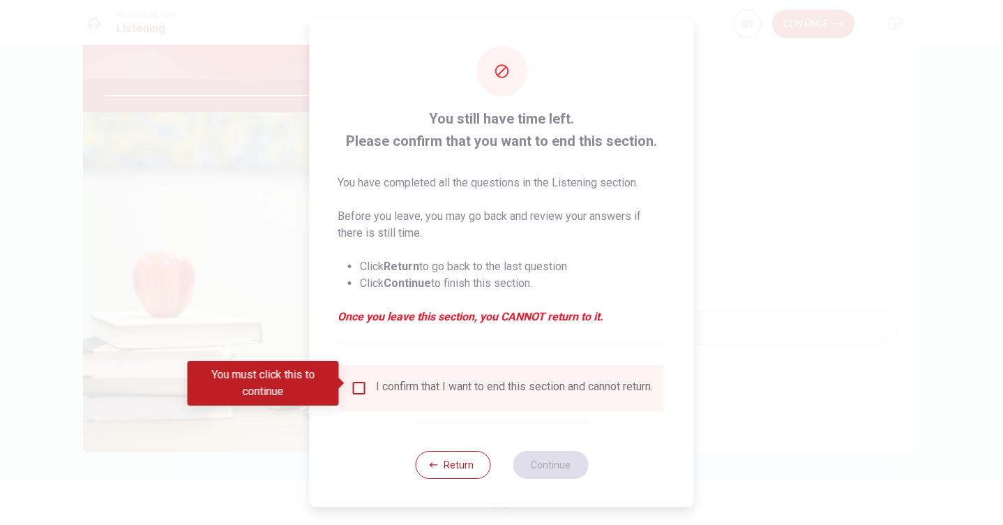
click at [369, 386] on div "I confirm that I want to end this section and cannot return." at bounding box center [502, 388] width 302 height 17
click at [348, 382] on div "You must click this to continue" at bounding box center [268, 383] width 161 height 45
click at [353, 380] on input "You must click this to continue" at bounding box center [359, 388] width 17 height 17
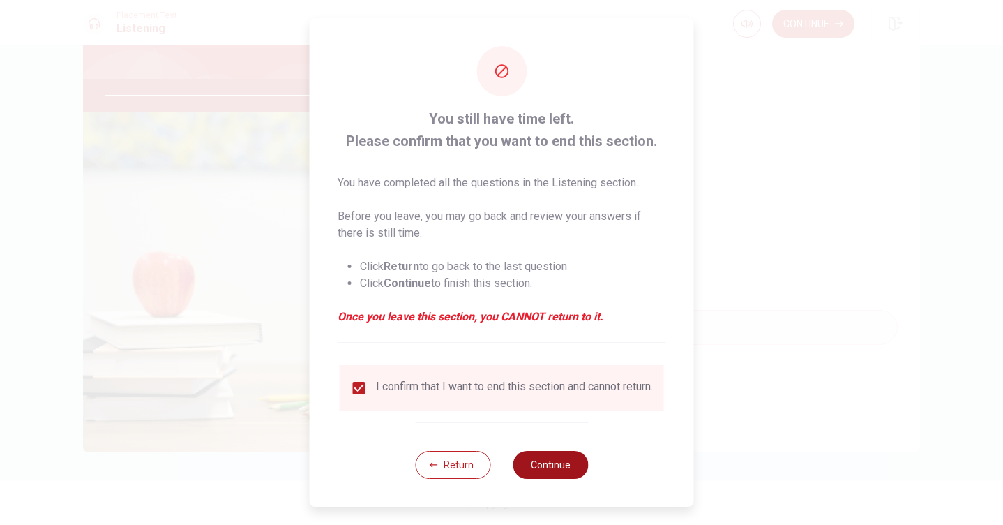
click at [574, 468] on button "Continue" at bounding box center [550, 465] width 75 height 28
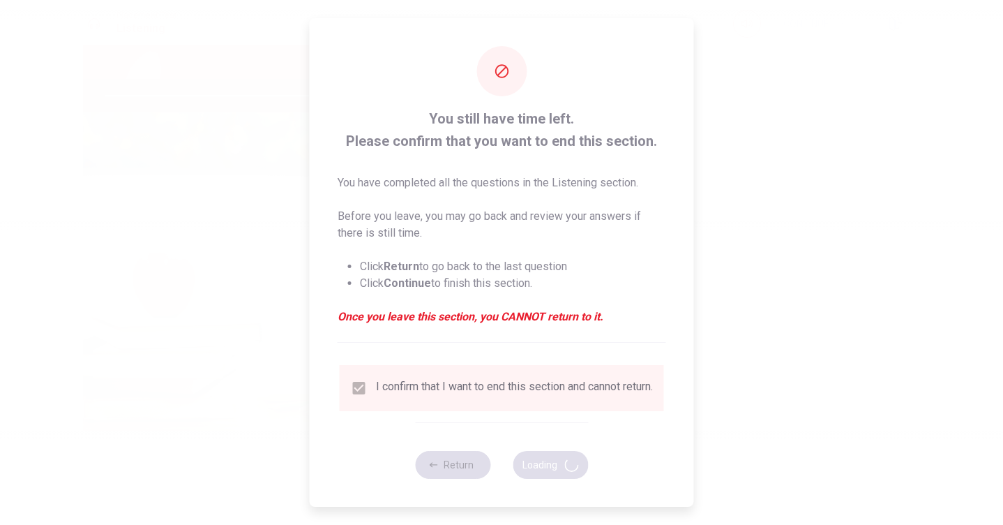
type input "96"
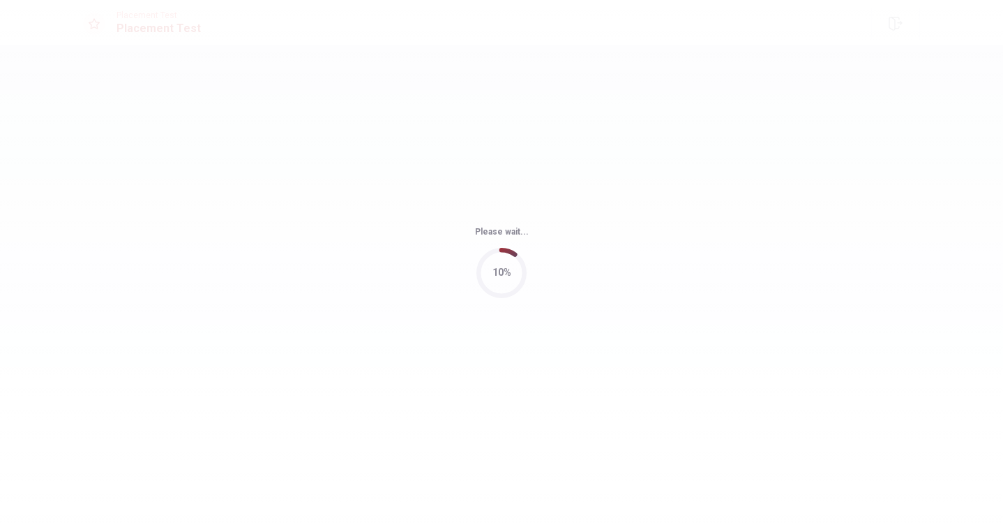
scroll to position [0, 0]
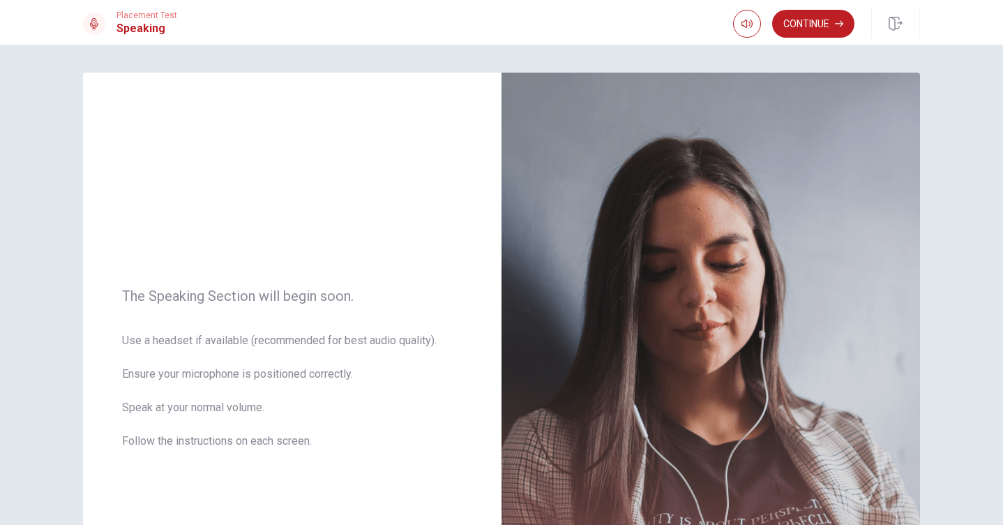
click at [949, 285] on div "The Speaking Section will begin soon. Use a headset if available (recommended f…" at bounding box center [501, 285] width 1003 height 480
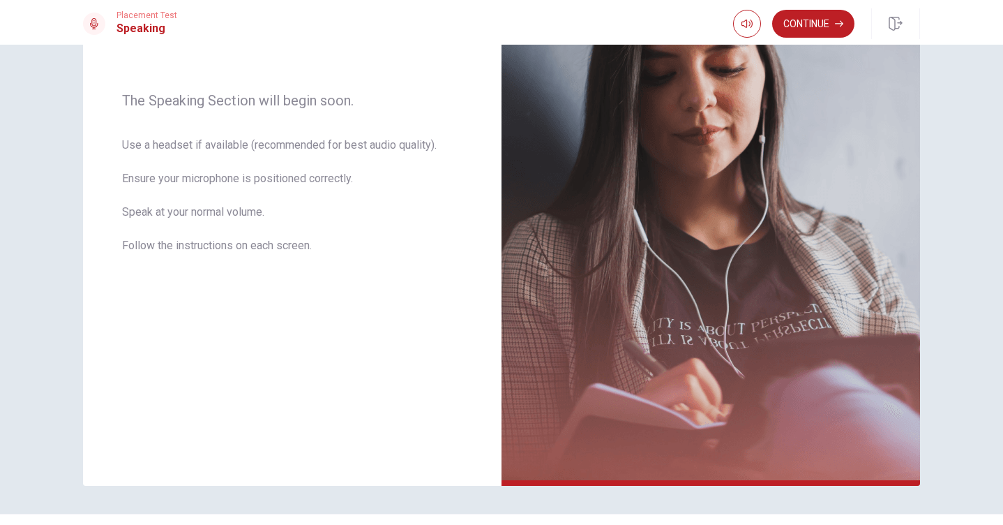
scroll to position [229, 0]
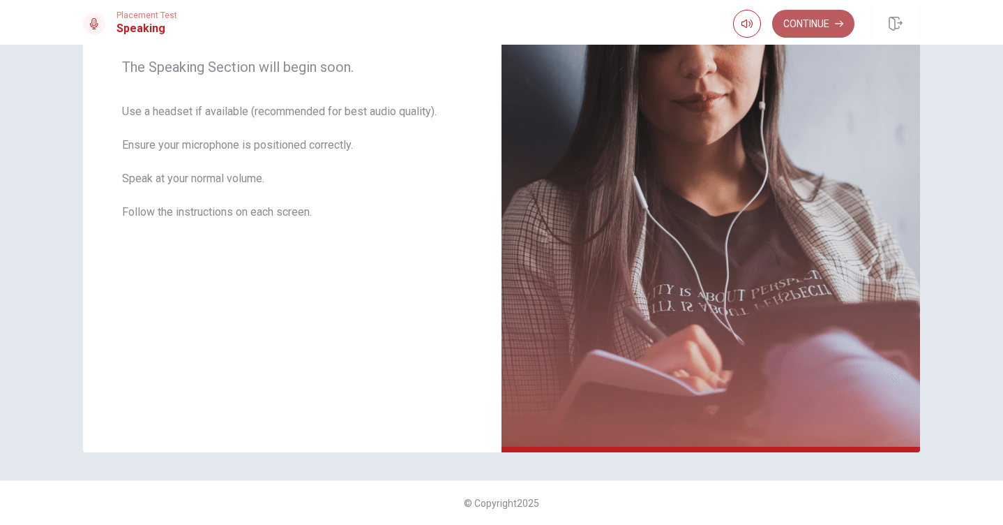
click at [812, 18] on button "Continue" at bounding box center [813, 24] width 82 height 28
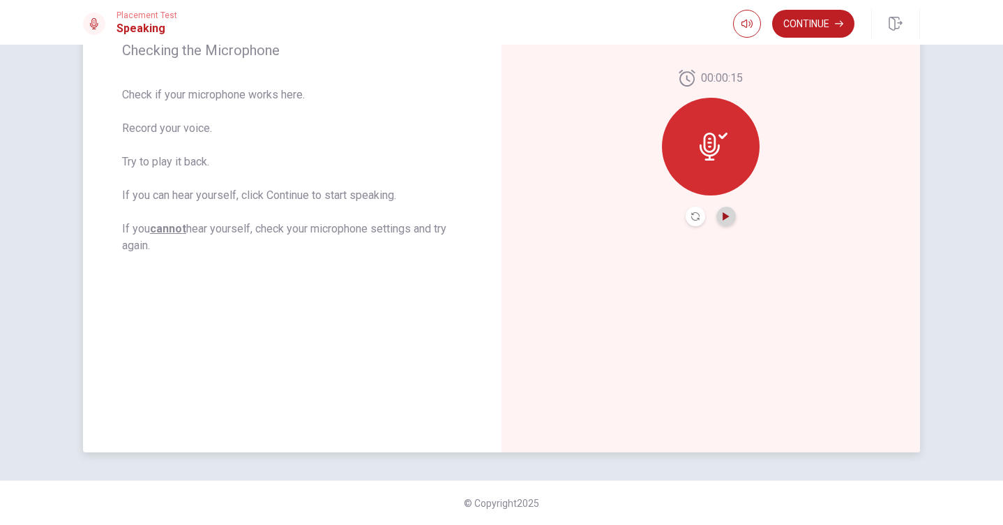
click at [723, 215] on icon "Play Audio" at bounding box center [726, 216] width 6 height 8
click at [836, 25] on icon "button" at bounding box center [839, 24] width 8 height 8
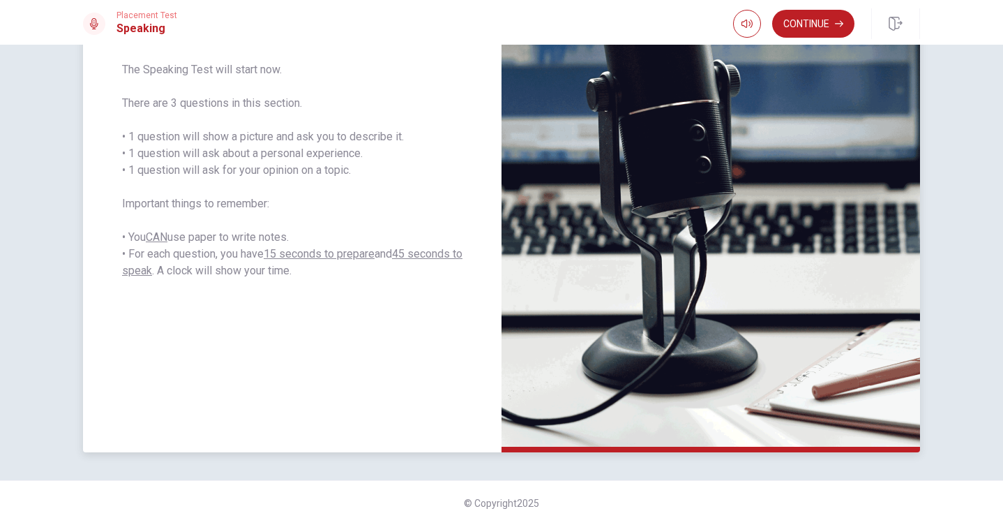
click at [610, 133] on img at bounding box center [711, 148] width 419 height 608
drag, startPoint x: 491, startPoint y: 133, endPoint x: 593, endPoint y: 135, distance: 101.9
click at [593, 135] on div "Speaking Section Directions The Speaking Test will start now. There are 3 quest…" at bounding box center [501, 148] width 837 height 608
drag, startPoint x: 409, startPoint y: 230, endPoint x: 432, endPoint y: 228, distance: 23.1
click at [457, 232] on span "The Speaking Test will start now. There are 3 questions in this section. • 1 qu…" at bounding box center [292, 170] width 340 height 218
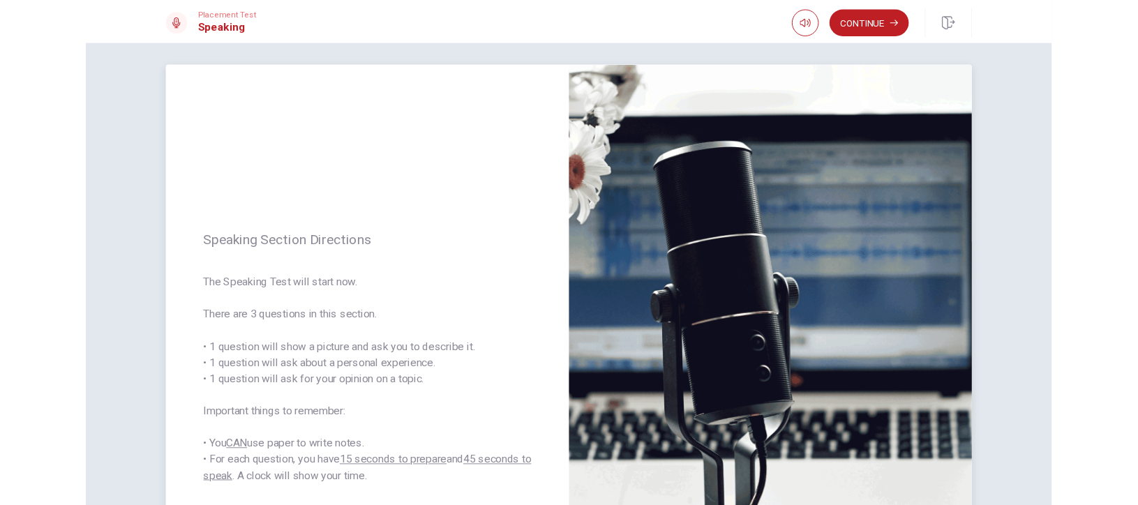
scroll to position [0, 0]
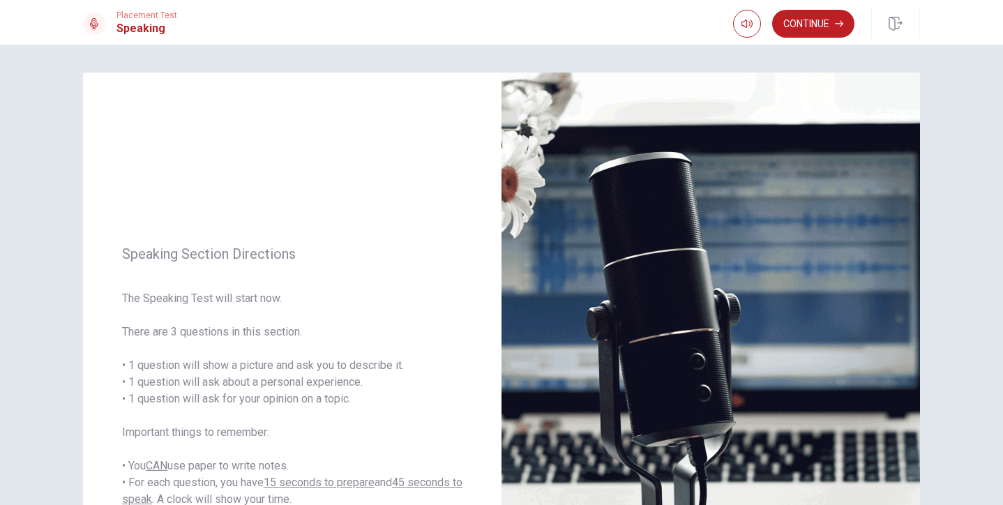
click at [948, 74] on div "Speaking Section Directions The Speaking Test will start now. There are 3 quest…" at bounding box center [501, 275] width 1003 height 460
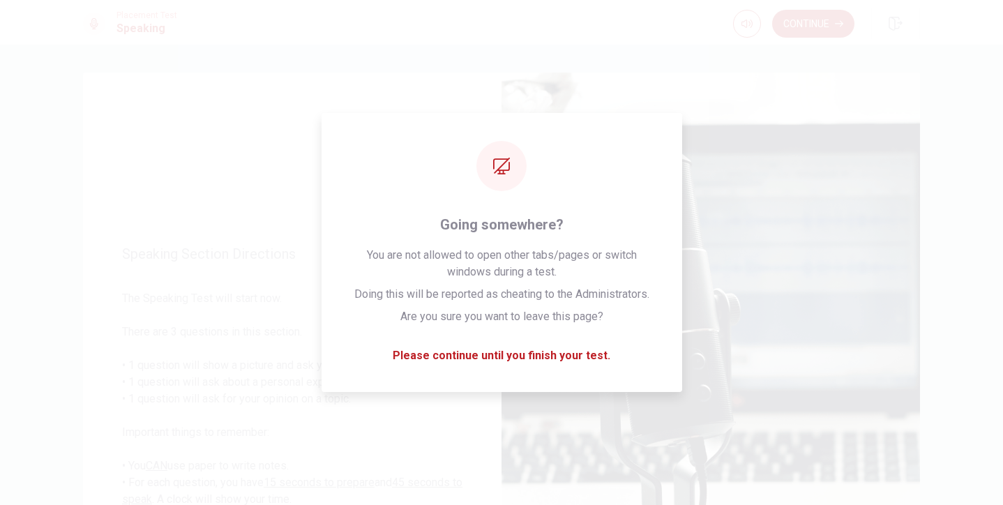
click at [946, 73] on div "Speaking Section Directions The Speaking Test will start now. There are 3 quest…" at bounding box center [501, 275] width 1003 height 460
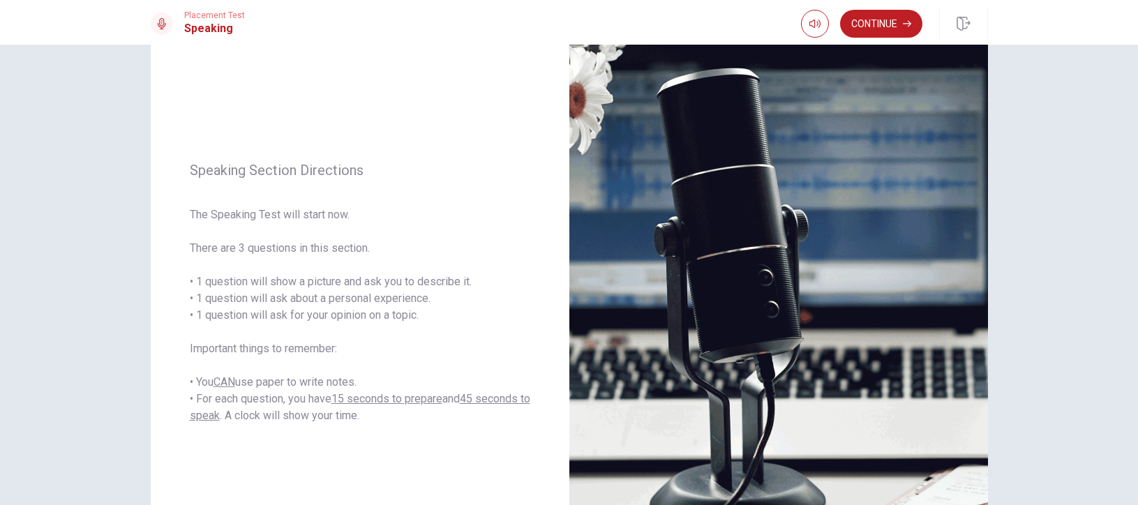
scroll to position [112, 0]
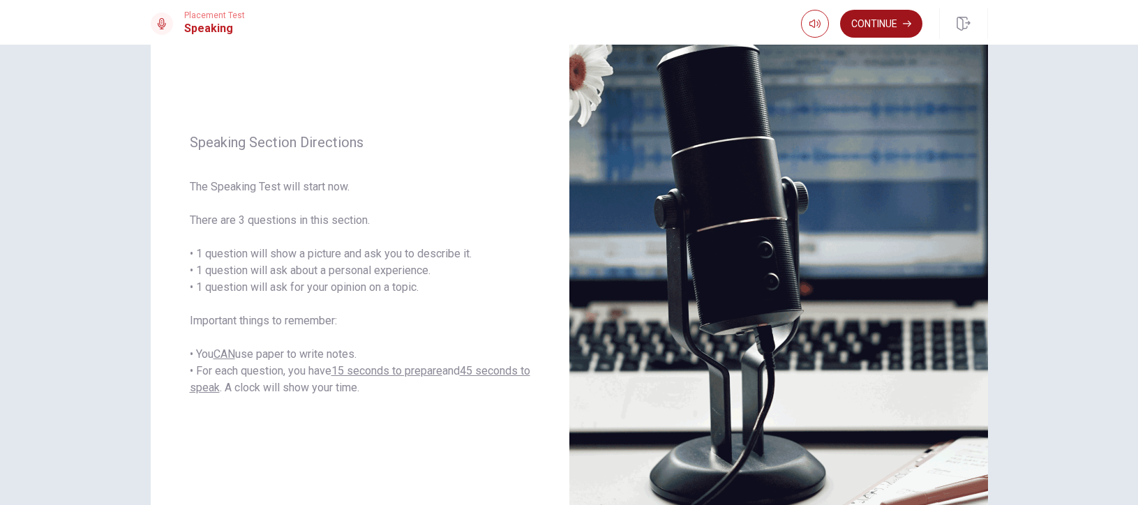
click at [891, 24] on button "Continue" at bounding box center [881, 24] width 82 height 28
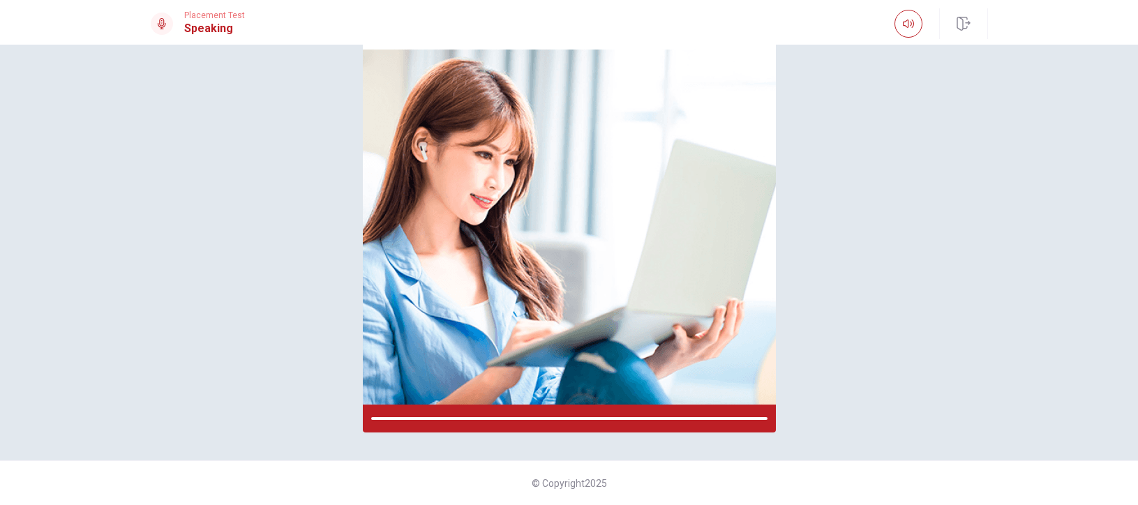
scroll to position [107, 0]
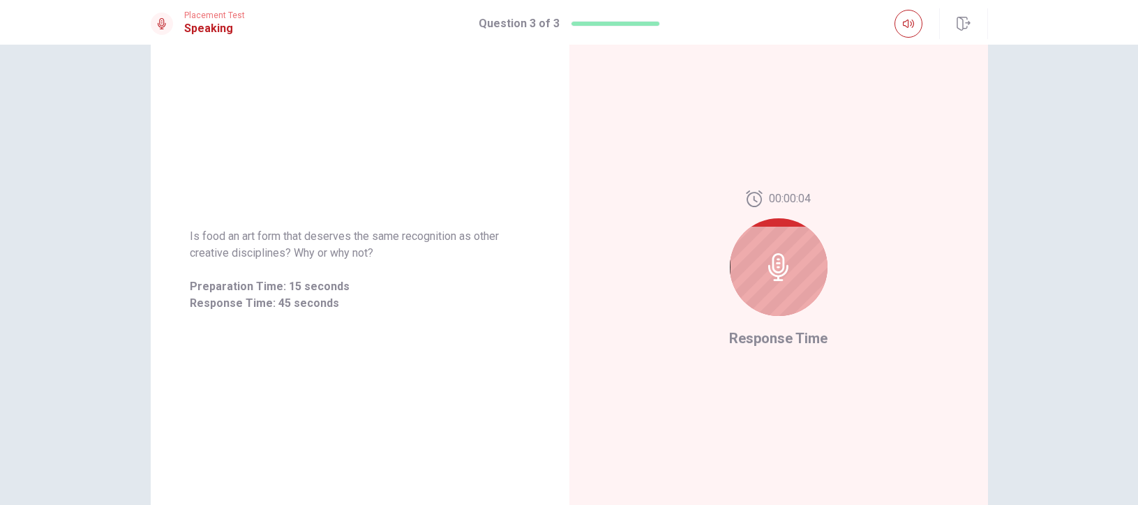
click at [891, 24] on div "Placement Test Speaking Question 3 of 3" at bounding box center [569, 23] width 882 height 31
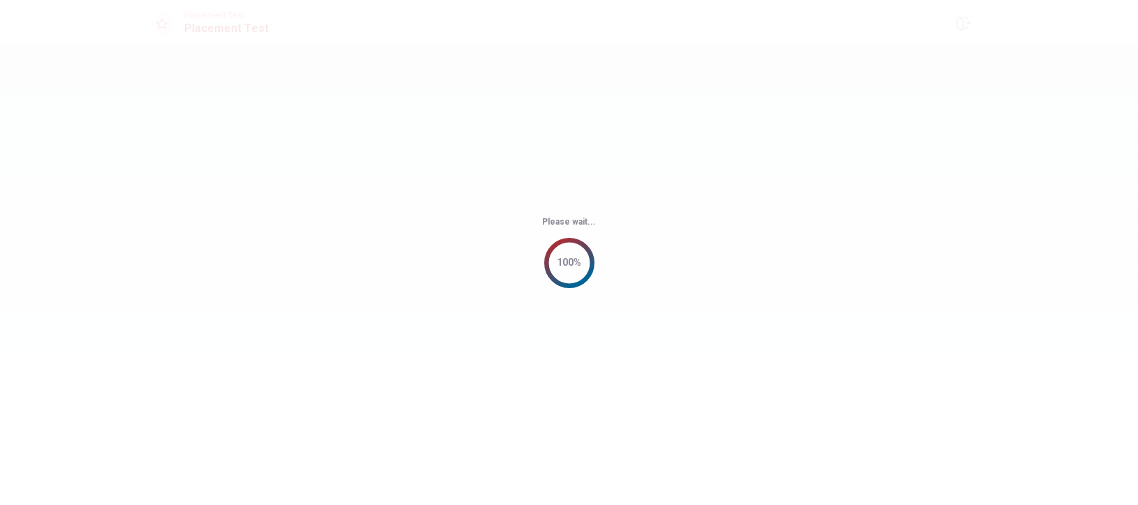
scroll to position [0, 0]
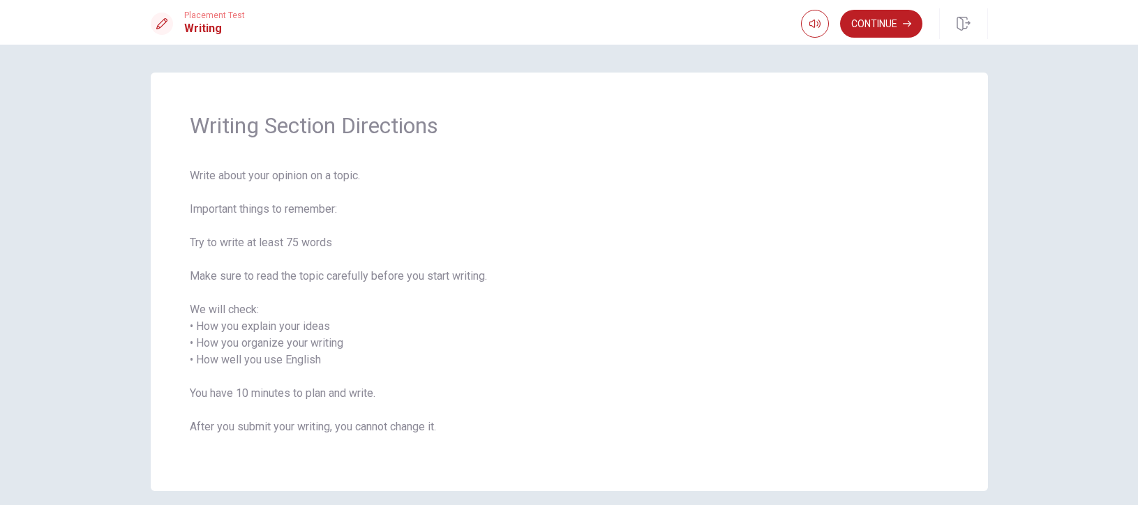
click at [897, 73] on div "Writing Section Directions Write about your opinion on a topic. Important thing…" at bounding box center [569, 282] width 837 height 419
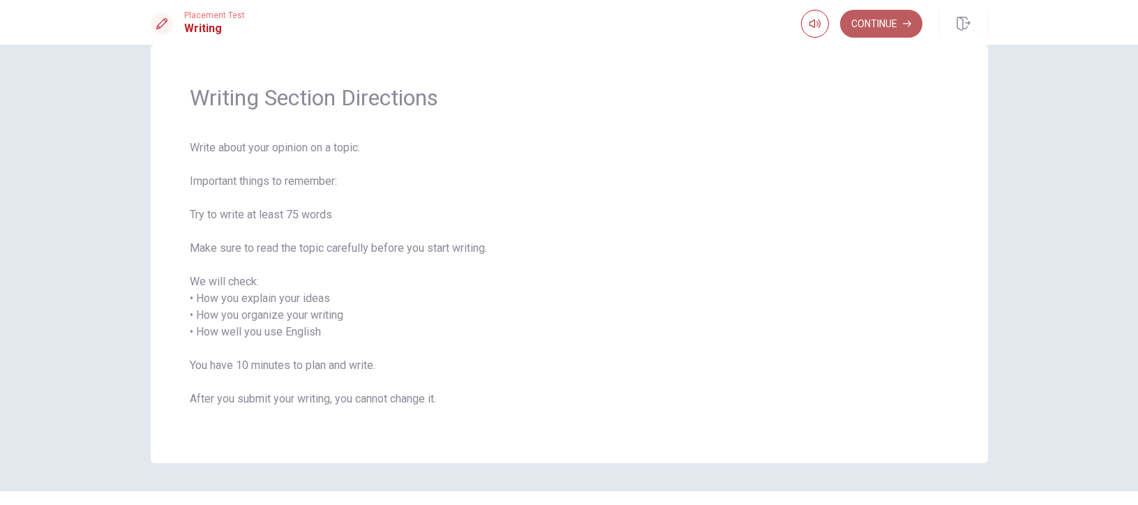
click at [857, 24] on button "Continue" at bounding box center [881, 24] width 82 height 28
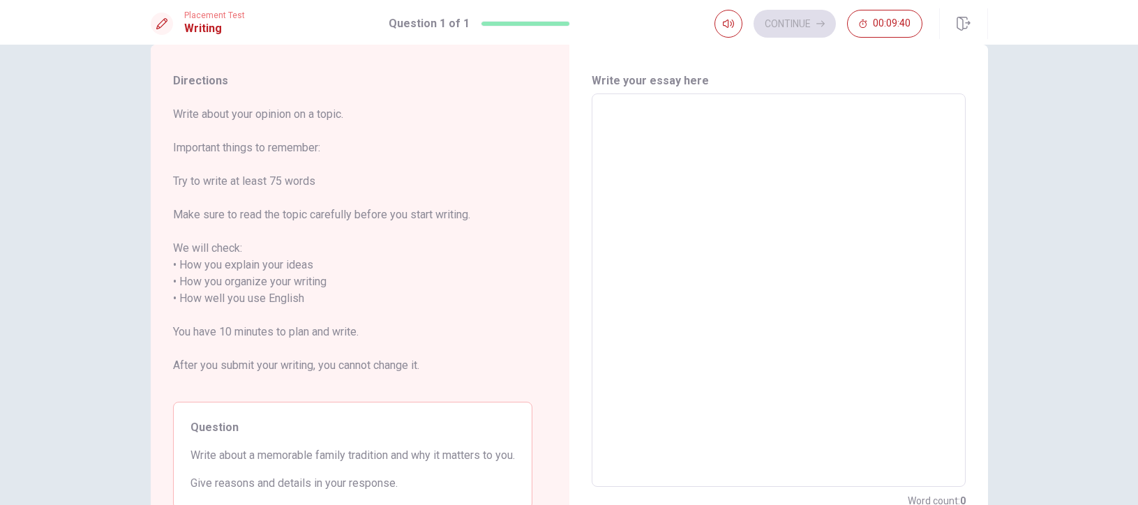
click at [1003, 130] on div "Directions Write about your opinion on a topic. Important things to remember: T…" at bounding box center [569, 275] width 1138 height 460
drag, startPoint x: 1132, startPoint y: 130, endPoint x: 1132, endPoint y: 151, distance: 20.2
click at [1003, 151] on div "Directions Write about your opinion on a topic. Important things to remember: T…" at bounding box center [569, 275] width 1138 height 460
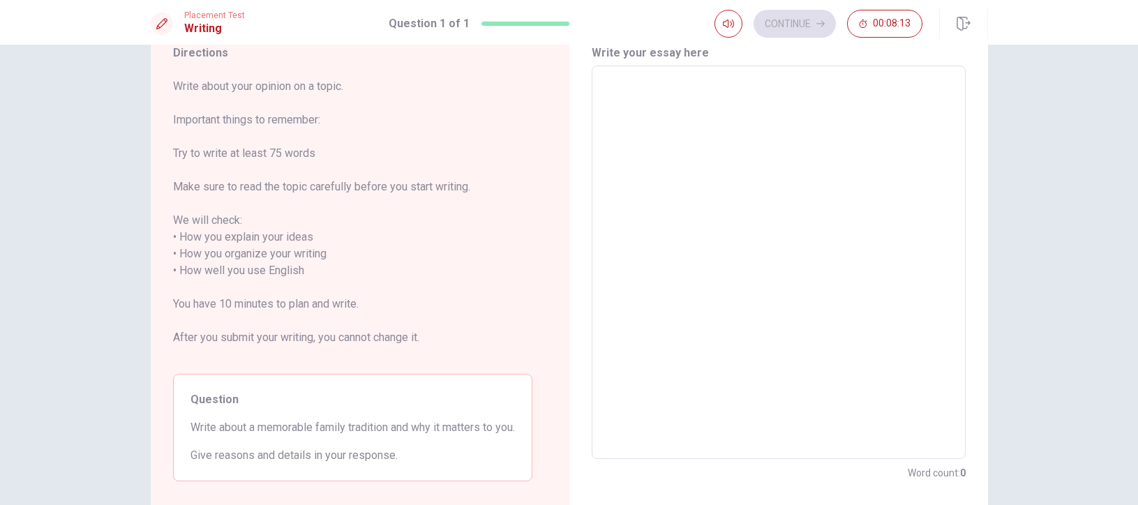
click at [778, 89] on textarea at bounding box center [778, 262] width 354 height 370
type textarea "o"
type textarea "x"
type textarea "on"
type textarea "x"
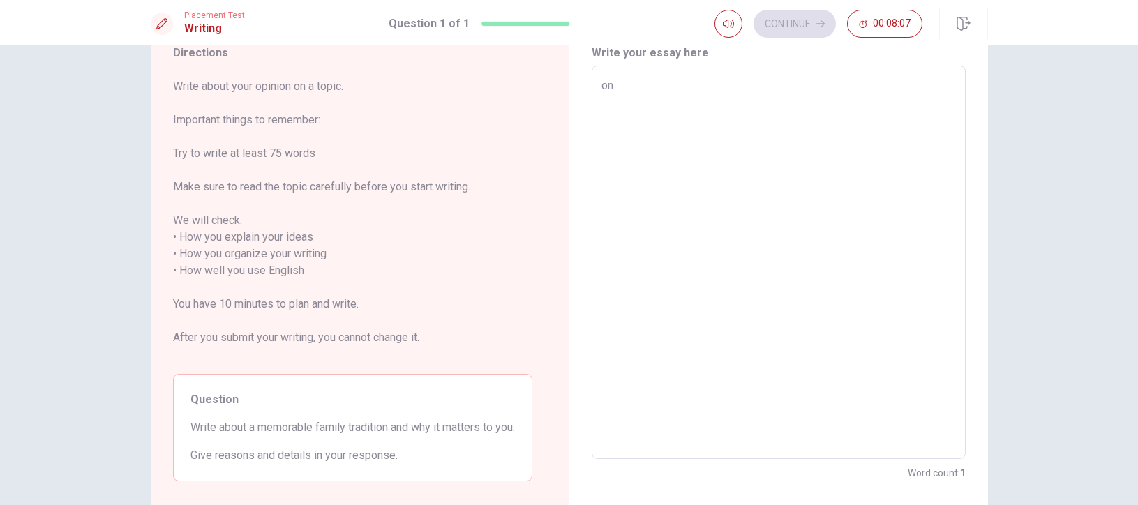
type textarea "o"
type textarea "x"
type textarea "O"
type textarea "x"
type textarea "On"
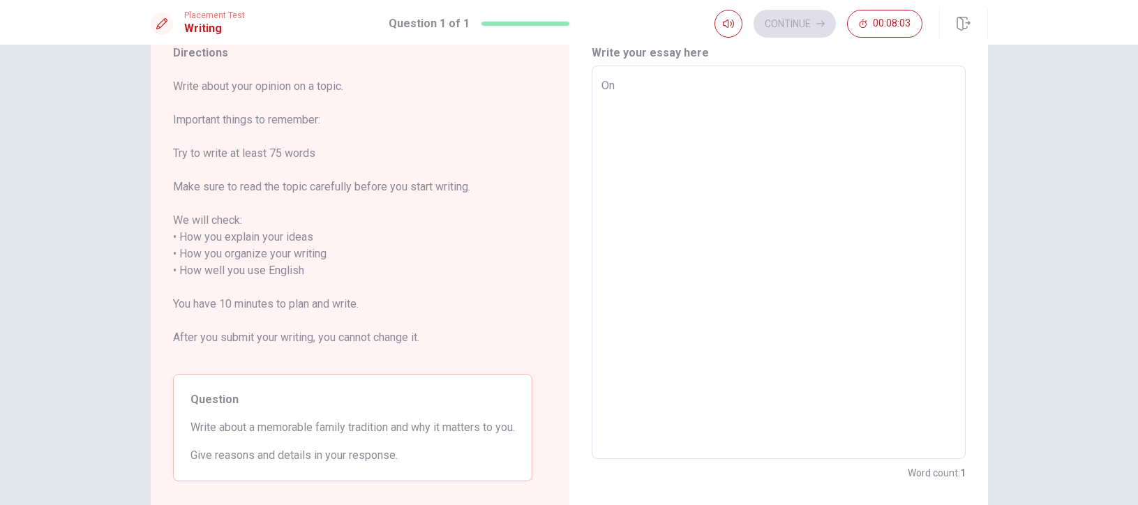
type textarea "x"
type textarea "One"
type textarea "x"
type textarea "One"
type textarea "x"
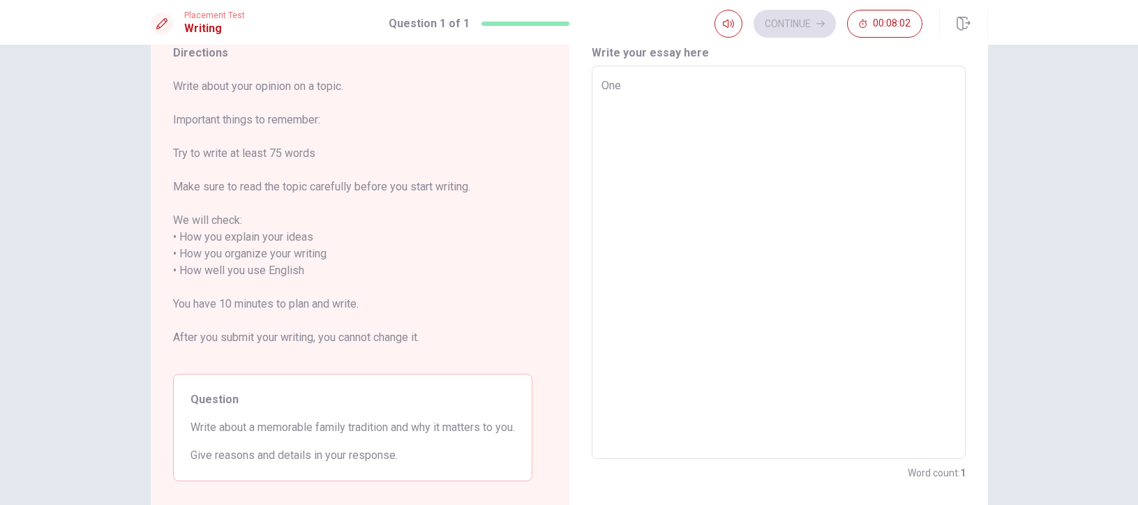
type textarea "One o"
type textarea "x"
type textarea "One of"
type textarea "x"
type textarea "One of"
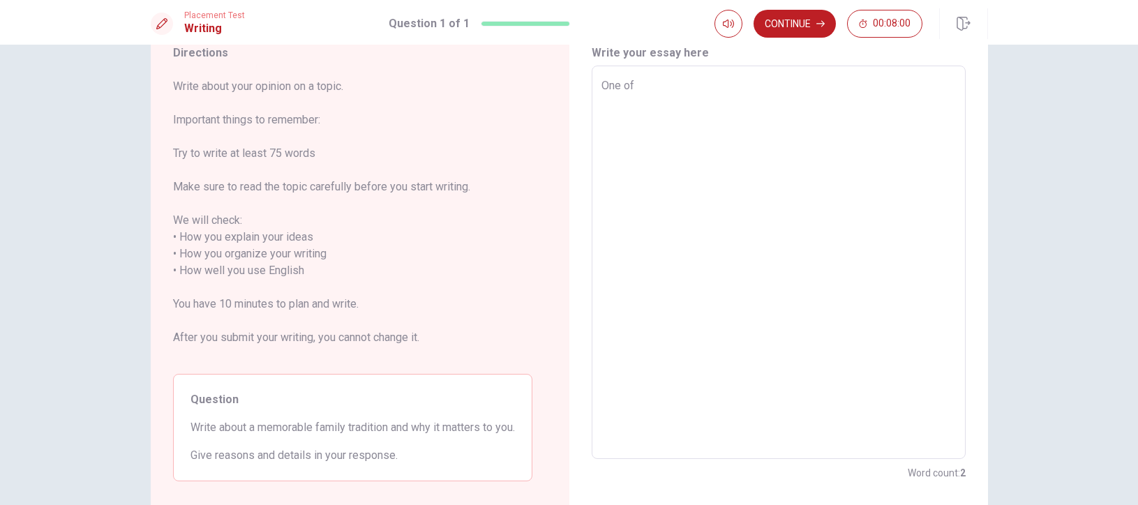
type textarea "x"
type textarea "One of n"
type textarea "x"
type textarea "One of nt"
type textarea "x"
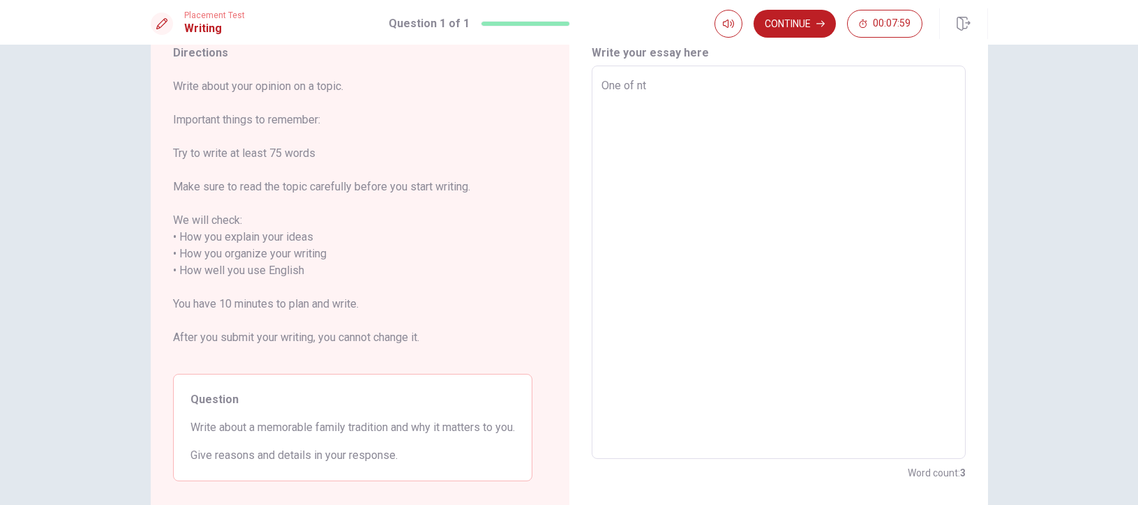
type textarea "One of nth"
type textarea "x"
type textarea "One of nthe"
type textarea "x"
type textarea "One of nthe"
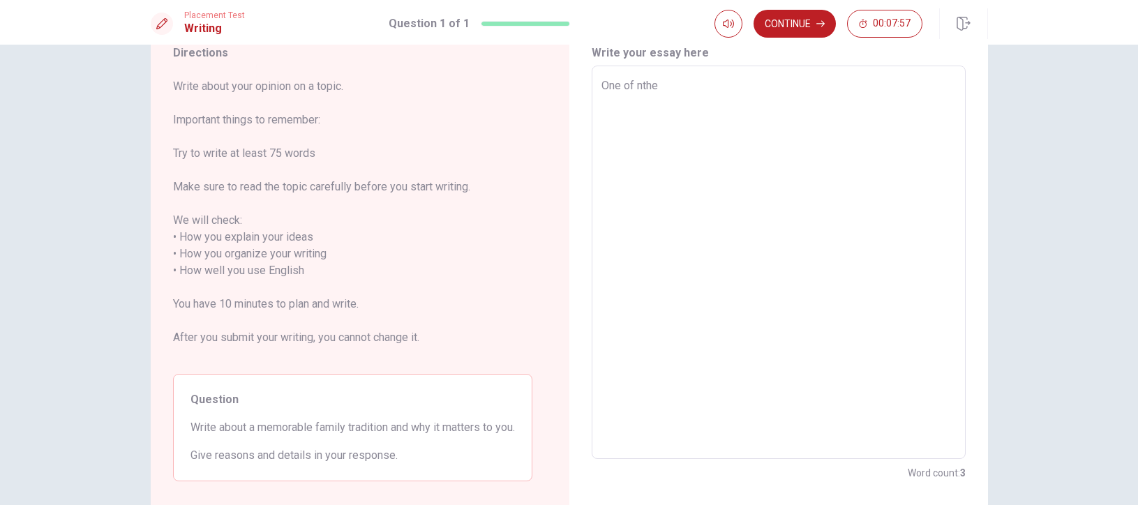
type textarea "x"
type textarea "One of nthe"
type textarea "x"
type textarea "One of nth"
type textarea "x"
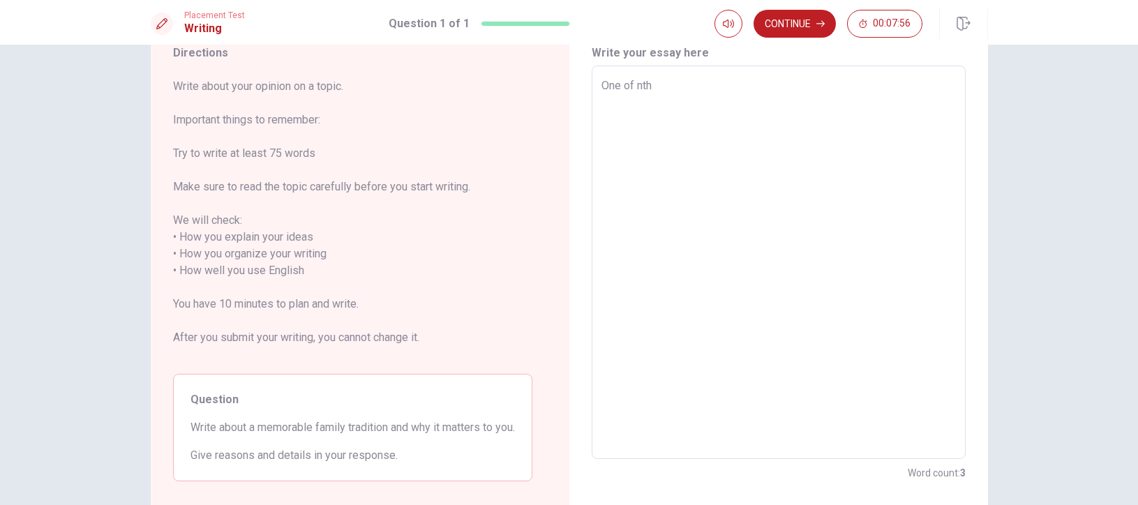
type textarea "One of nt"
type textarea "x"
type textarea "One of n"
type textarea "x"
type textarea "One of"
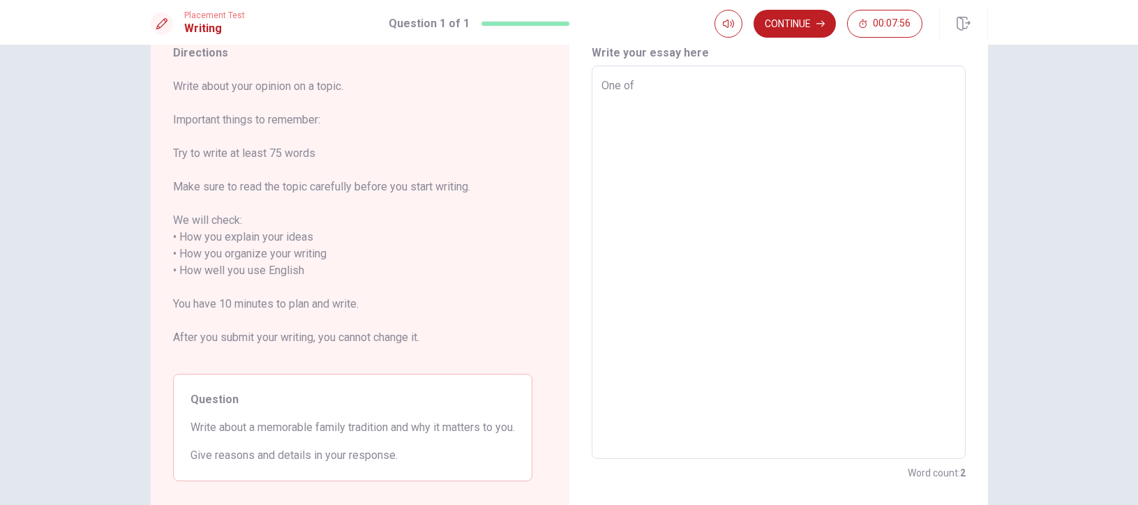
type textarea "x"
type textarea "One of t"
type textarea "x"
type textarea "One of th"
type textarea "x"
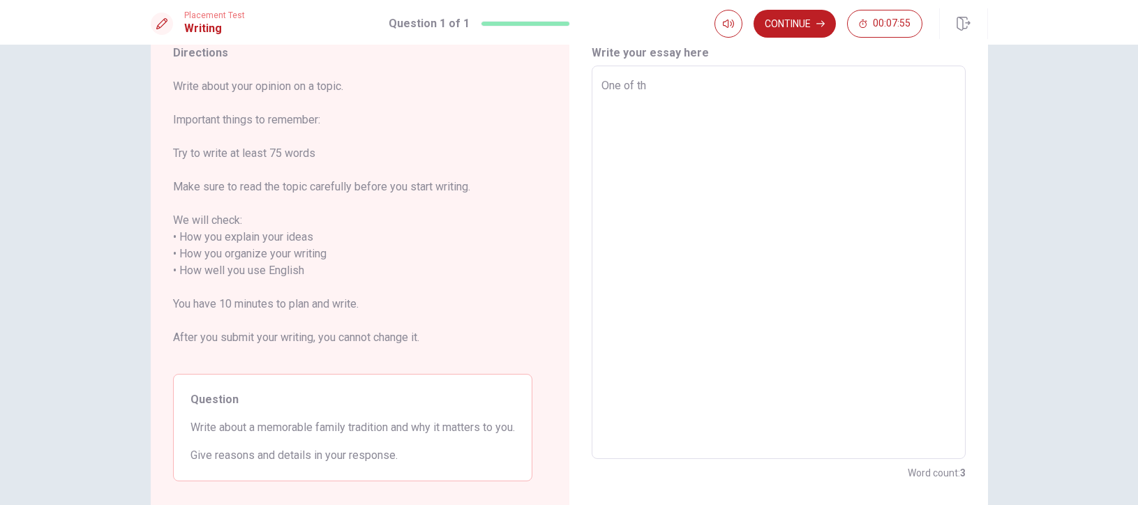
type textarea "One of the"
type textarea "x"
type textarea "One of the"
type textarea "x"
type textarea "One of the m"
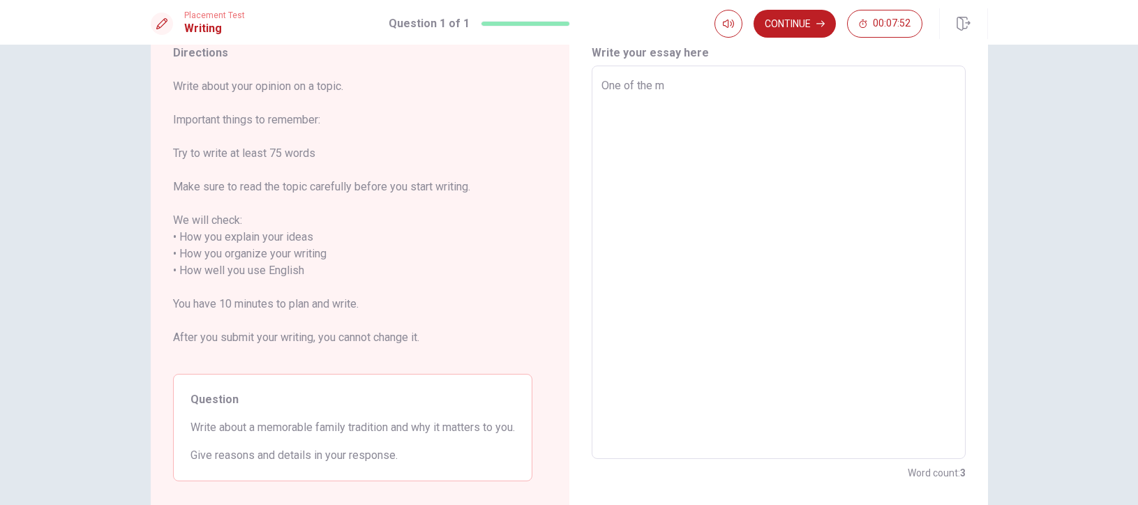
type textarea "x"
type textarea "One of the mo"
type textarea "x"
type textarea "One of the [DEMOGRAPHIC_DATA]"
type textarea "x"
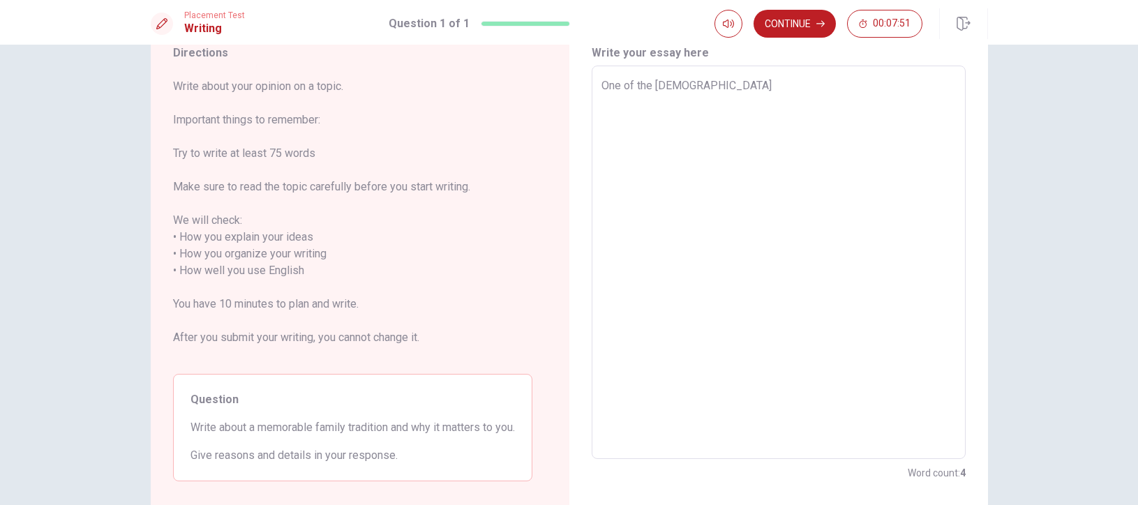
type textarea "One of the most"
type textarea "x"
type textarea "One of the most"
type textarea "x"
type textarea "One of the most m"
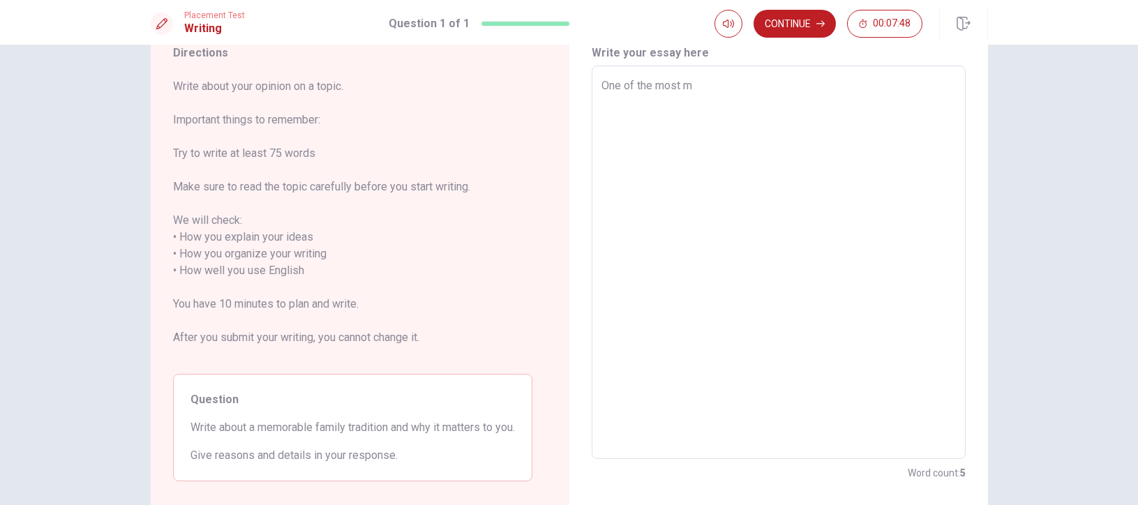
type textarea "x"
type textarea "One of the most me"
type textarea "x"
type textarea "One of the most mem"
type textarea "x"
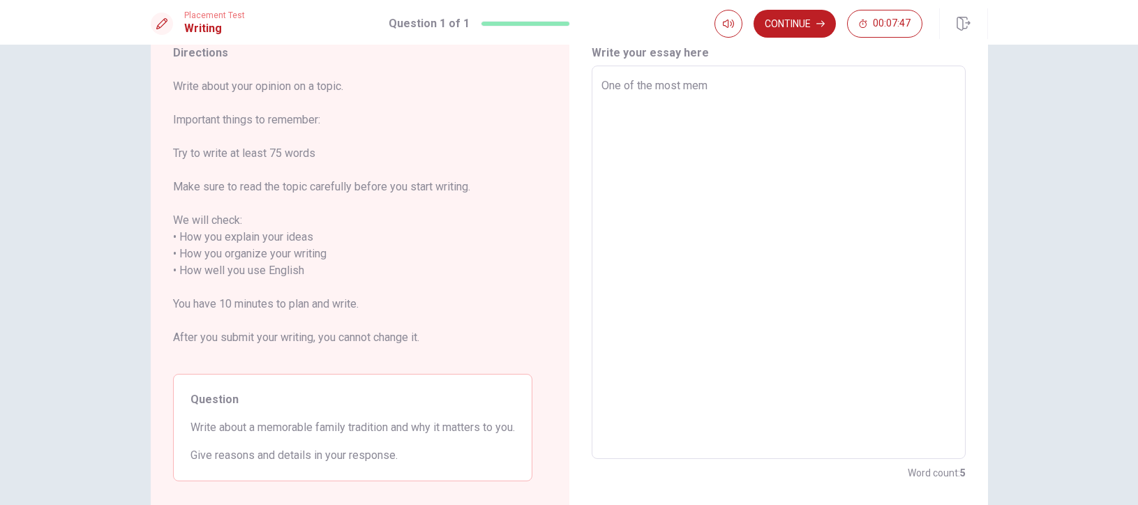
type textarea "One of the most memo"
type textarea "x"
type textarea "One of the most memor"
type textarea "x"
type textarea "One of the most memora"
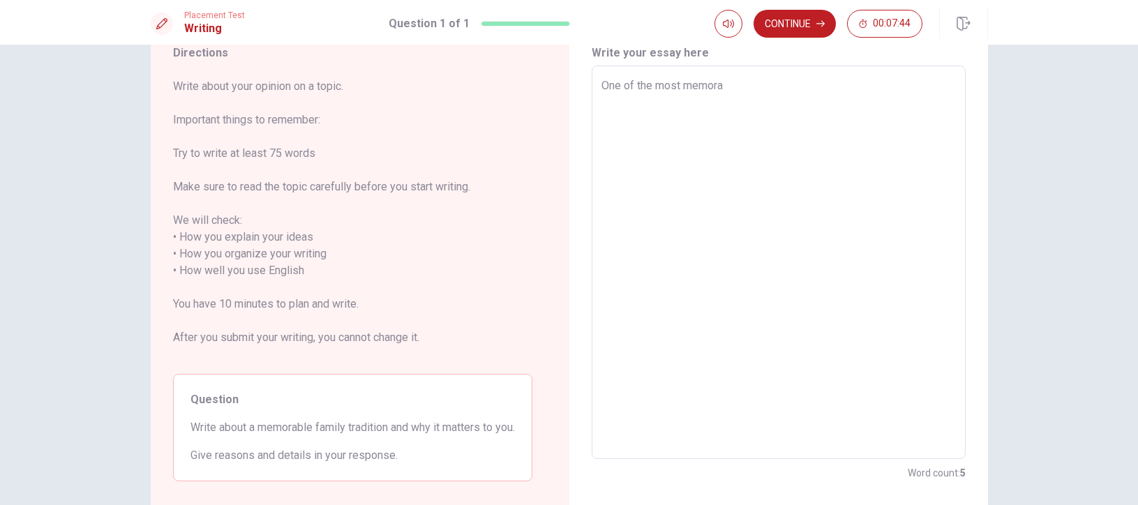
type textarea "x"
type textarea "One of the most memorab"
type textarea "x"
type textarea "One of the most memorabl"
type textarea "x"
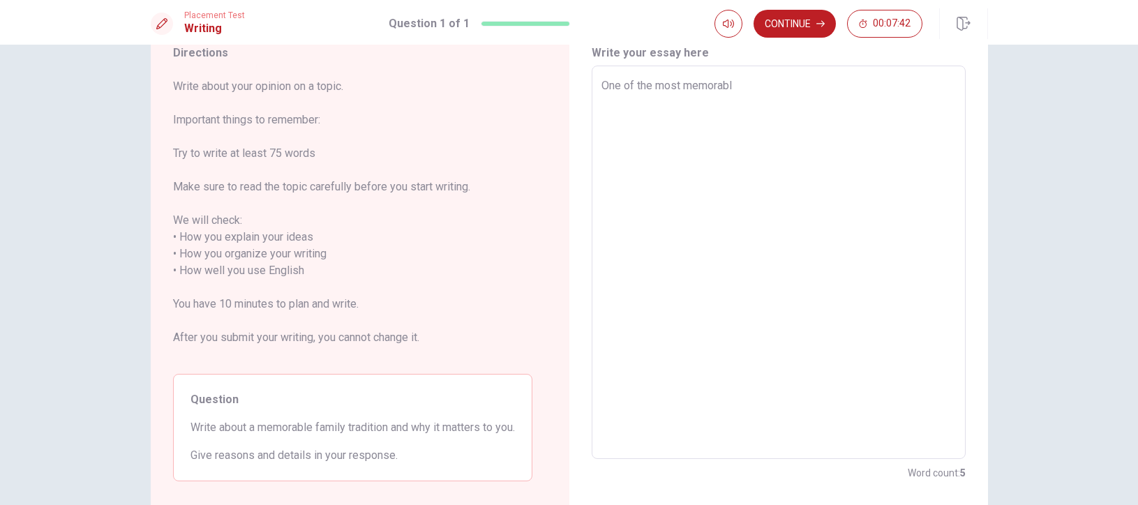
type textarea "One of the most memorable"
type textarea "x"
type textarea "One of the most memorablen"
type textarea "x"
type textarea "One of the most memorablen"
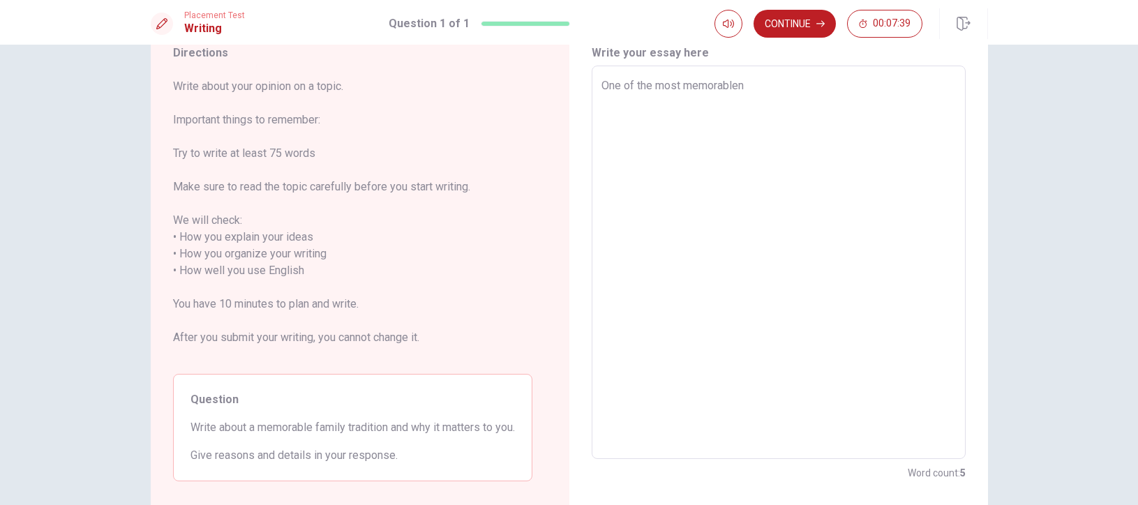
type textarea "x"
type textarea "One of the most memorablen"
type textarea "x"
type textarea "One of the most memorable"
type textarea "x"
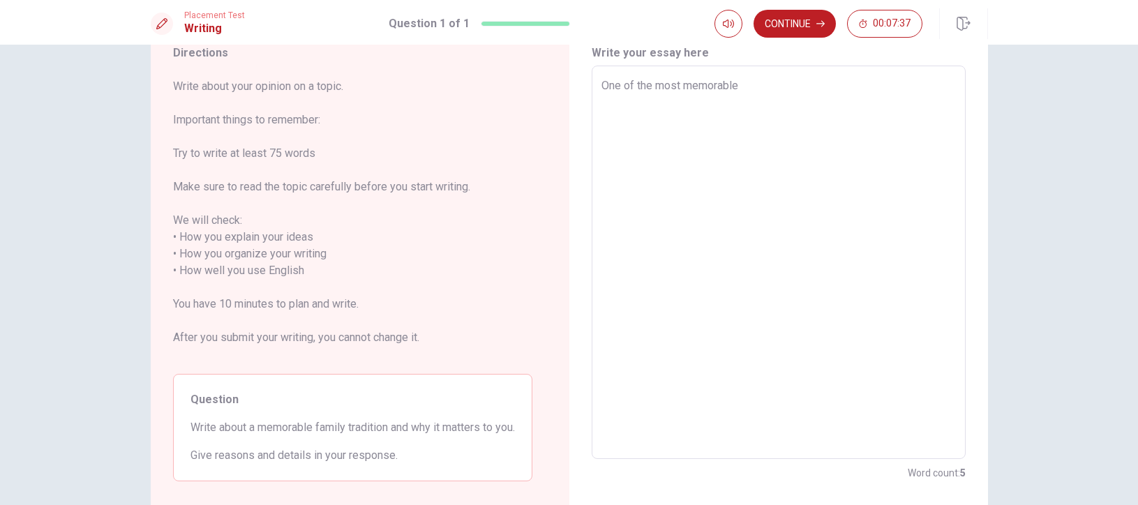
type textarea "One of the most memorable"
type textarea "x"
type textarea "One of the most memorable f"
type textarea "x"
type textarea "One of the most memorable fa"
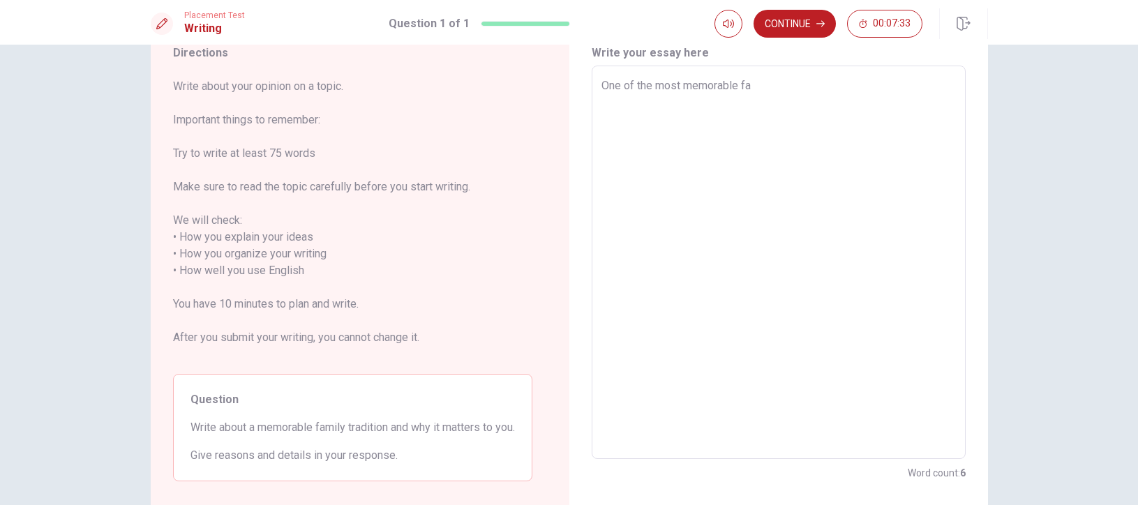
type textarea "x"
type textarea "One of the most memorable fam"
type textarea "x"
type textarea "One of the most memorable famu"
type textarea "x"
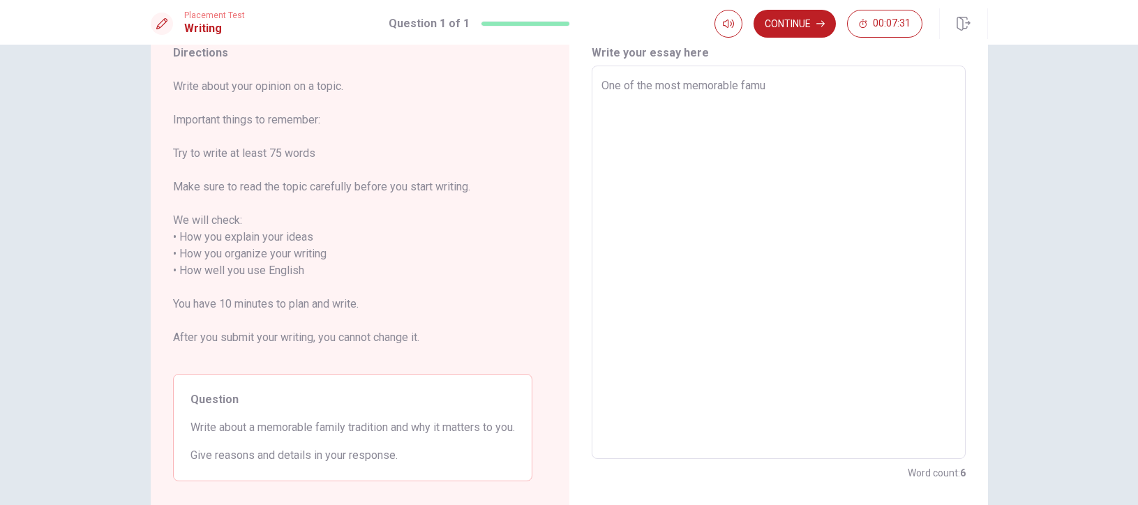
type textarea "One of the most memorable fam"
type textarea "x"
type textarea "One of the most memorable fami"
type textarea "x"
type textarea "One of the most memorable famil"
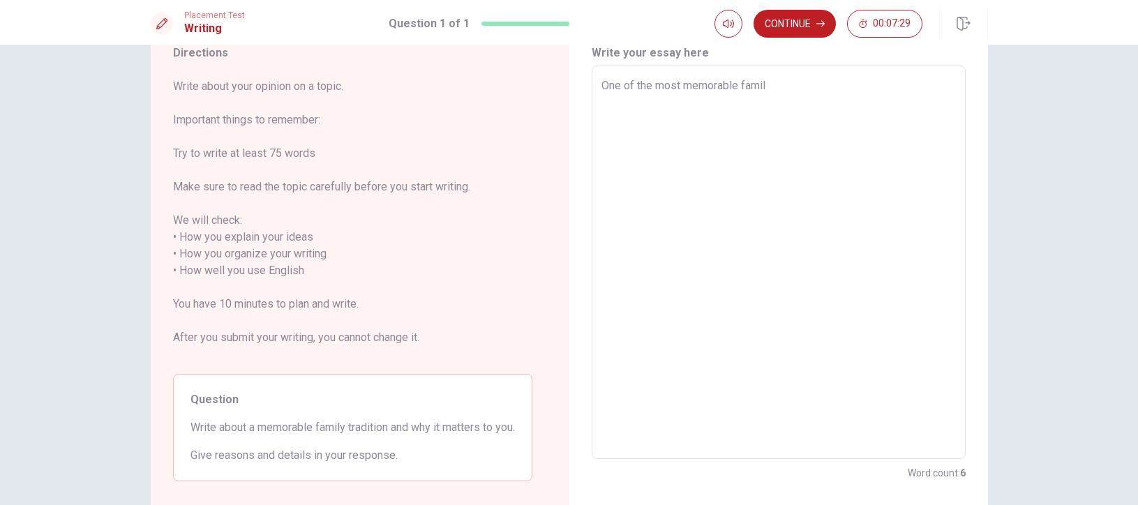
type textarea "x"
type textarea "One of the most memorable family"
type textarea "x"
type textarea "One of the most memorable family"
type textarea "x"
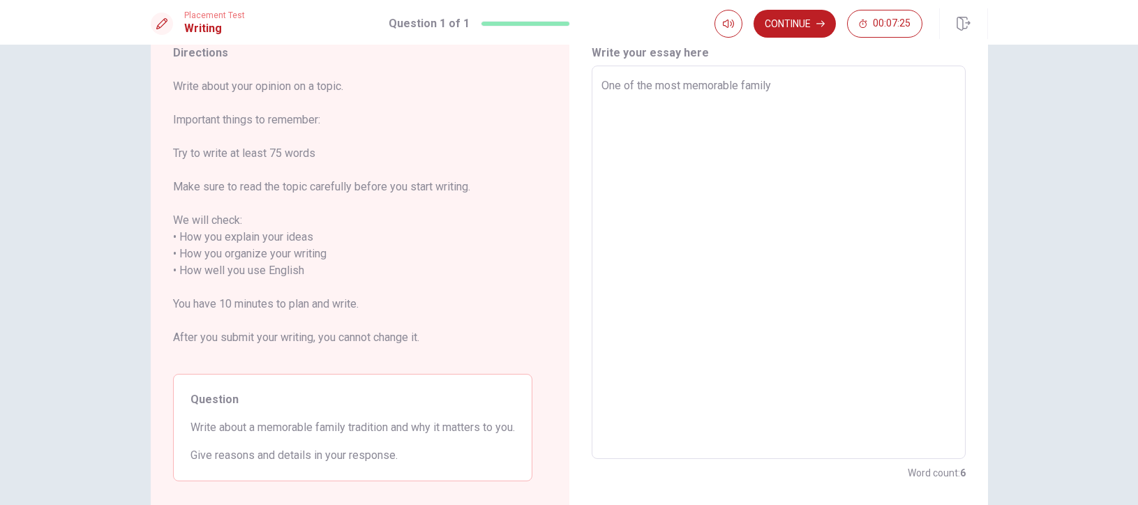
type textarea "One of the most memorable family t"
type textarea "x"
type textarea "One of the most memorable family tr"
type textarea "x"
type textarea "One of the most memorable family tra"
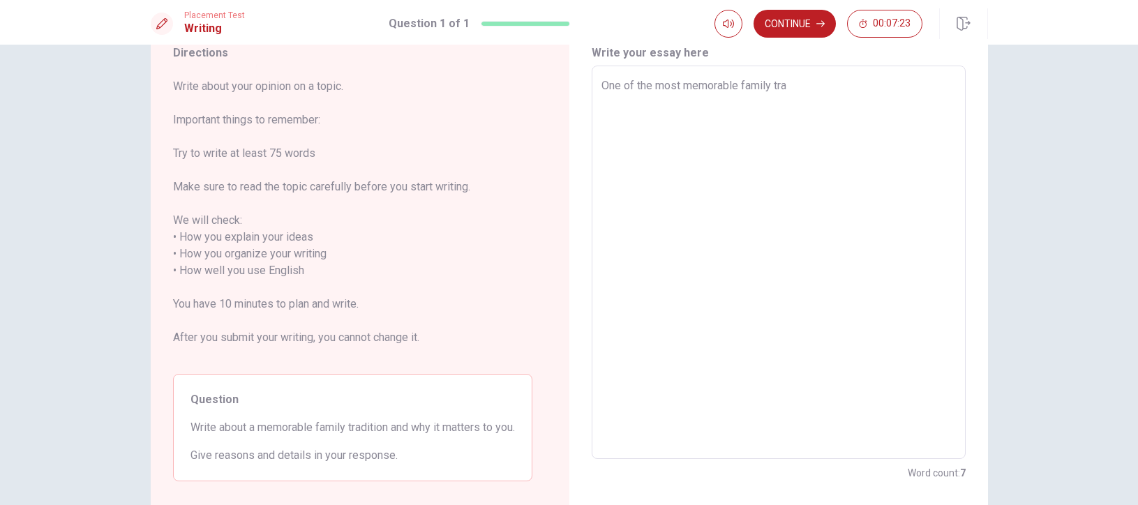
type textarea "x"
type textarea "One of the most memorable family trad"
type textarea "x"
type textarea "One of the most memorable family tradi"
type textarea "x"
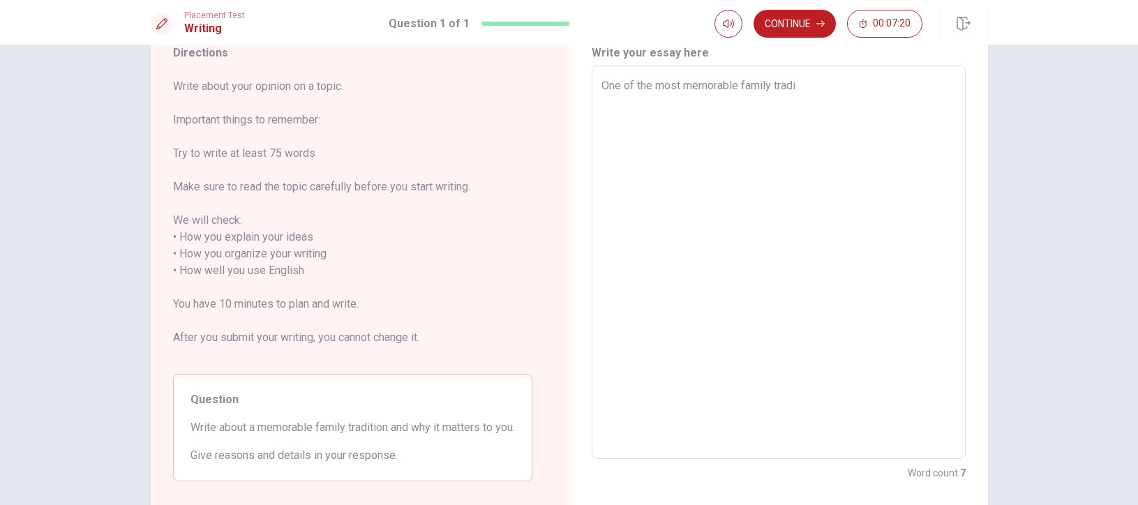
type textarea "One of the most memorable family tradit"
type textarea "x"
type textarea "One of the most memorable family traditi"
type textarea "x"
type textarea "One of the most memorable family traditio"
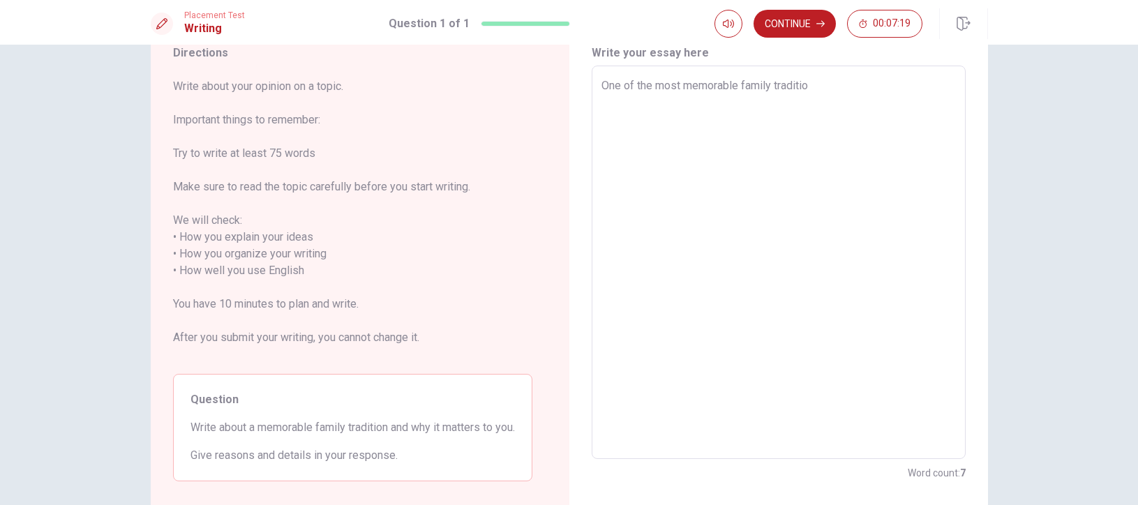
type textarea "x"
type textarea "One of the most memorable family tradition"
type textarea "x"
type textarea "One of the most memorable family traditions"
type textarea "x"
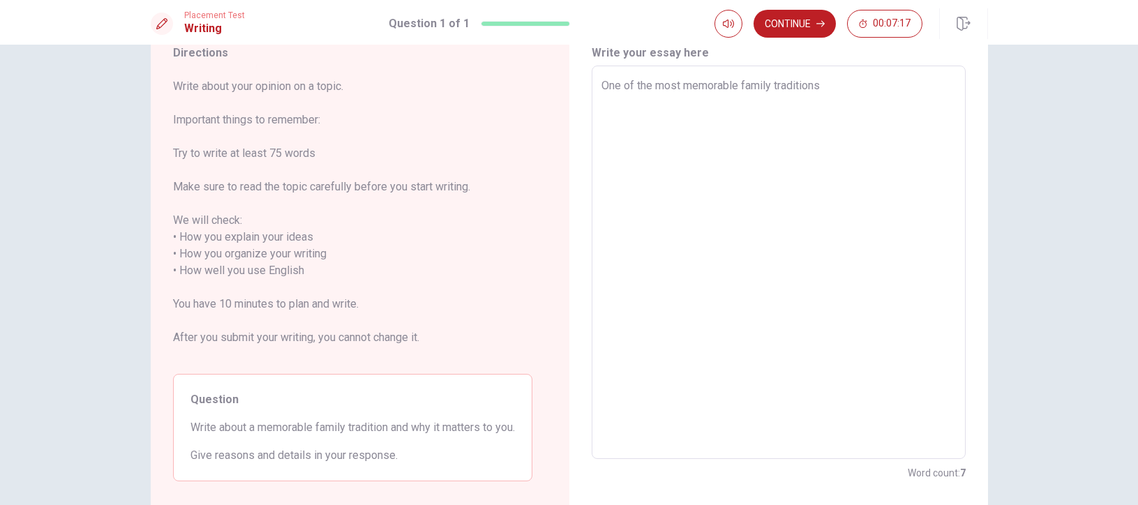
type textarea "One of the most memorable family traditions"
type textarea "x"
type textarea "One of the most memorable family traditions f"
type textarea "x"
type textarea "One of the most memorable family traditions fo"
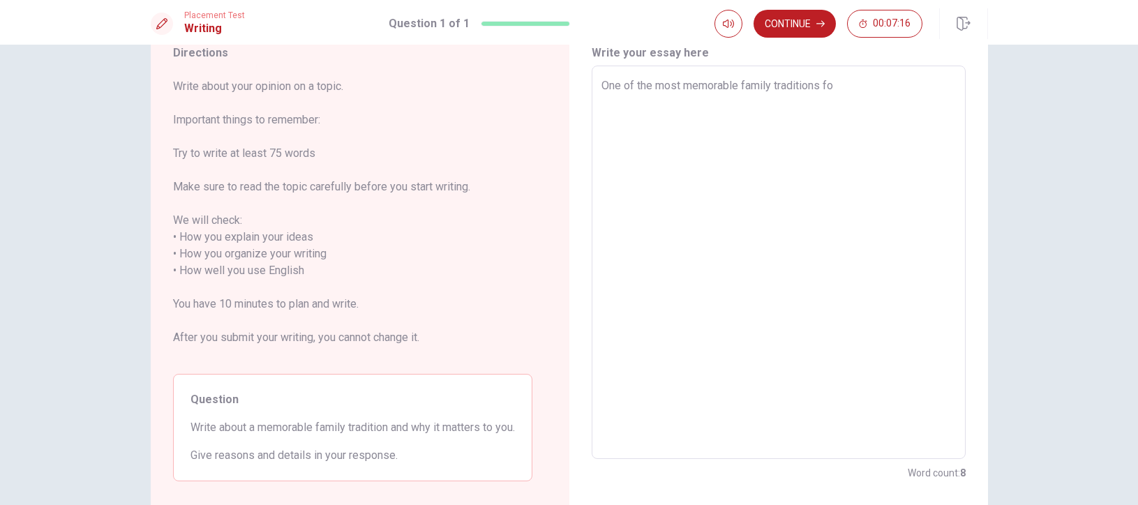
type textarea "x"
type textarea "One of the most memorable family traditions for"
type textarea "x"
type textarea "One of the most memorable family traditions for"
type textarea "x"
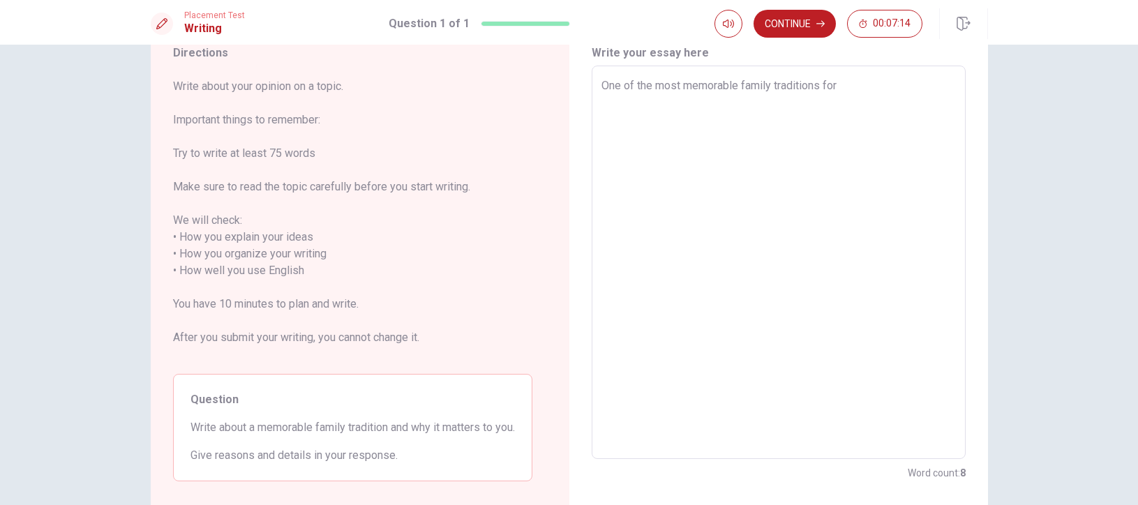
type textarea "One of the most memorable family traditions for m"
type textarea "x"
type textarea "One of the most memorable family traditions for me"
type textarea "x"
type textarea "One of the most memorable family traditions for me"
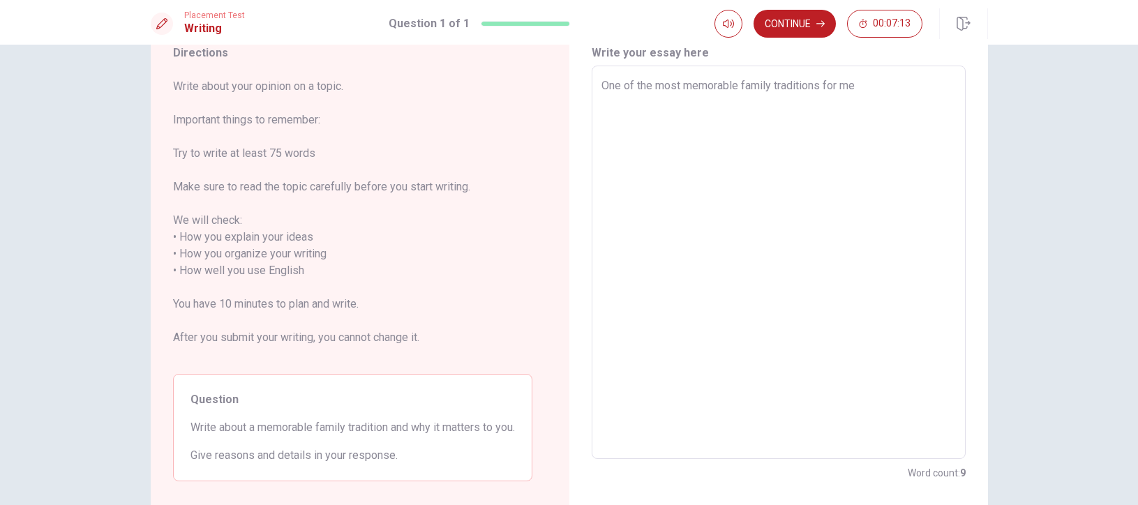
type textarea "x"
type textarea "One of the most memorable family traditions for me i"
type textarea "x"
type textarea "One of the most memorable family traditions for me is"
type textarea "x"
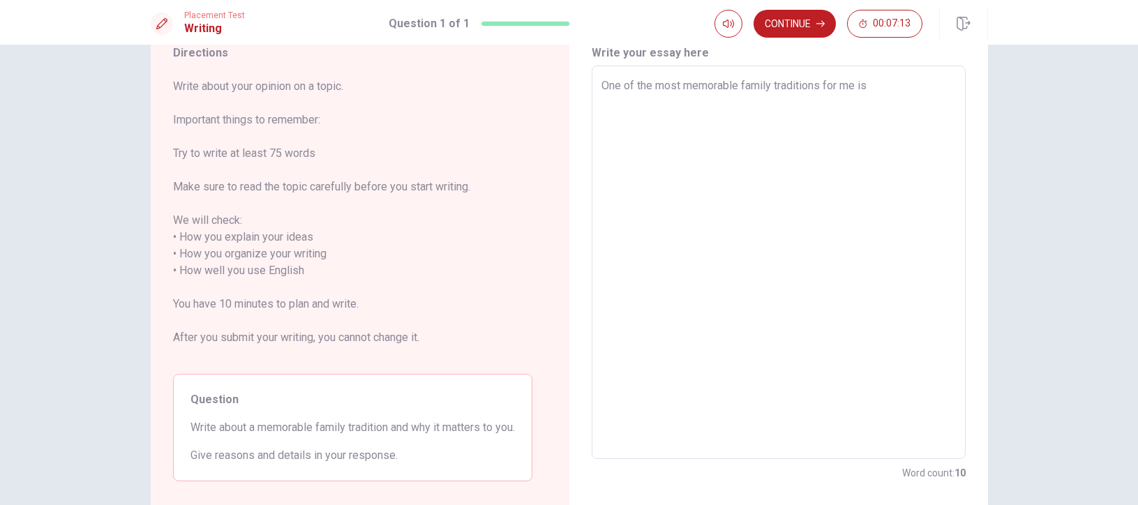
type textarea "One of the most memorable family traditions for me is"
type textarea "x"
type textarea "One of the most memorable family traditions for me is c"
type textarea "x"
type textarea "One of the most memorable family traditions for me is ce"
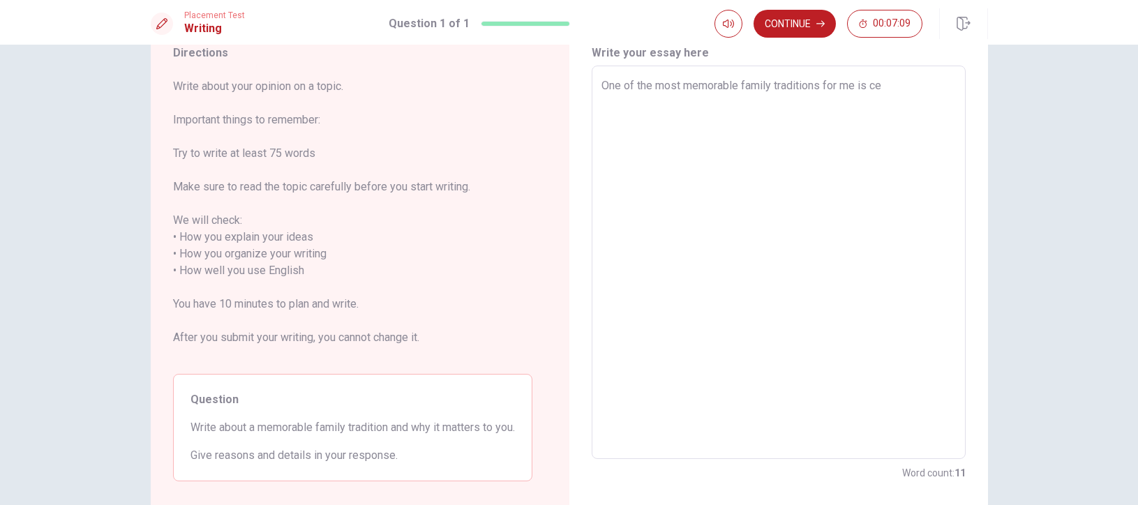
type textarea "x"
type textarea "One of the most memorable family traditions for me is cel"
type textarea "x"
type textarea "One of the most memorable family traditions for me is cele"
type textarea "x"
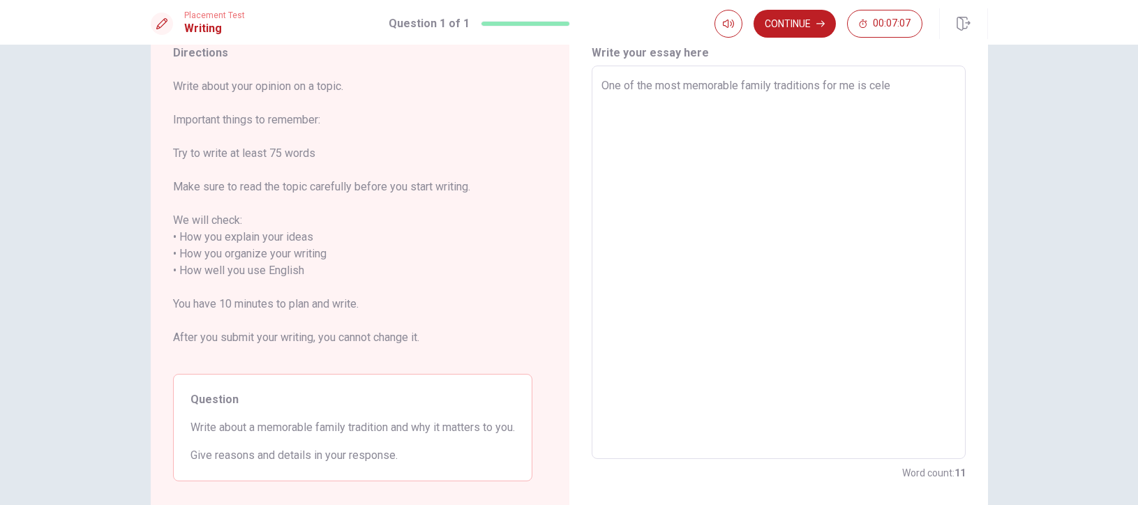
type textarea "One of the most memorable family traditions for me is celeb"
type textarea "x"
type textarea "One of the most memorable family traditions for me is celebr"
type textarea "x"
type textarea "One of the most memorable family traditions for me is celebra"
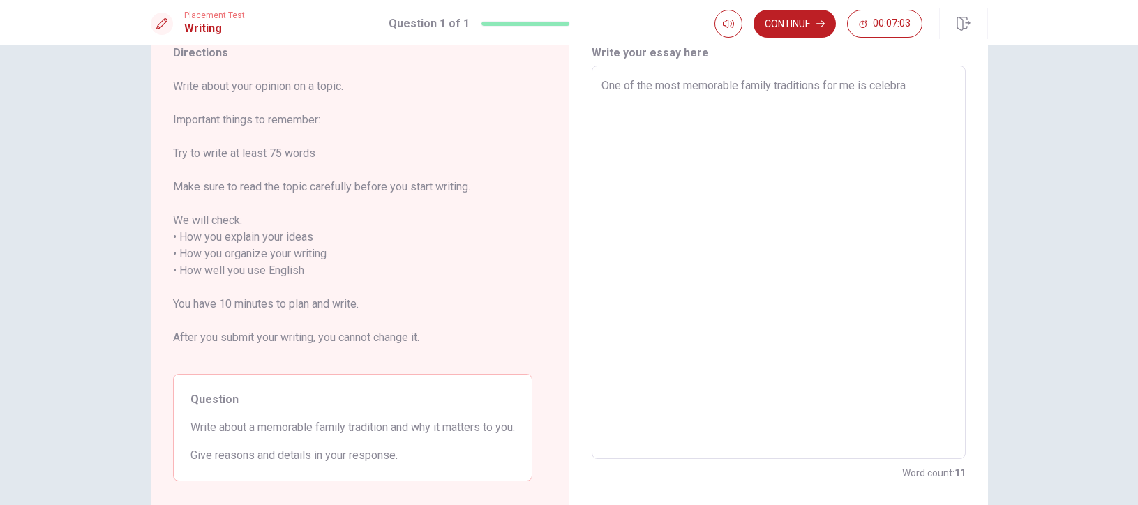
type textarea "x"
type textarea "One of the most memorable family traditions for me is celebrat"
type textarea "x"
type textarea "One of the most memorable family traditions for me is celebrati"
type textarea "x"
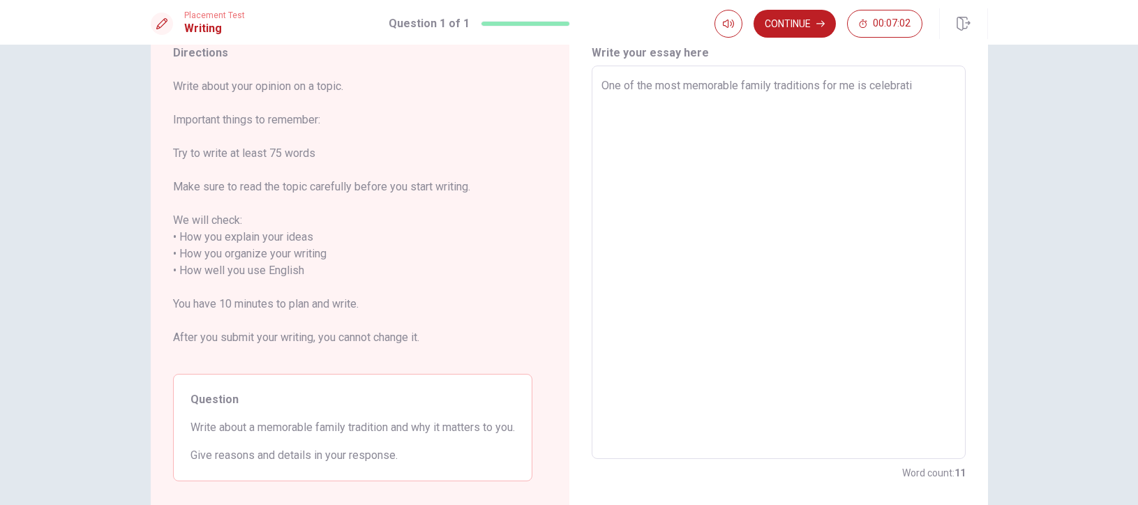
type textarea "One of the most memorable family traditions for me is celebratin"
type textarea "x"
type textarea "One of the most memorable family traditions for me is celebrating"
type textarea "x"
type textarea "One of the most memorable family traditions for me is celebrating"
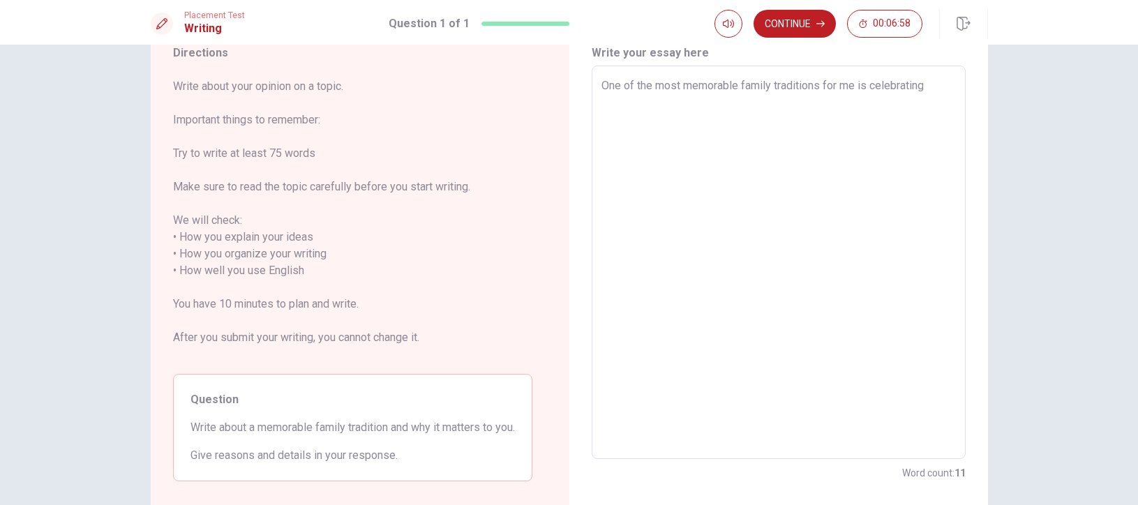
type textarea "x"
type textarea "One of the most memorable family traditions for me is celebrating N"
type textarea "x"
type textarea "One of the most memorable family traditions for me is celebrating NE"
type textarea "x"
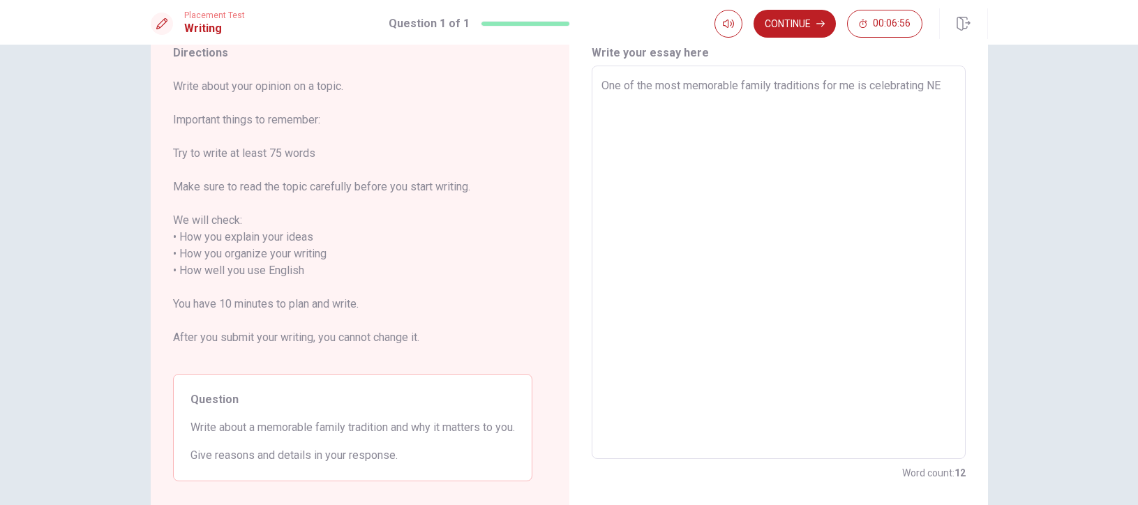
type textarea "One of the most memorable family traditions for me is celebrating NEW"
type textarea "x"
type textarea "One of the most memorable family traditions for me is celebrating NEWy"
type textarea "x"
type textarea "One of the most memorable family traditions for me is celebrating NEWye"
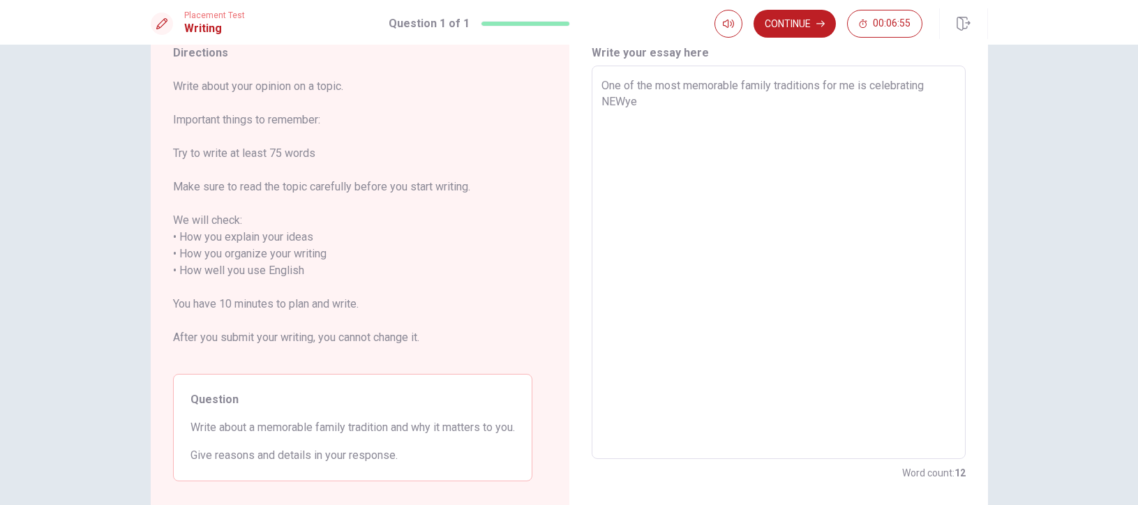
type textarea "x"
type textarea "One of the most memorable family traditions for me is celebrating NEWyea"
type textarea "x"
type textarea "One of the most memorable family traditions for me is celebrating NEWyear"
type textarea "x"
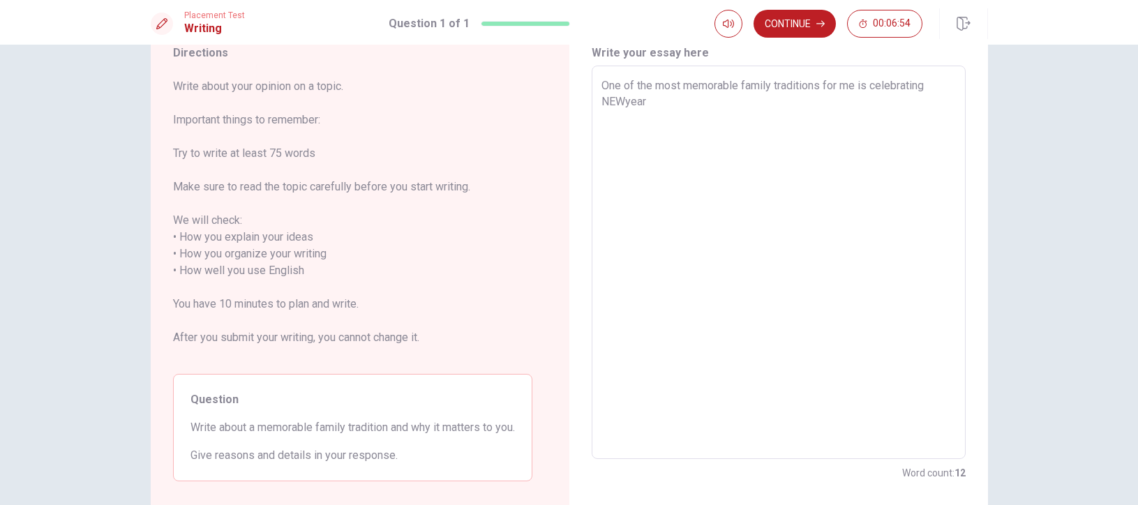
type textarea "One of the most memorable family traditions for me is celebrating NEWyear"
type textarea "x"
type textarea "One of the most memorable family traditions for me is celebrating NEWyear t"
type textarea "x"
type textarea "One of the most memorable family traditions for me is celebrating NEWyear to"
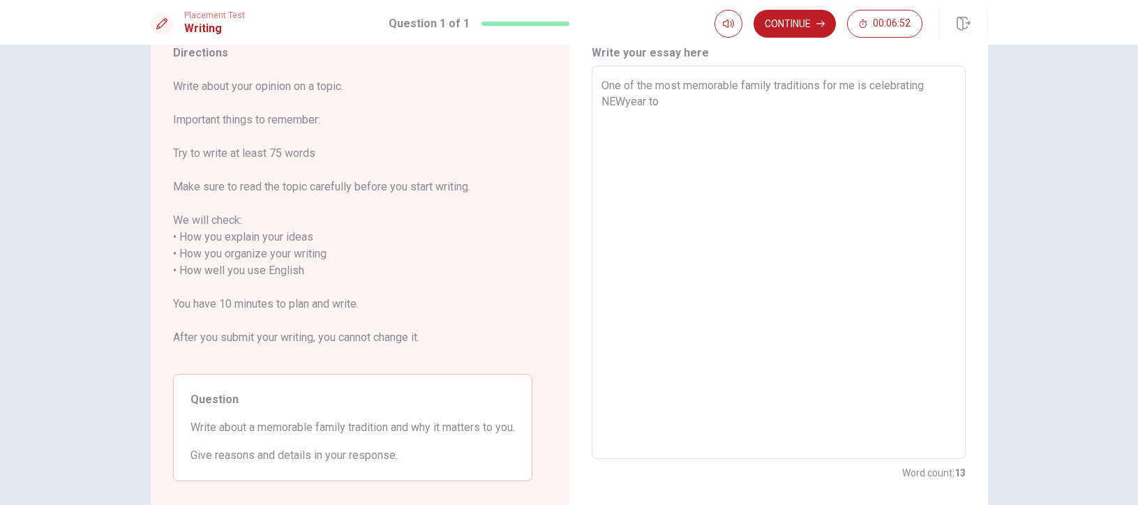
type textarea "x"
type textarea "One of the most memorable family traditions for me is celebrating NEWyear tog"
type textarea "x"
type textarea "One of the most memorable family traditions for me is celebrating NEWyear toge"
type textarea "x"
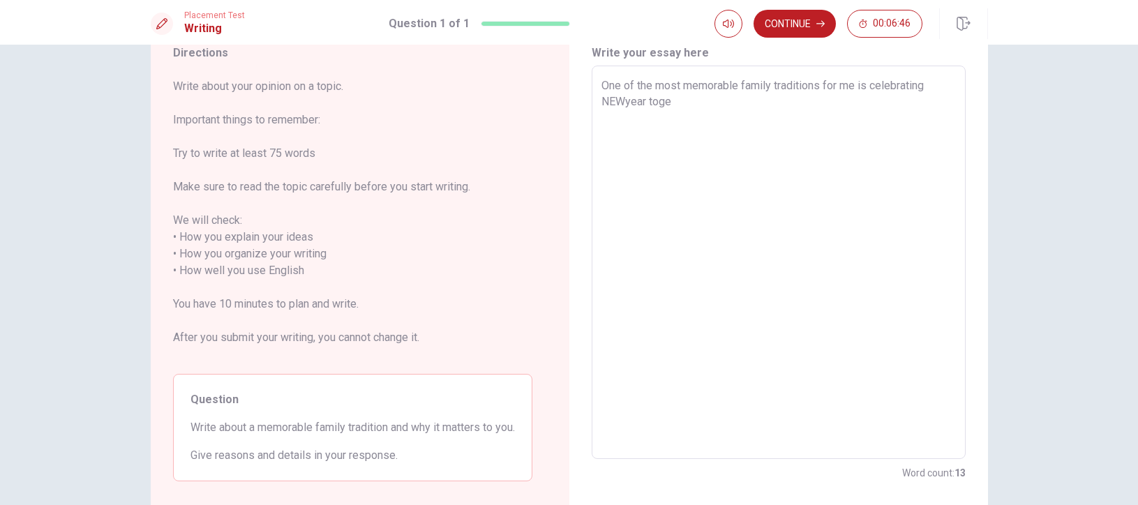
type textarea "One of the most memorable family traditions for me is celebrating NEWyear toget"
type textarea "x"
type textarea "One of the most memorable family traditions for me is celebrating NEWyear togeth"
click at [624, 100] on textarea "One of the most memorable family traditions for me is celebrating NEWyear toget…" at bounding box center [778, 262] width 354 height 370
click at [633, 104] on textarea "One of the most memorable family traditions for me is celebrating New year toge…" at bounding box center [778, 262] width 354 height 370
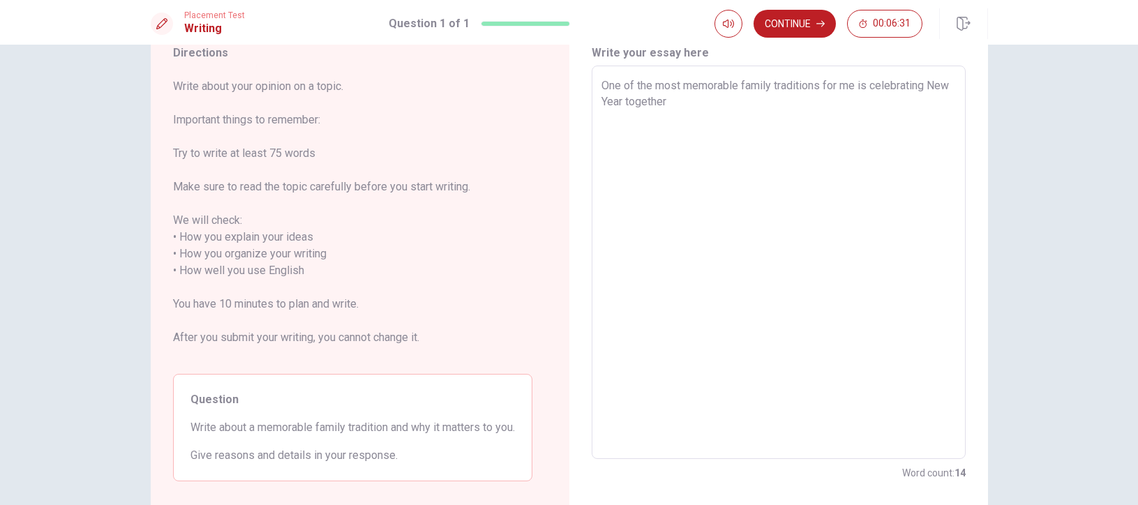
click at [701, 102] on textarea "One of the most memorable family traditions for me is celebrating New Year toge…" at bounding box center [778, 262] width 354 height 370
click at [786, 118] on textarea "One of the most memorable family traditions for me is celebrating New Year toge…" at bounding box center [778, 262] width 354 height 370
click at [807, 107] on textarea "One of the most memorable family traditions for me is celebrating New Year toge…" at bounding box center [778, 262] width 354 height 370
click at [790, 114] on textarea "One of the most memorable family traditions for me is celebrating New Year toge…" at bounding box center [778, 262] width 354 height 370
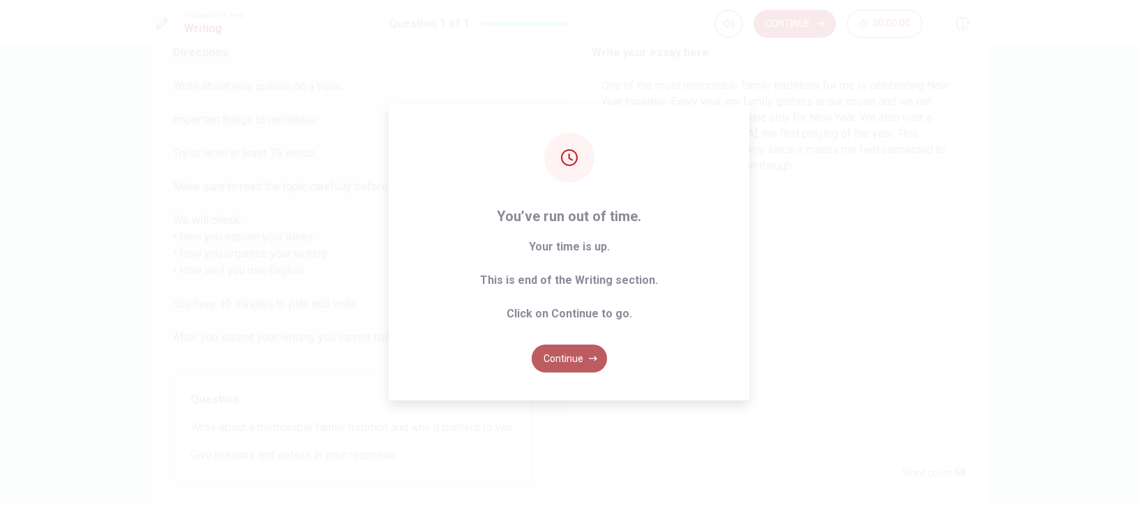
click at [588, 354] on button "Continue" at bounding box center [569, 359] width 75 height 28
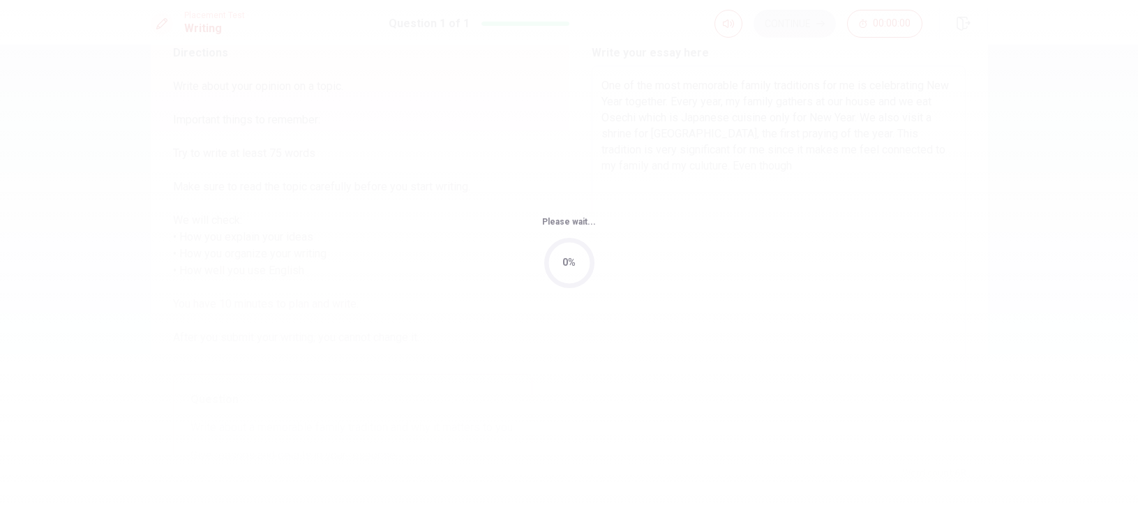
scroll to position [0, 0]
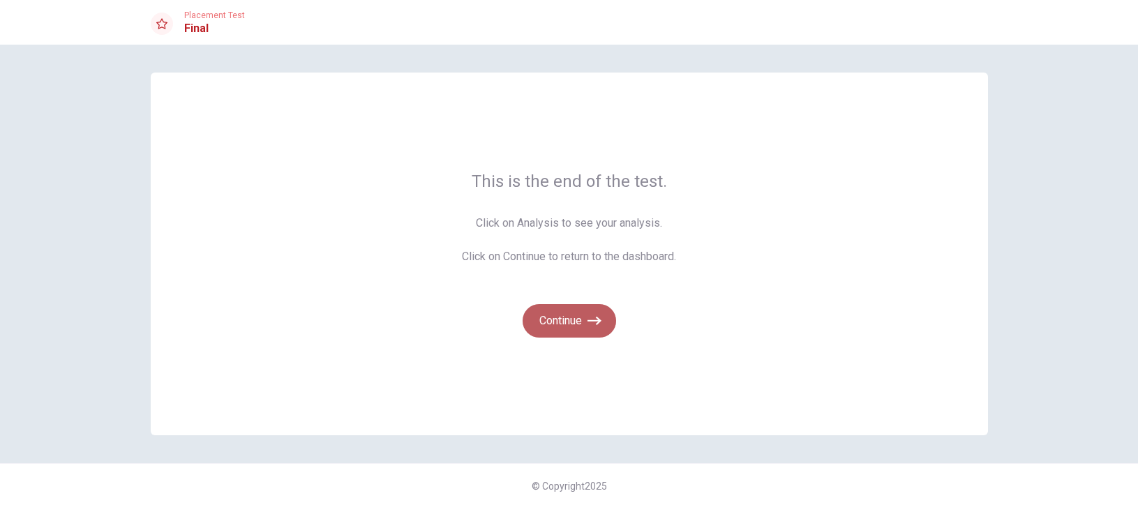
click at [580, 329] on button "Continue" at bounding box center [569, 320] width 93 height 33
